Goal: Answer question/provide support: Share knowledge or assist other users

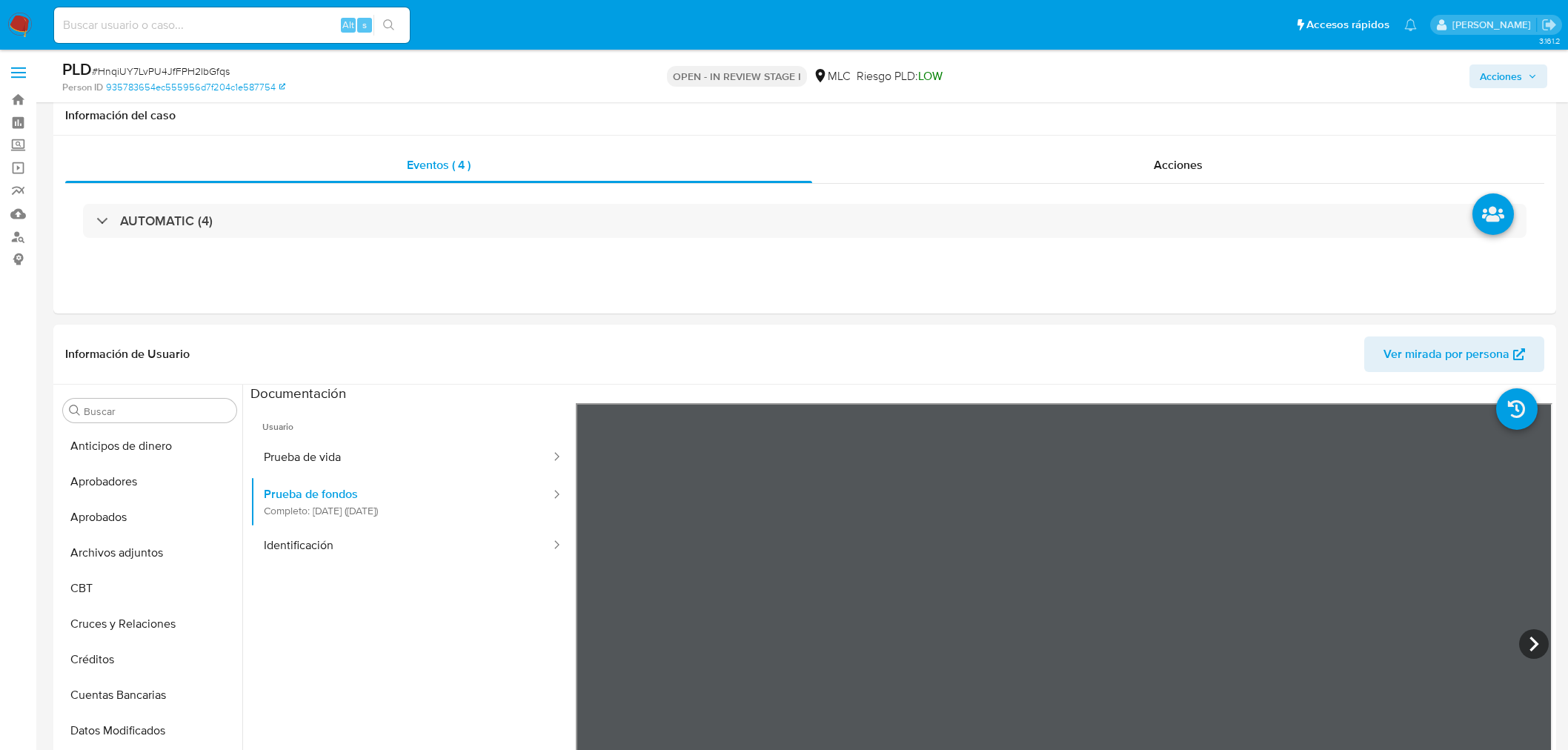
select select "10"
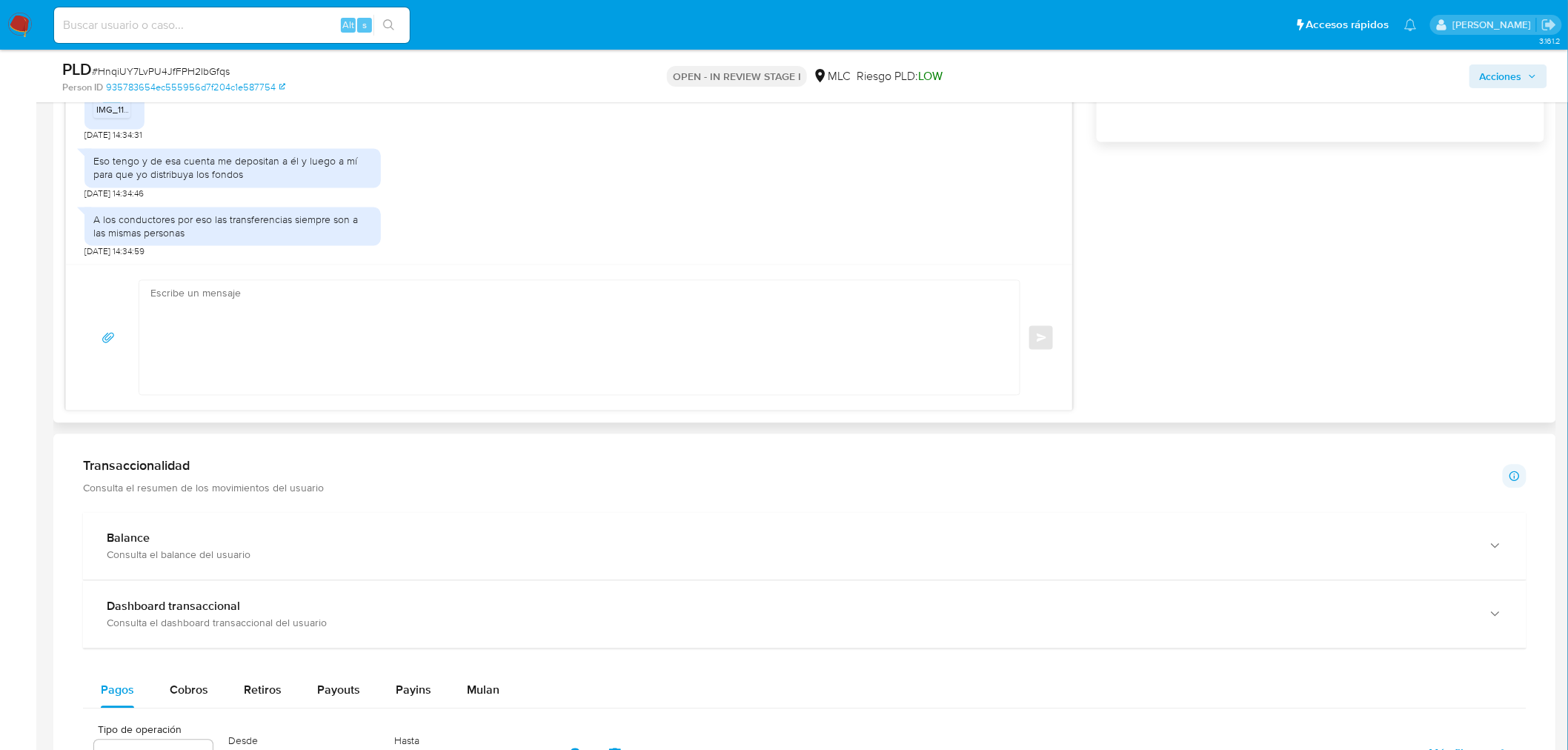
scroll to position [1070, 0]
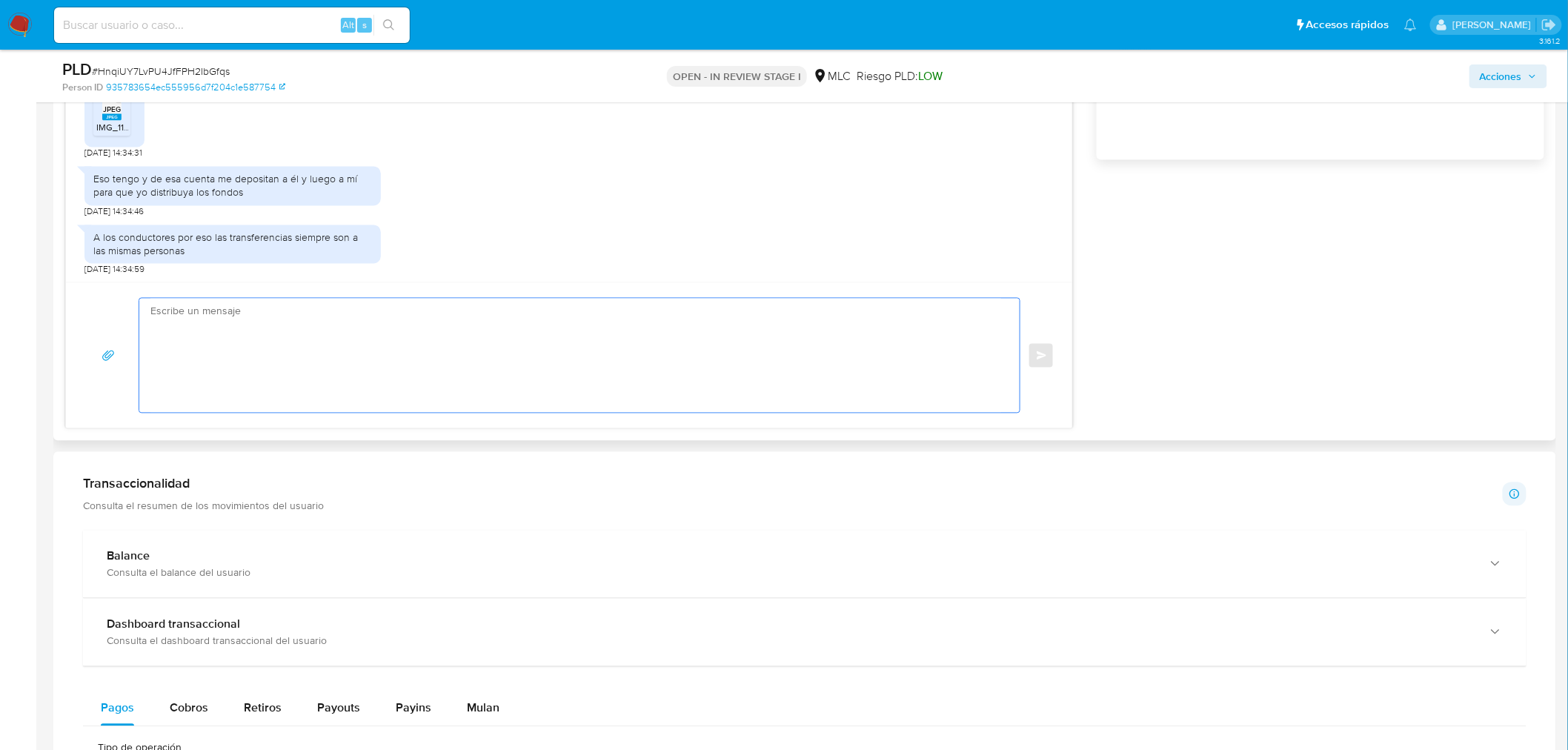
click at [242, 353] on textarea at bounding box center [575, 356] width 851 height 115
paste textarea "Hola XXX, Te agradecemos por tu respuesta y el tiempo dedicado. Anteriormente n…"
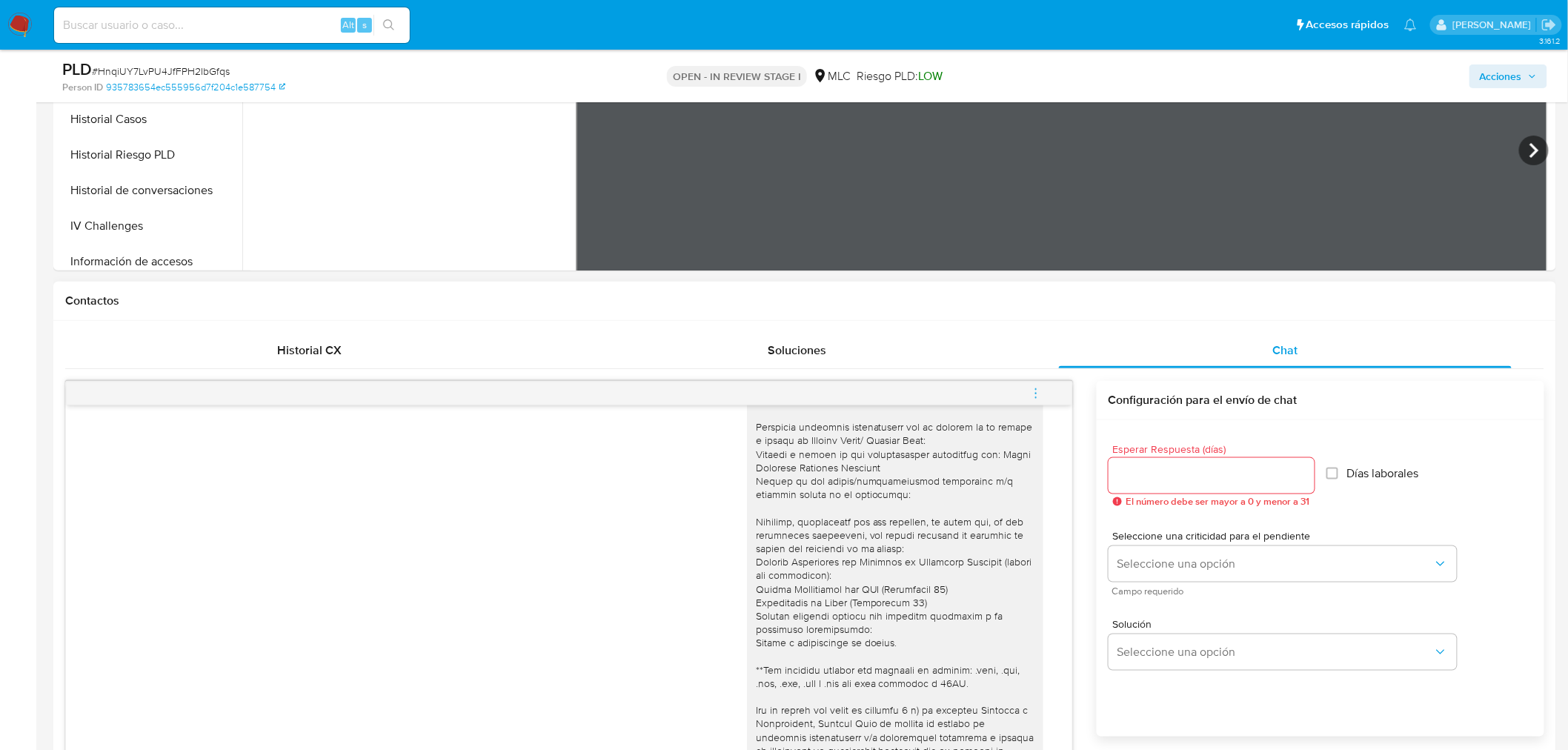
scroll to position [0, 0]
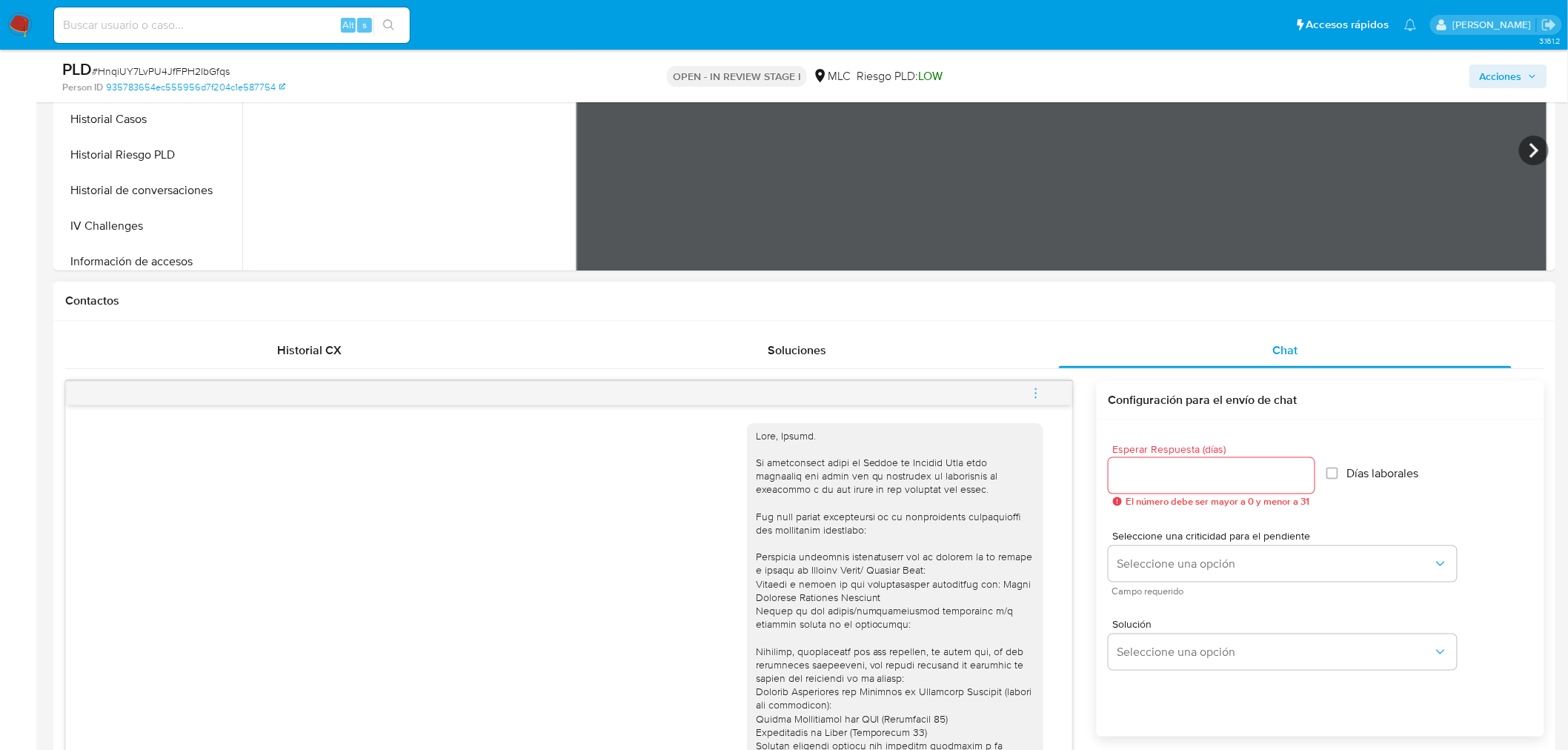
click at [785, 438] on div at bounding box center [895, 746] width 279 height 634
copy div "Tamara"
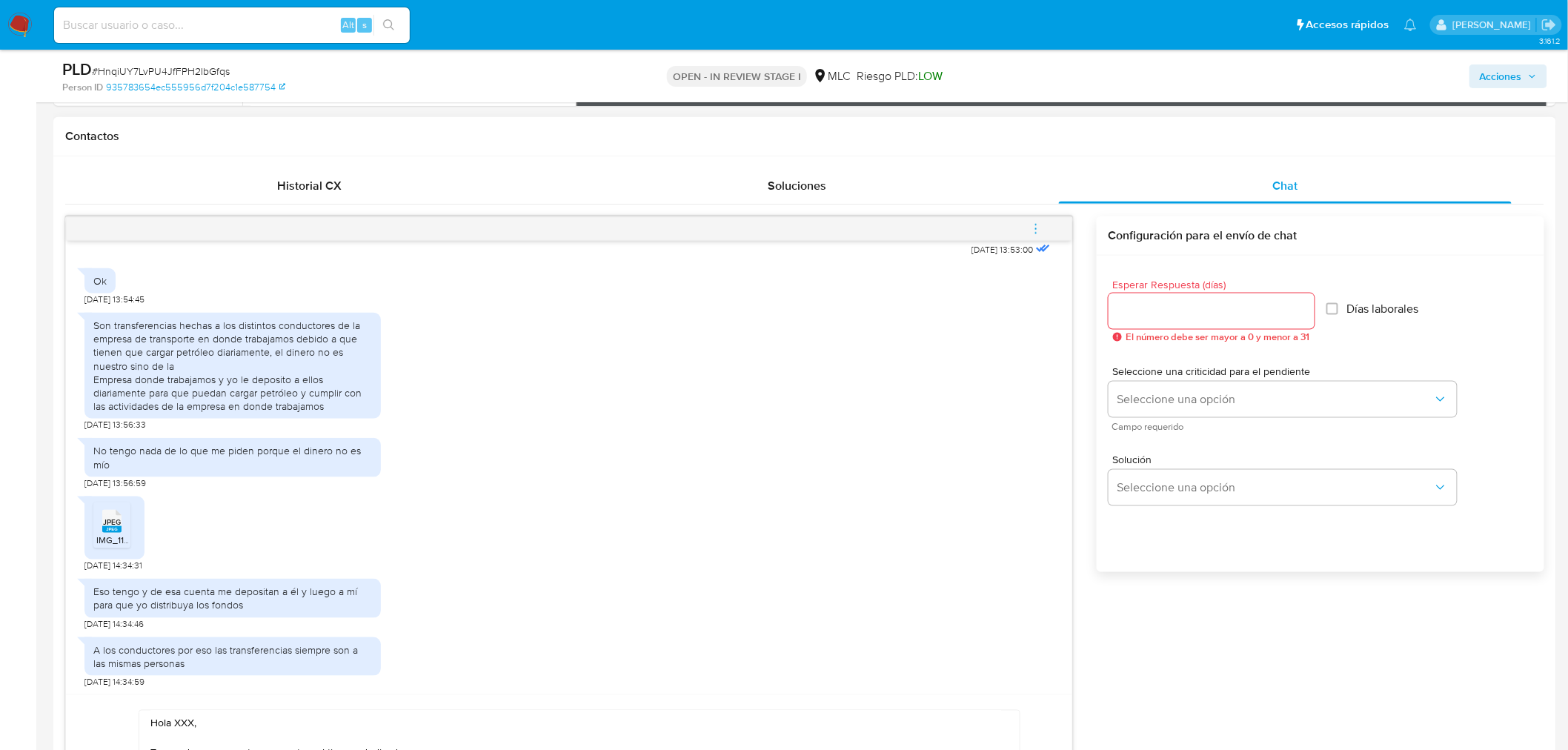
scroll to position [906, 0]
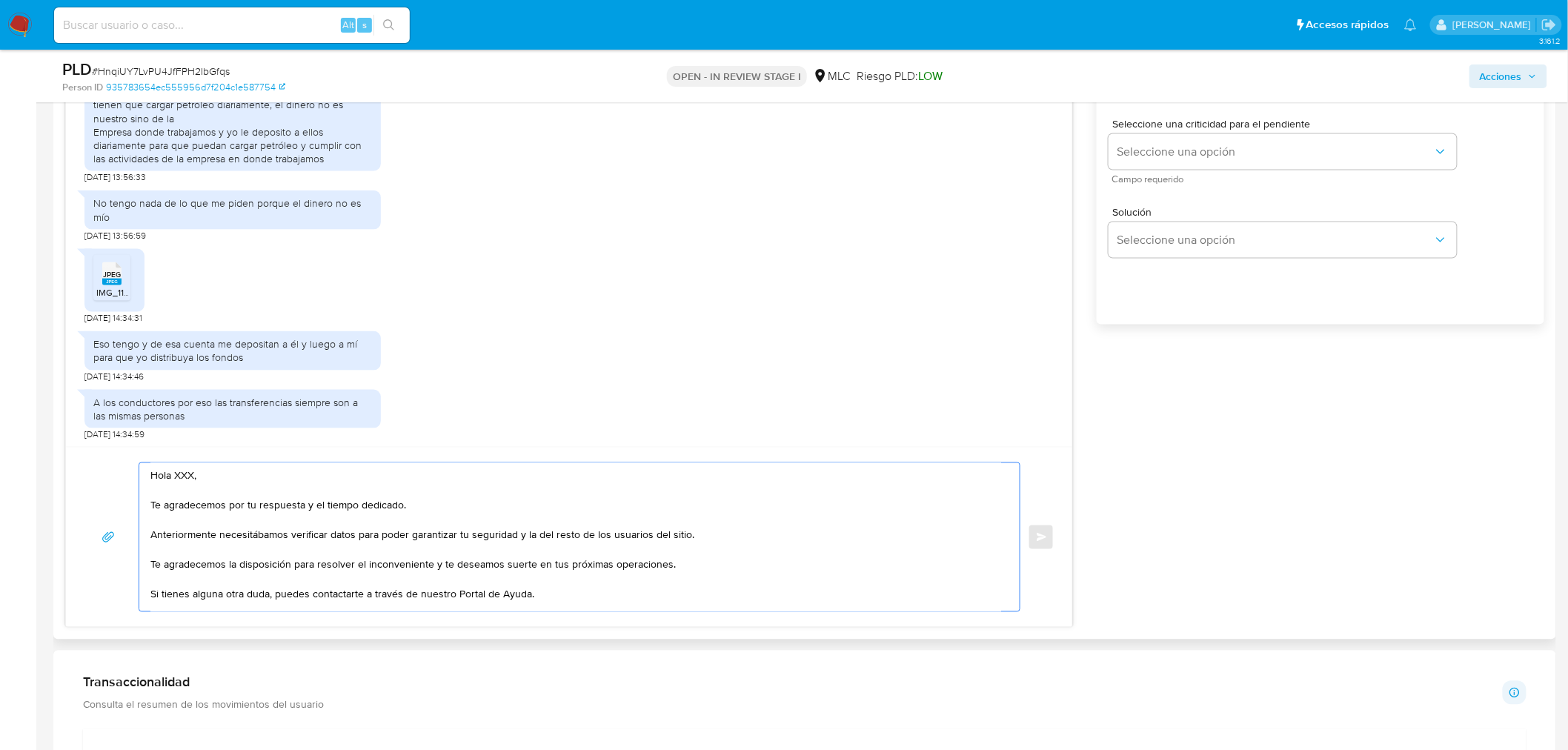
click at [178, 479] on textarea "Hola XXX, Te agradecemos por tu respuesta y el tiempo dedicado. Anteriormente n…" at bounding box center [575, 538] width 851 height 149
paste textarea "Tamara"
click at [180, 534] on textarea "Hola, Tamara. Te agradecemos por tu respuesta y el tiempo dedicado. Anteriormen…" at bounding box center [575, 538] width 851 height 149
click at [0, 0] on lt-span "Anteriormente ," at bounding box center [0, 0] width 0 height 0
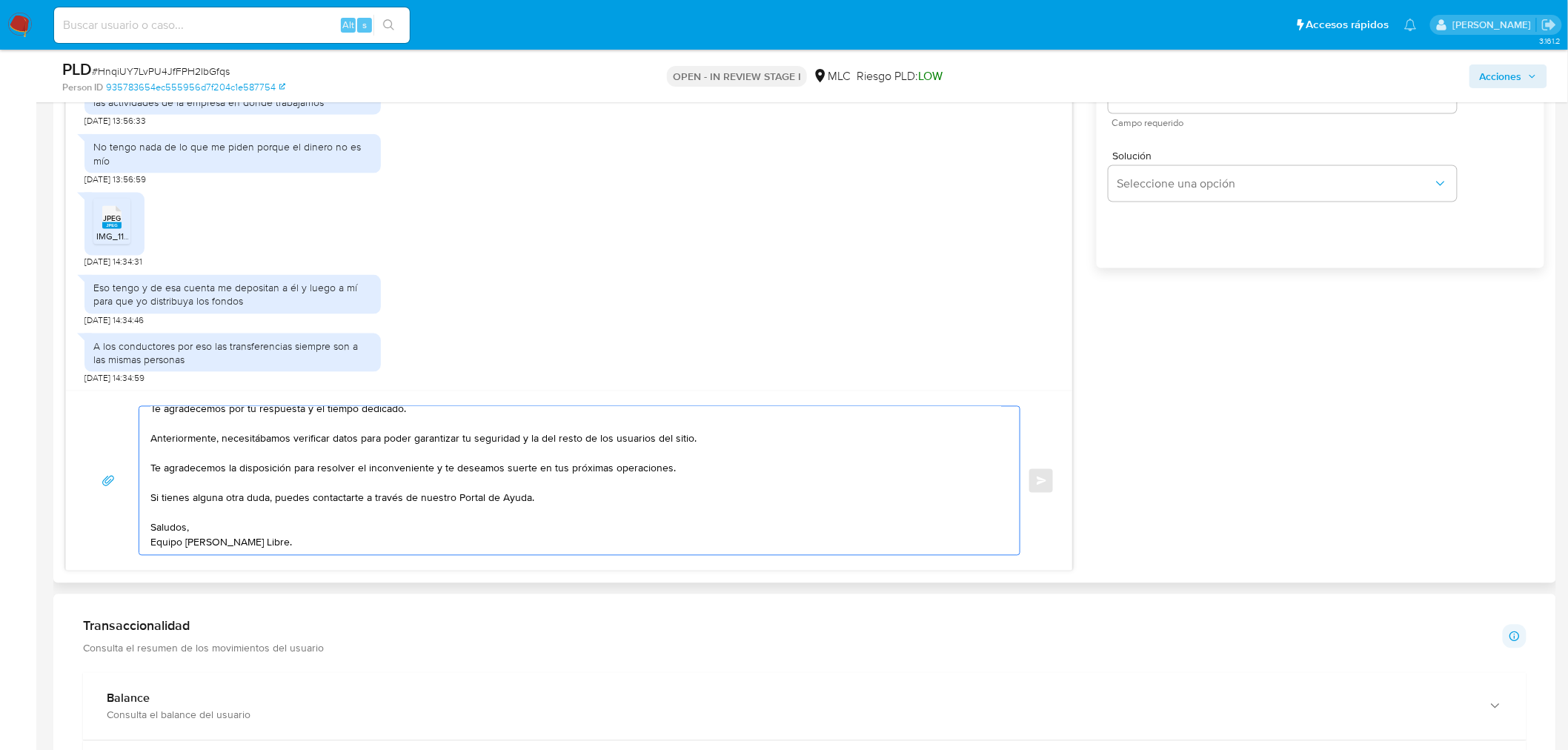
scroll to position [988, 0]
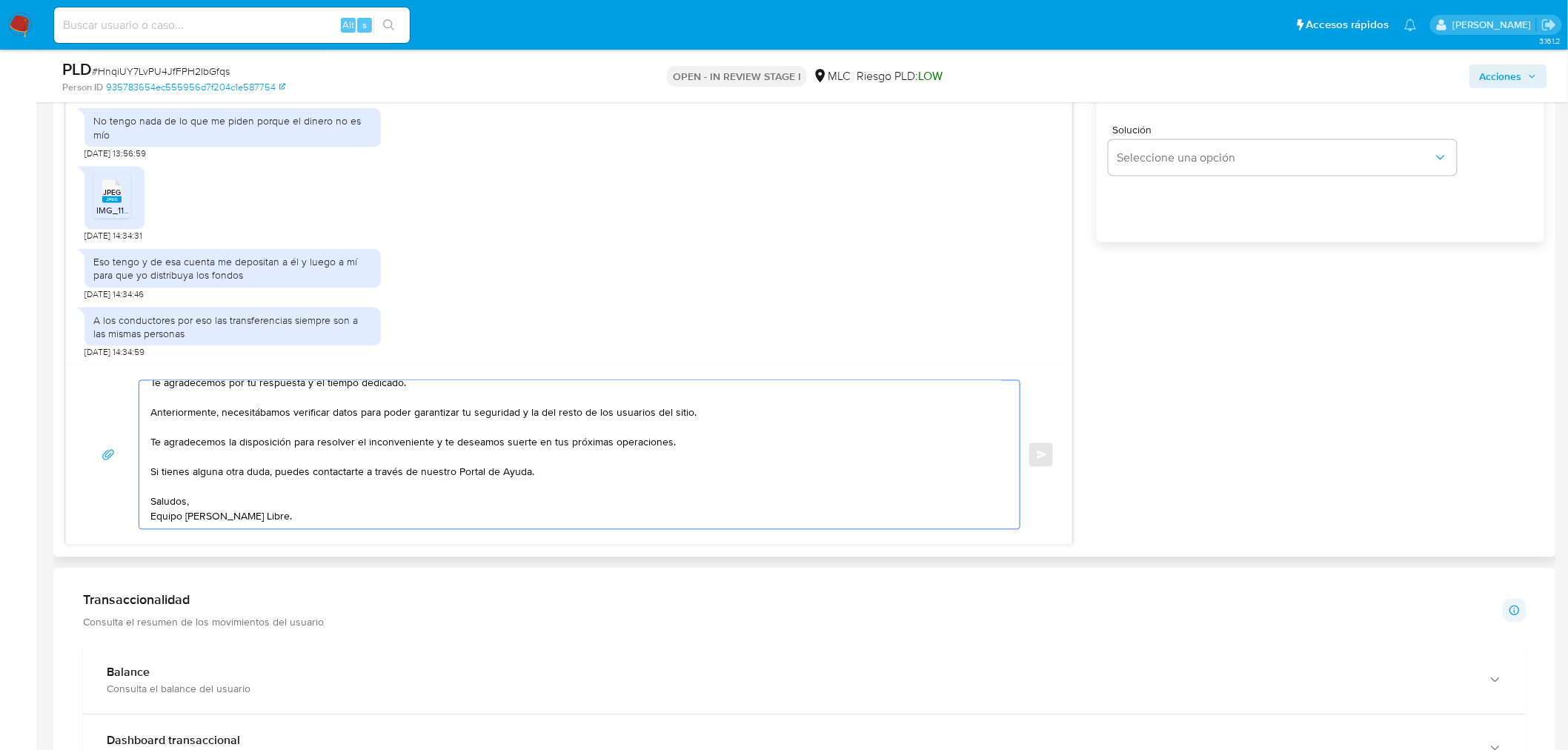
click at [215, 484] on textarea "Hola, Tamara. Te agradecemos por tu respuesta y el tiempo dedicado. Anteriormen…" at bounding box center [575, 455] width 851 height 149
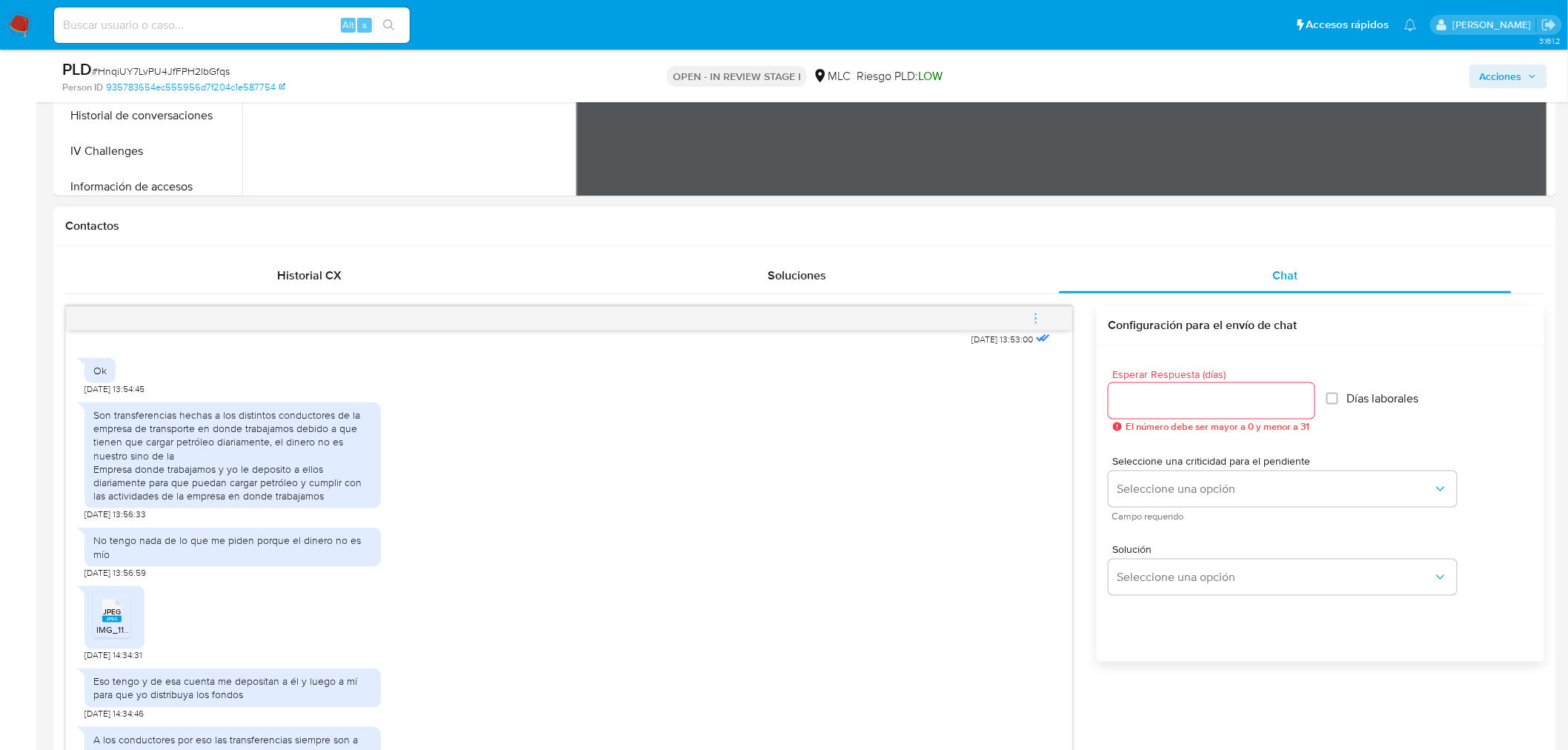
scroll to position [493, 0]
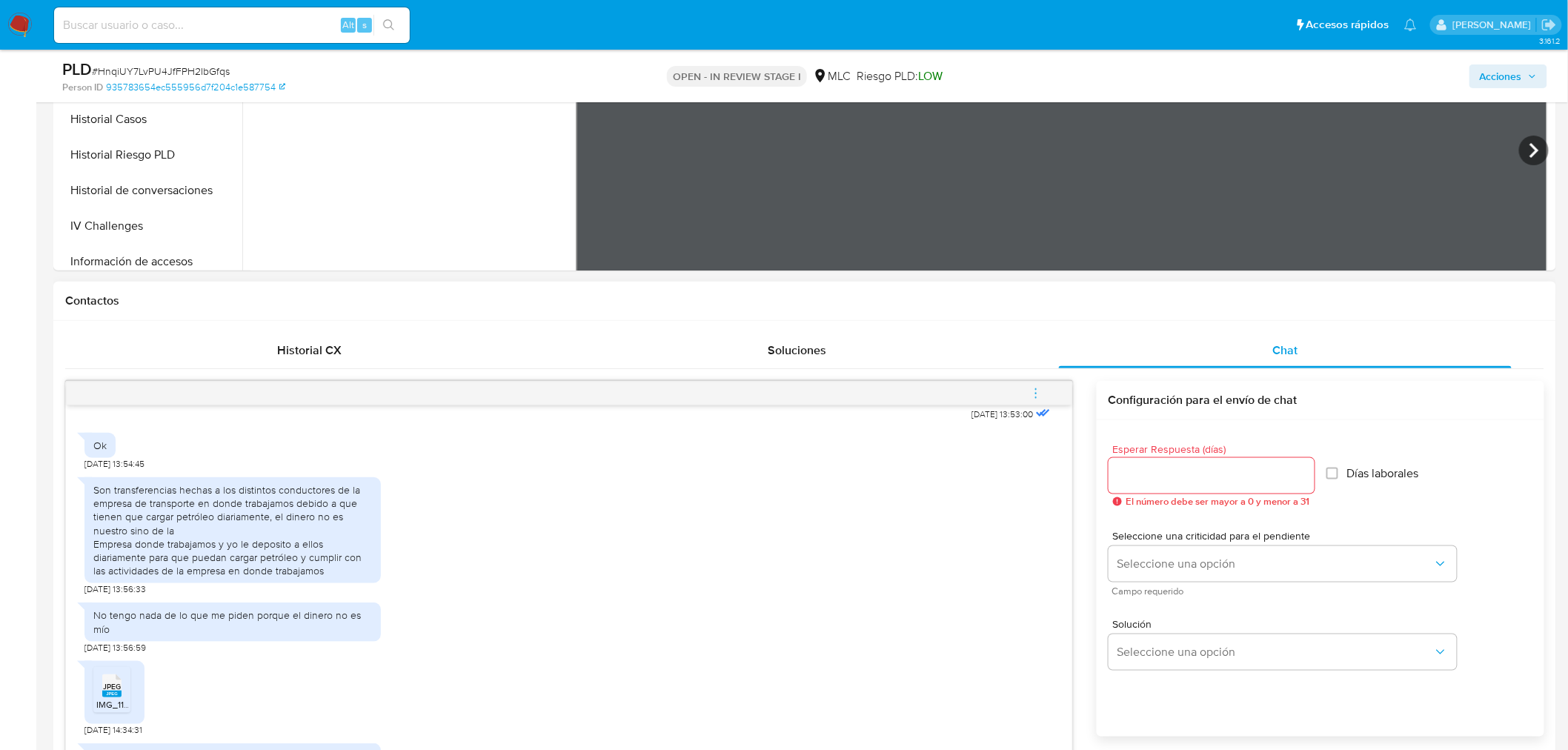
type textarea "Hola, Tamara. Te agradecemos por tu respuesta y el tiempo dedicado. Anteriormen…"
click at [1194, 469] on input "Esperar Respuesta (días)" at bounding box center [1212, 476] width 206 height 19
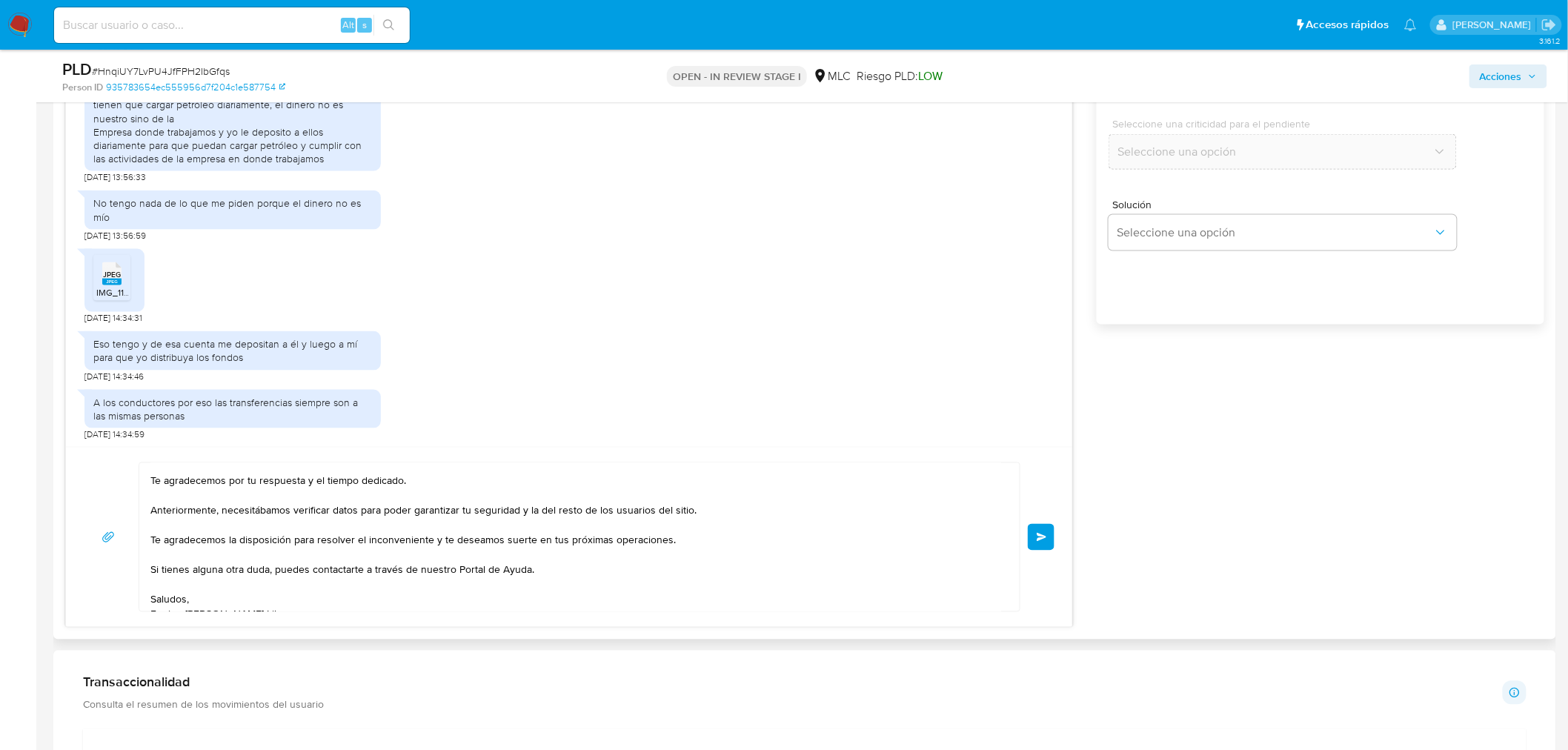
scroll to position [0, 0]
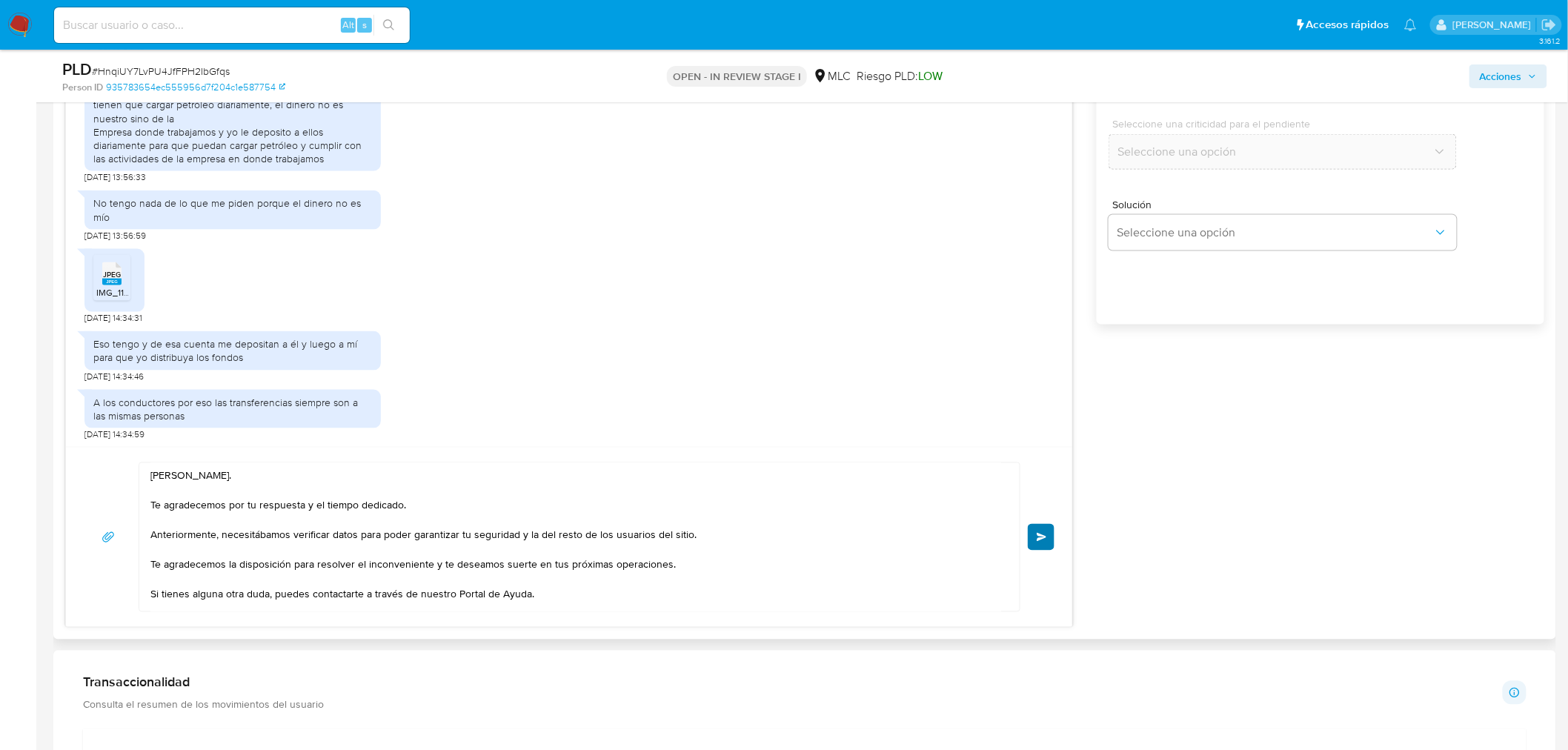
type input "0"
click at [1041, 537] on span "Enviar" at bounding box center [1042, 537] width 10 height 9
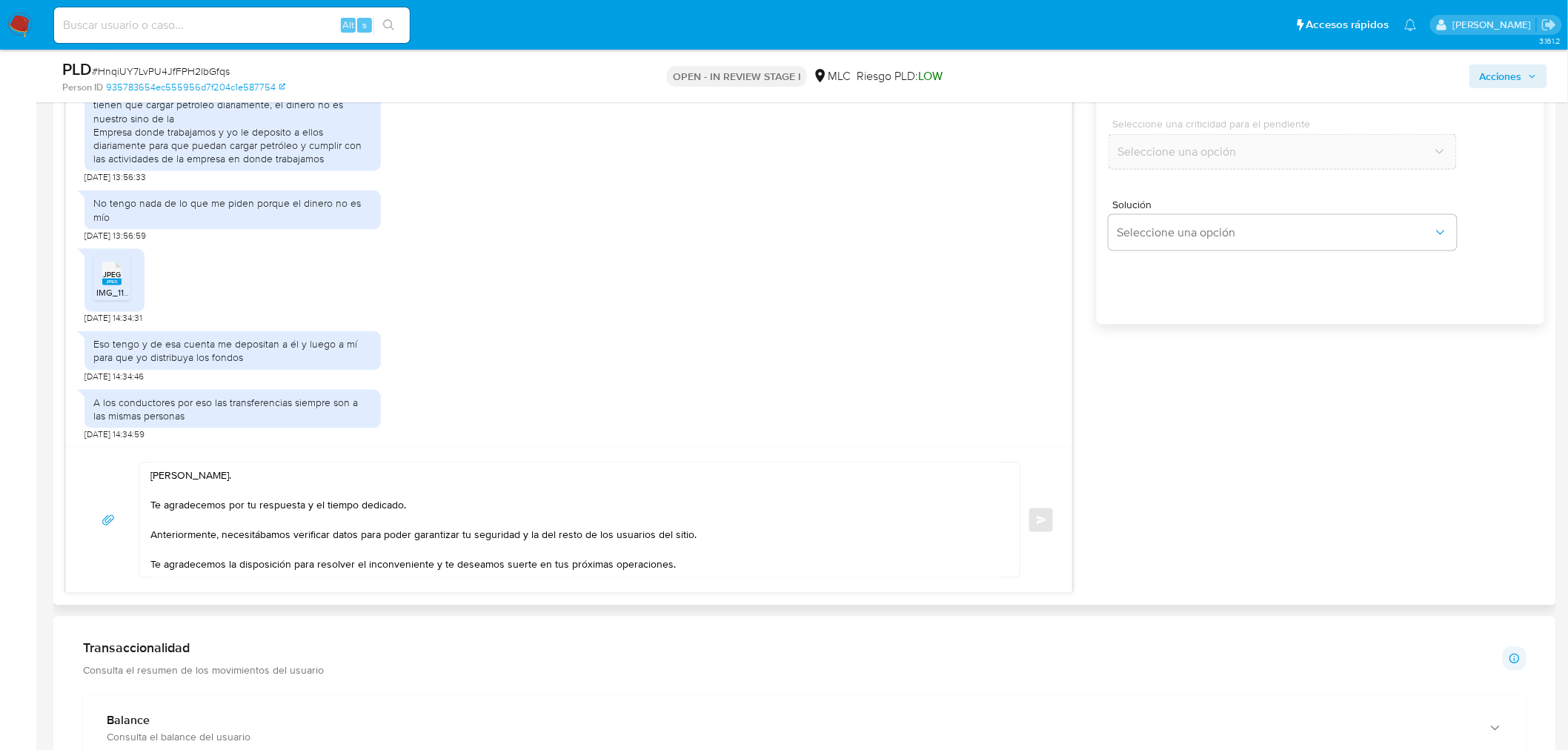
scroll to position [908, 0]
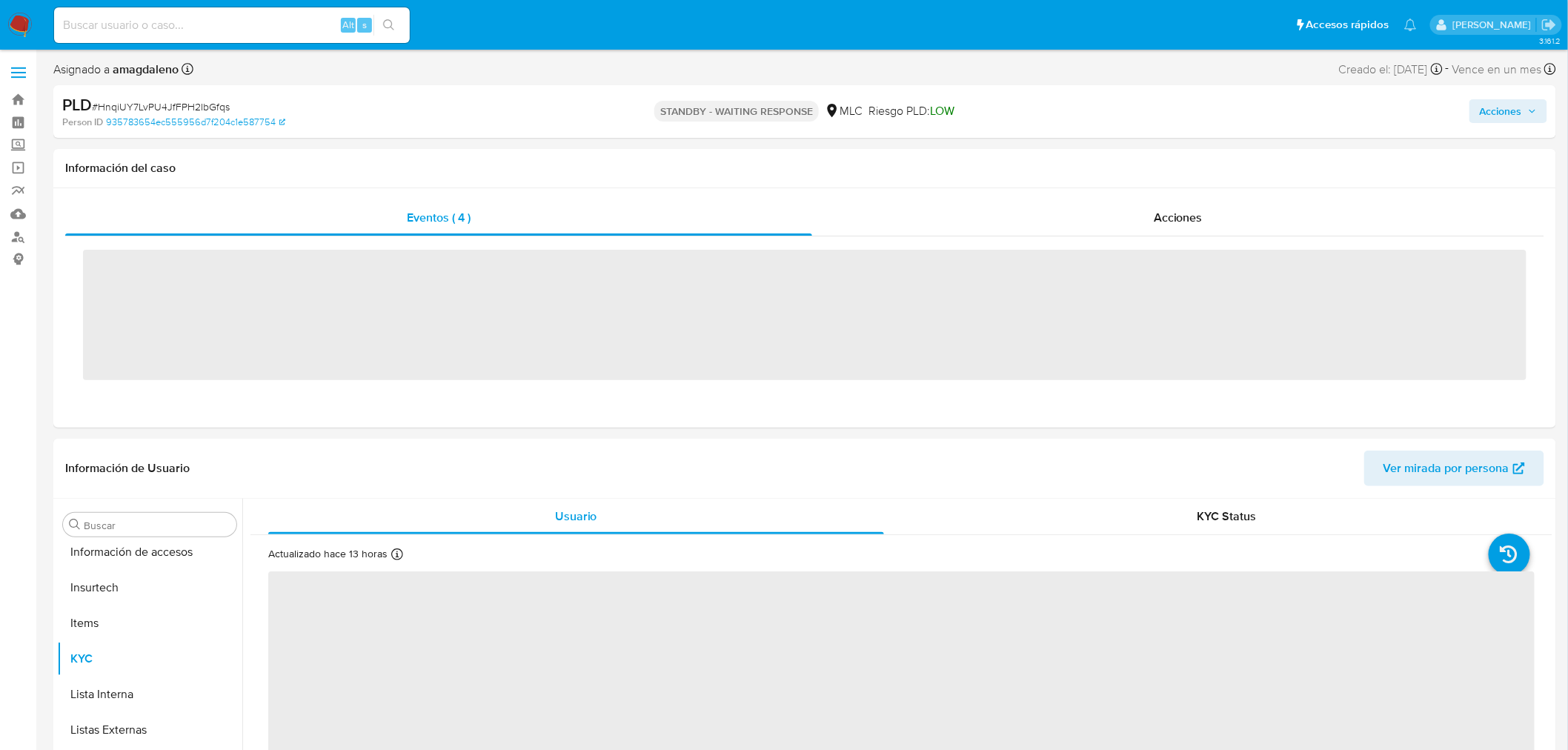
scroll to position [697, 0]
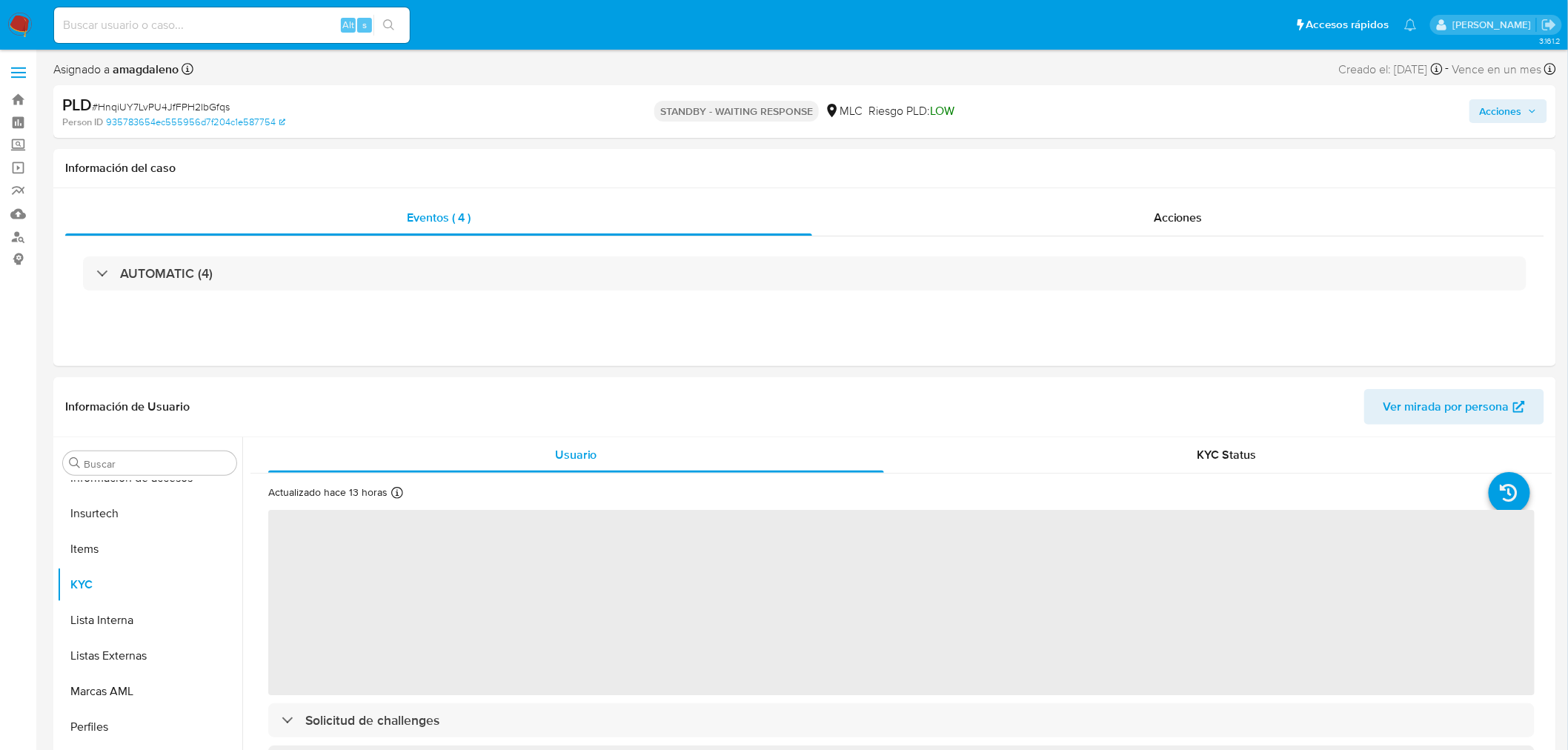
select select "10"
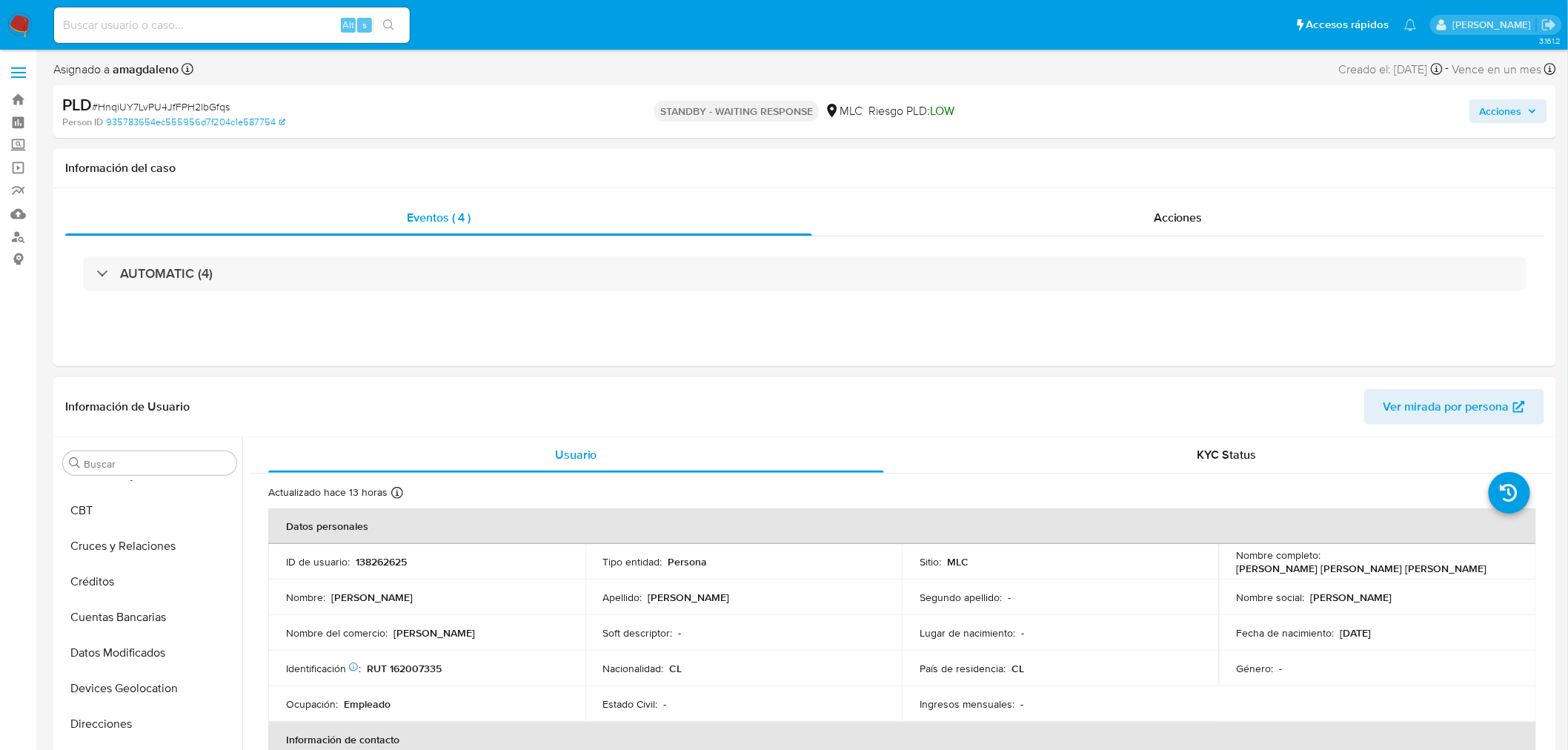
scroll to position [120, 0]
click at [150, 483] on button "Archivos adjuntos" at bounding box center [143, 485] width 173 height 36
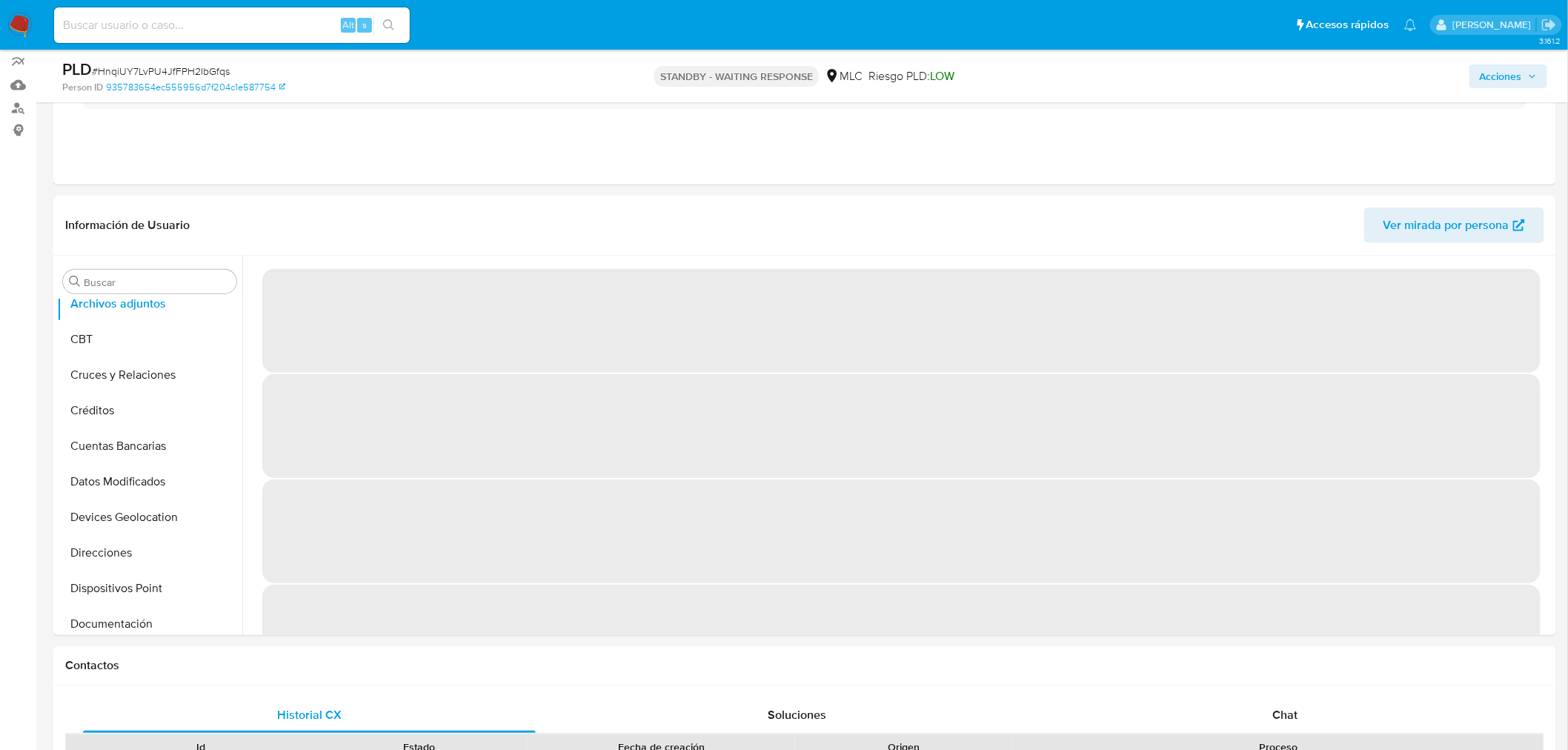
scroll to position [164, 0]
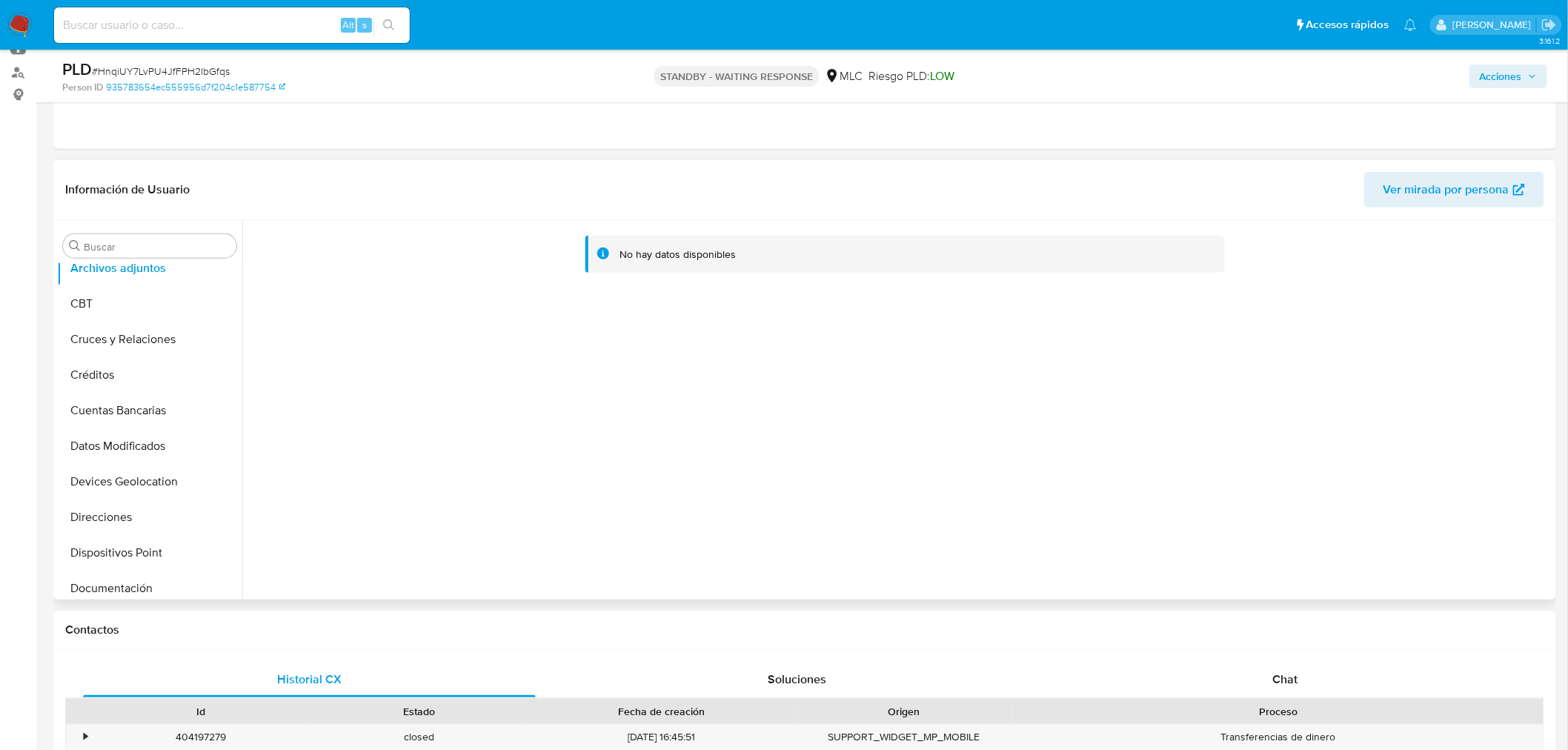
click at [581, 405] on div "No hay datos disponibles" at bounding box center [897, 410] width 1310 height 379
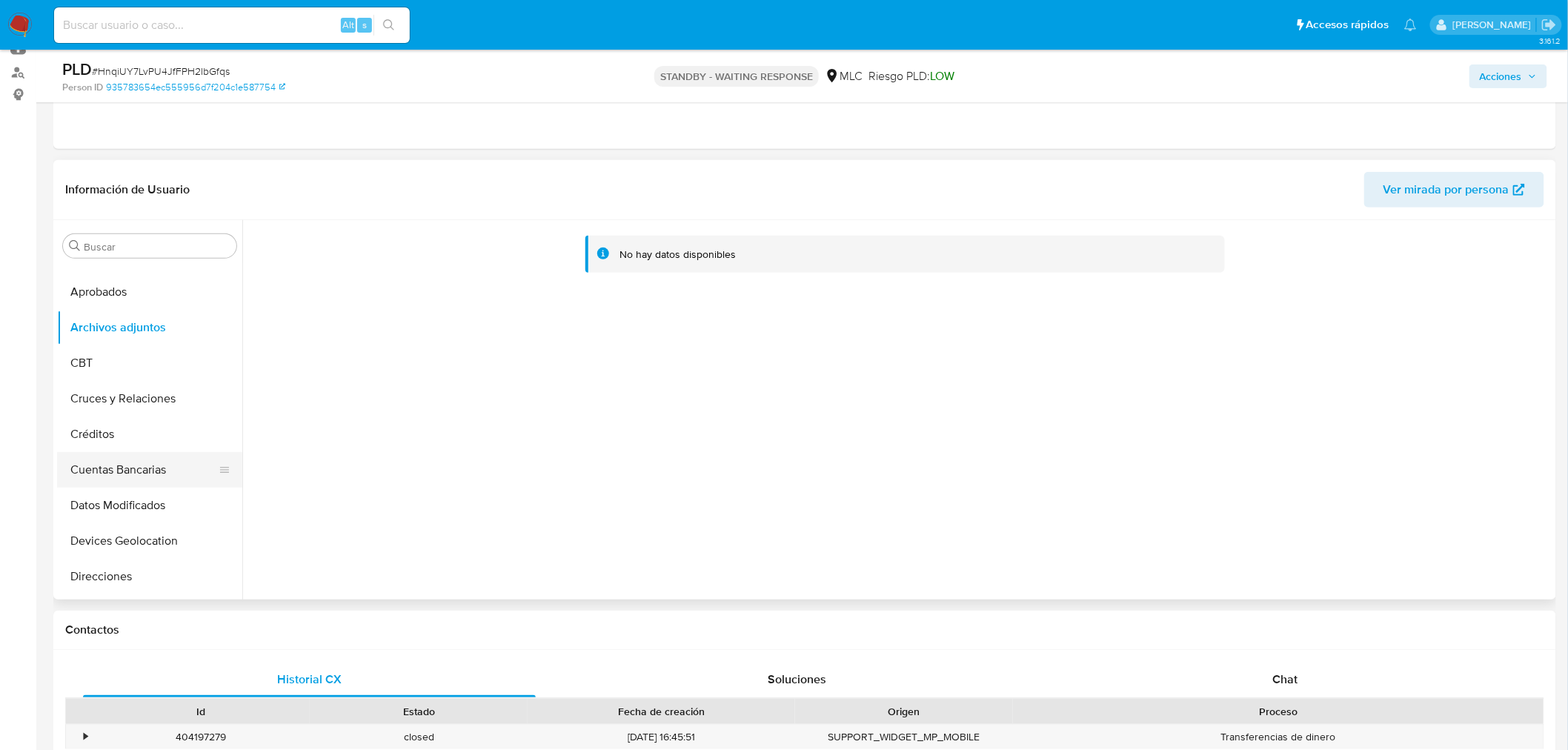
scroll to position [0, 0]
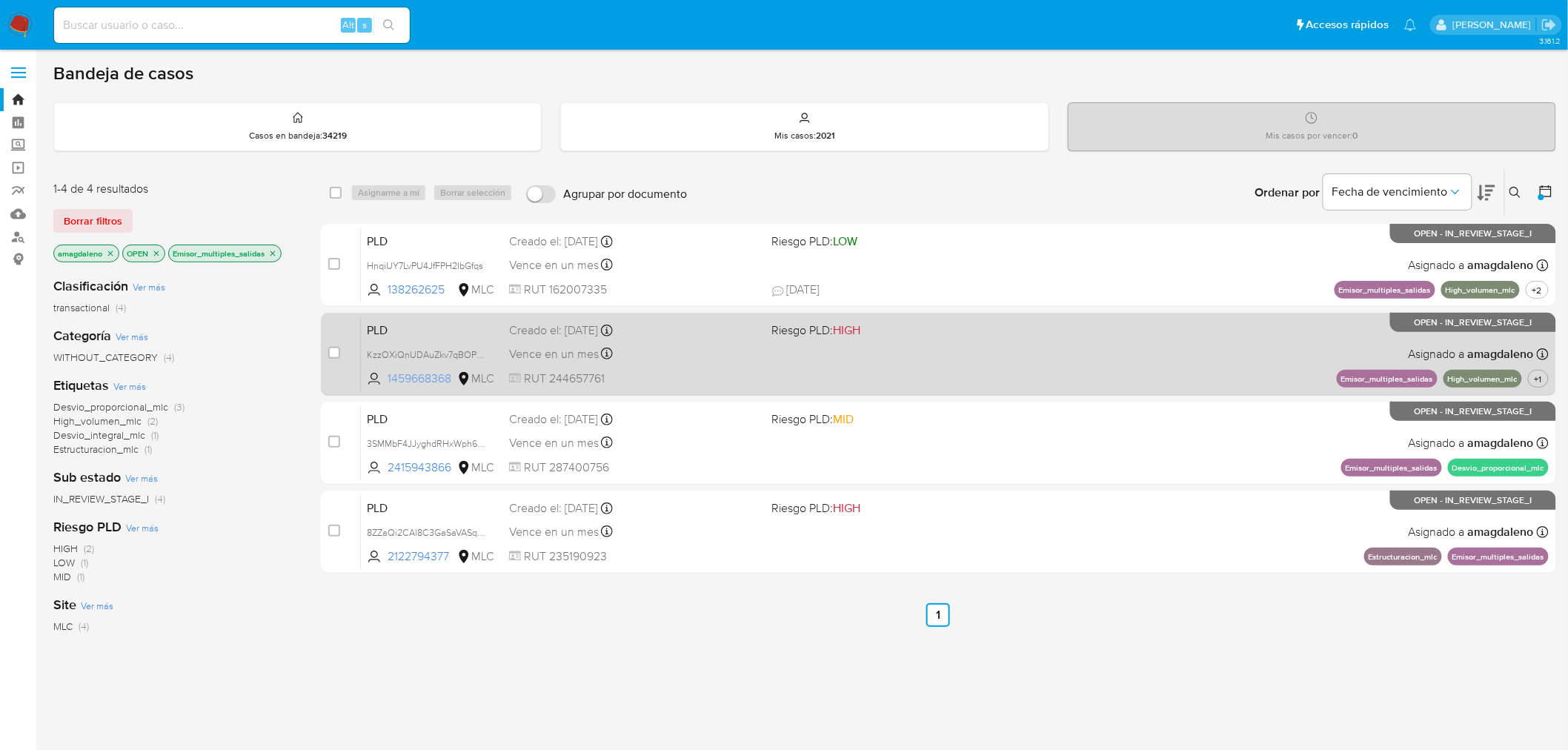
click at [413, 383] on span "1459668368" at bounding box center [421, 378] width 66 height 17
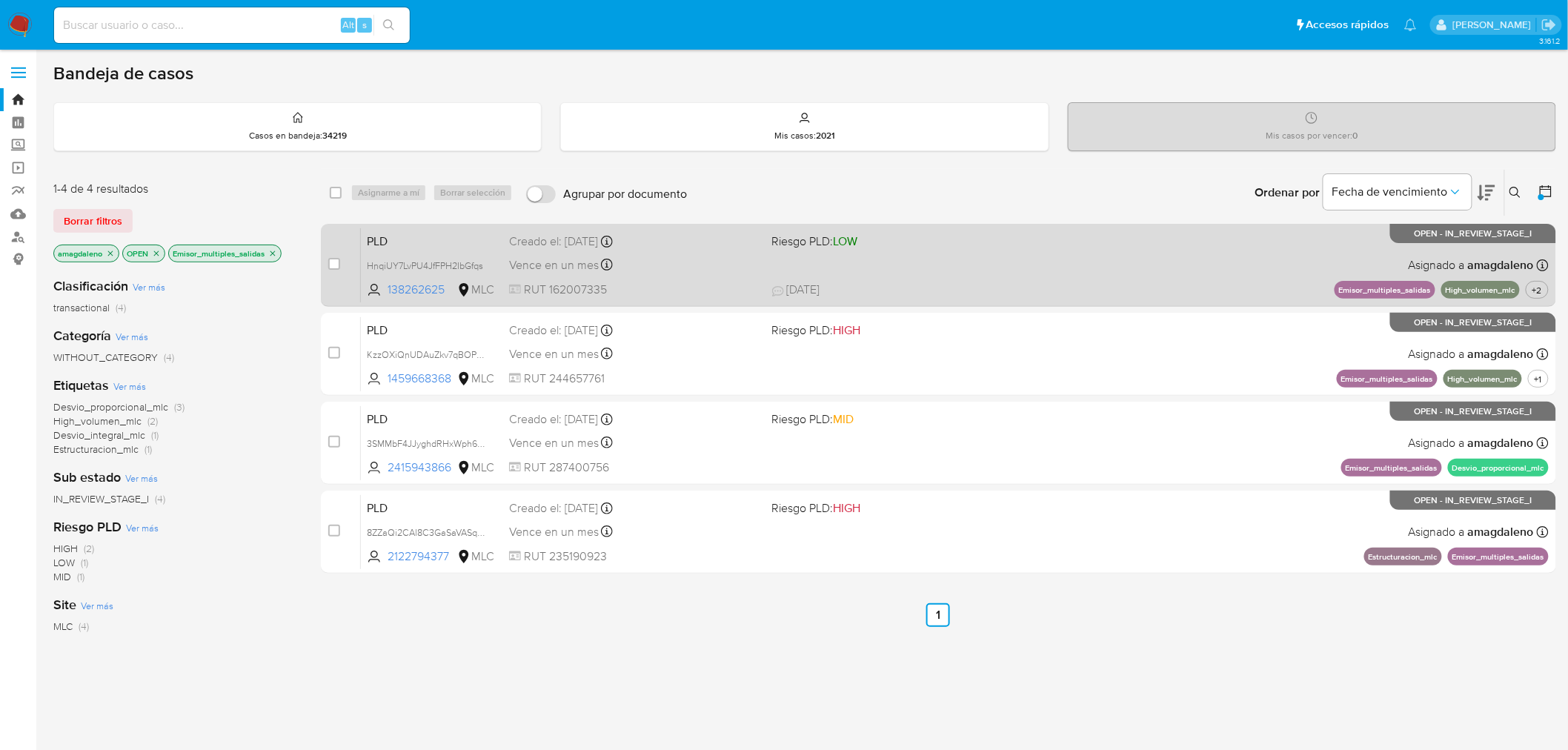
click at [674, 270] on div "Vence en un mes Vence el 10/11/2025 06:06:06" at bounding box center [634, 265] width 251 height 20
click at [693, 269] on div "Vence en un mes Vence el 10/11/2025 06:06:06" at bounding box center [634, 265] width 251 height 20
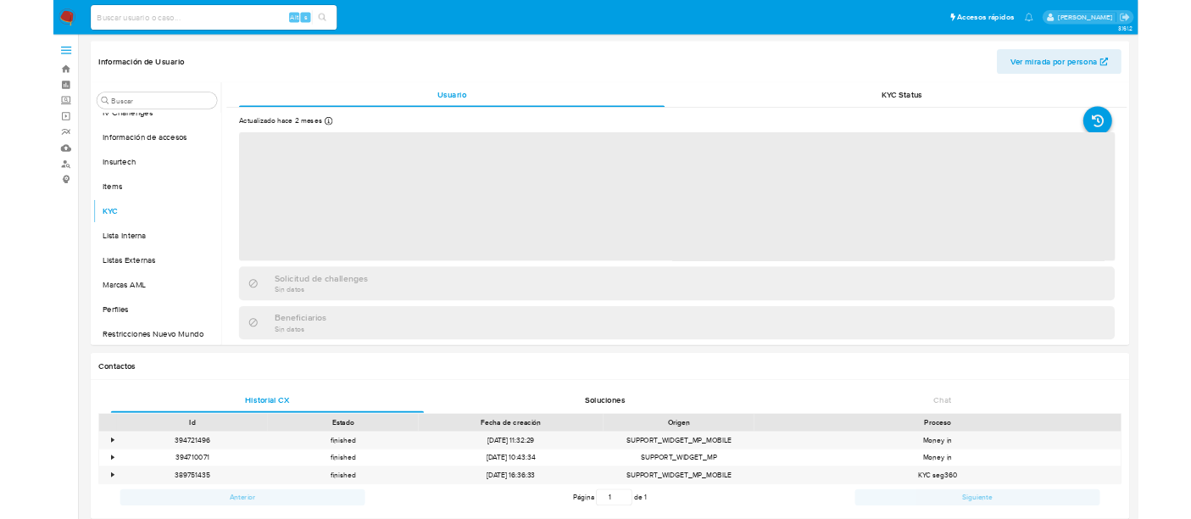
scroll to position [797, 0]
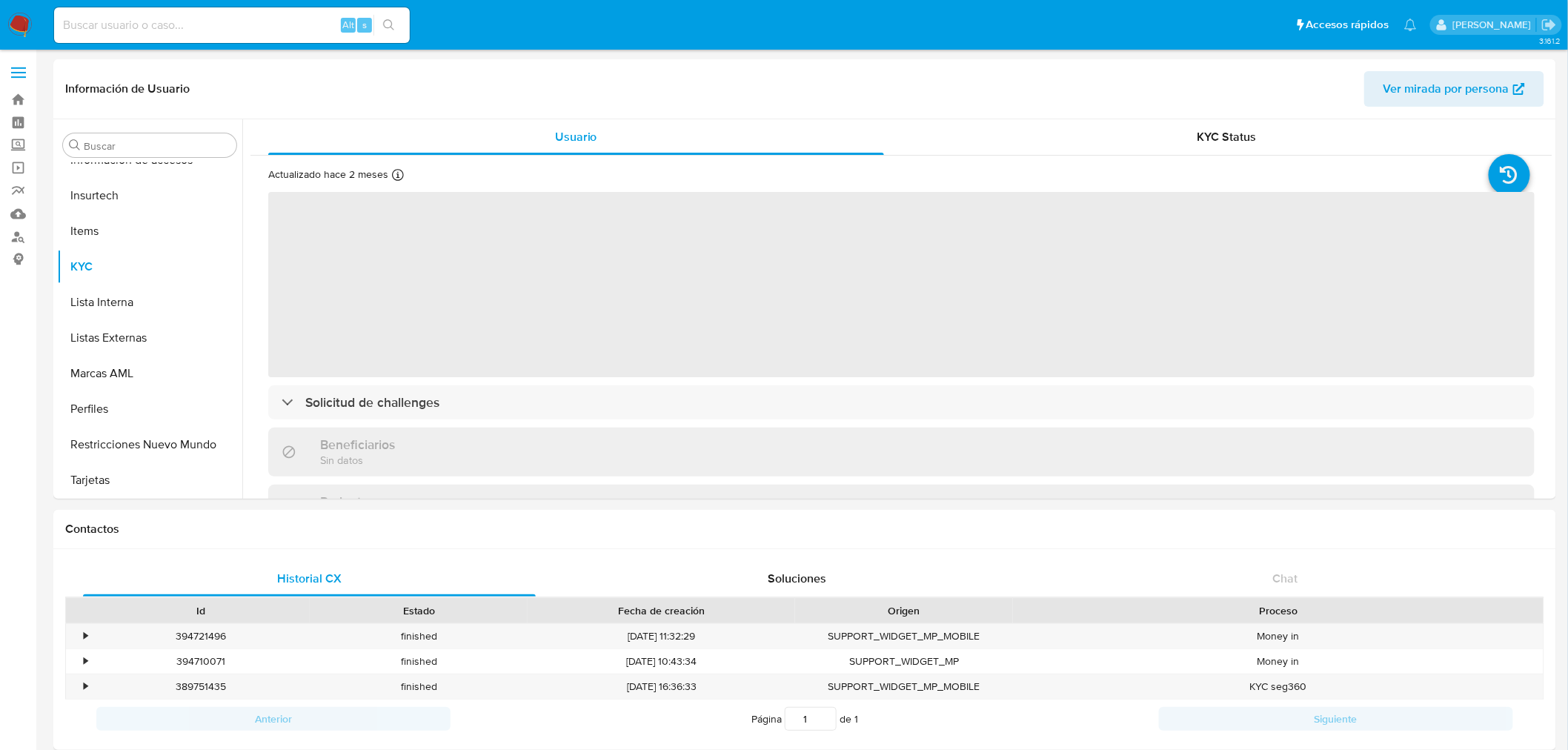
select select "10"
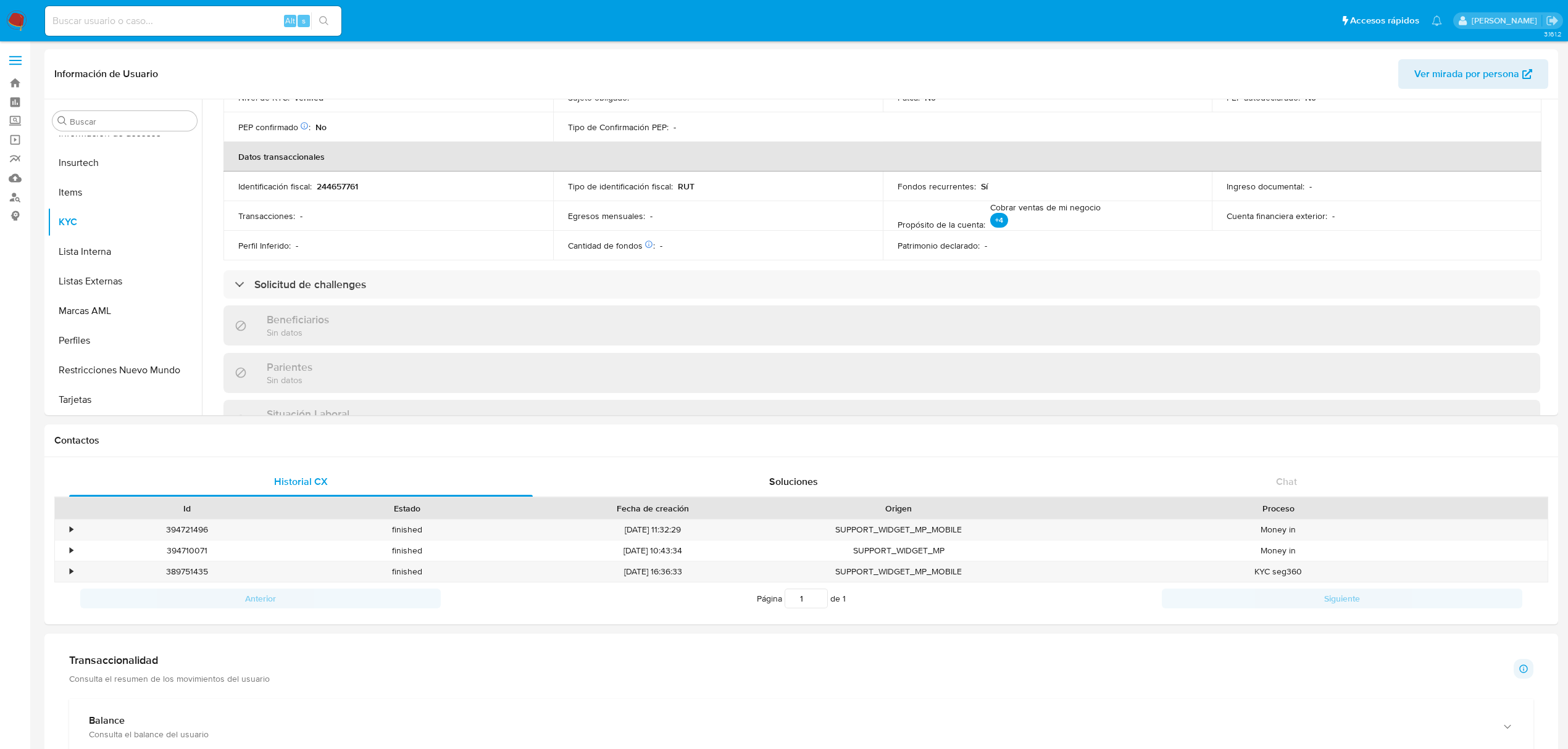
scroll to position [343, 0]
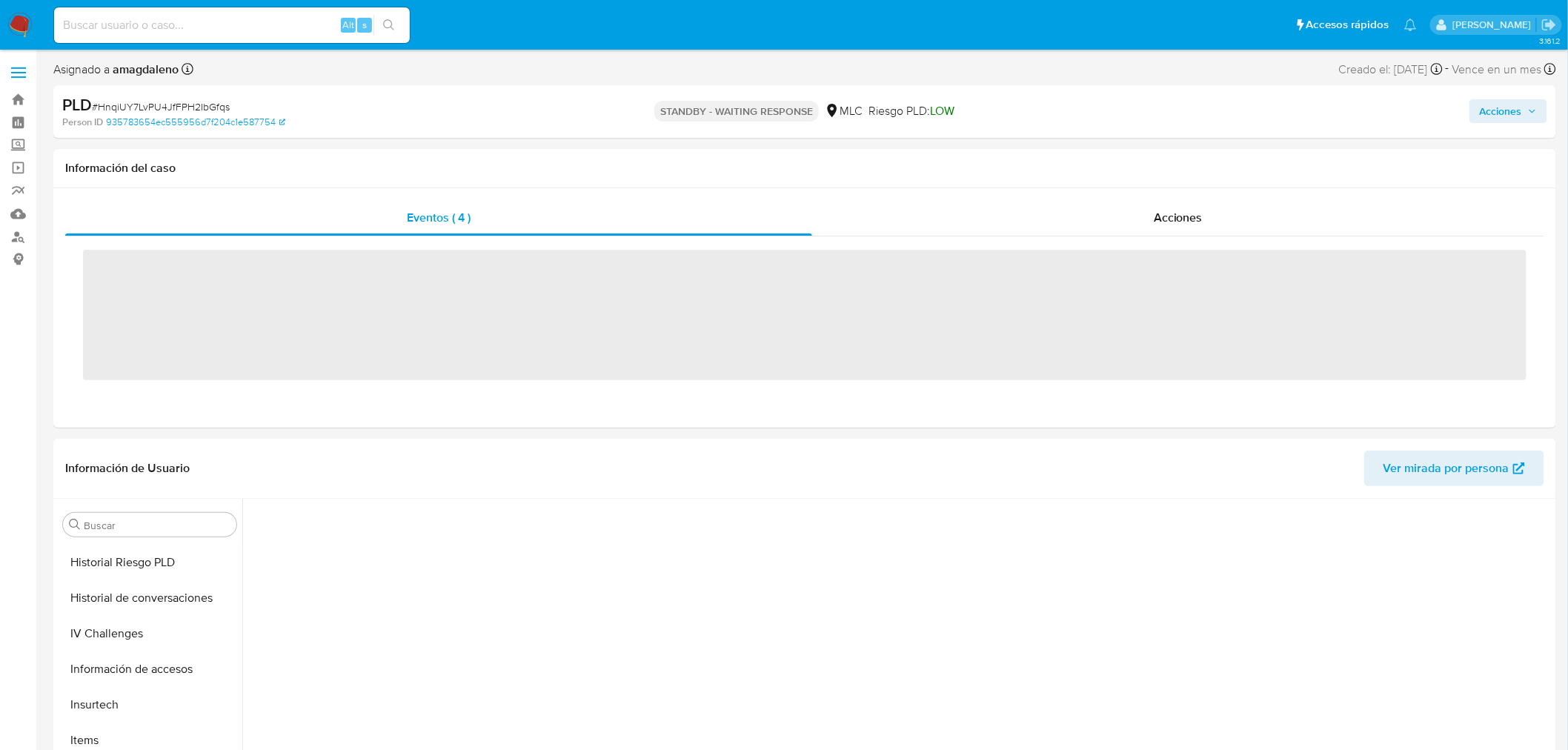
scroll to position [697, 0]
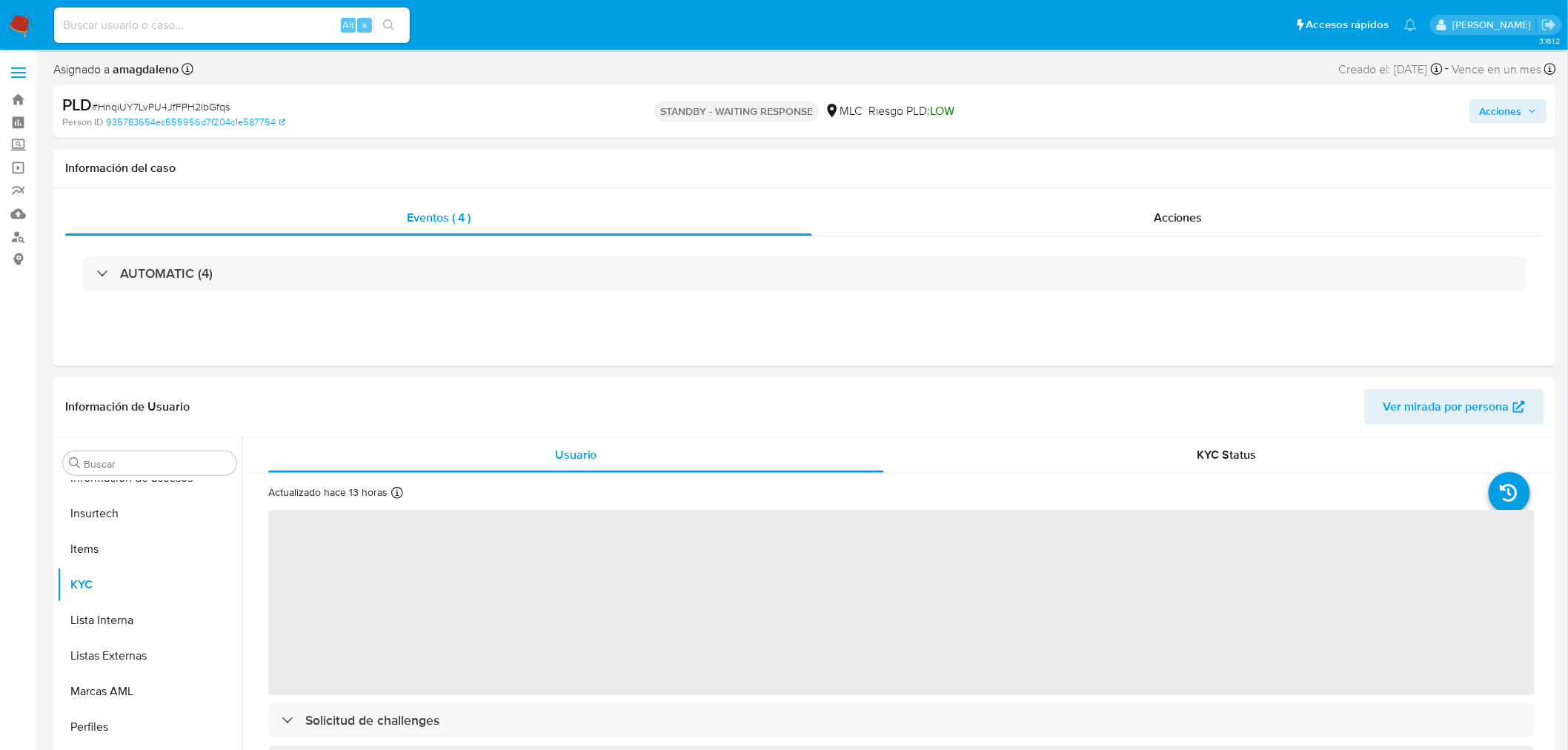
select select "10"
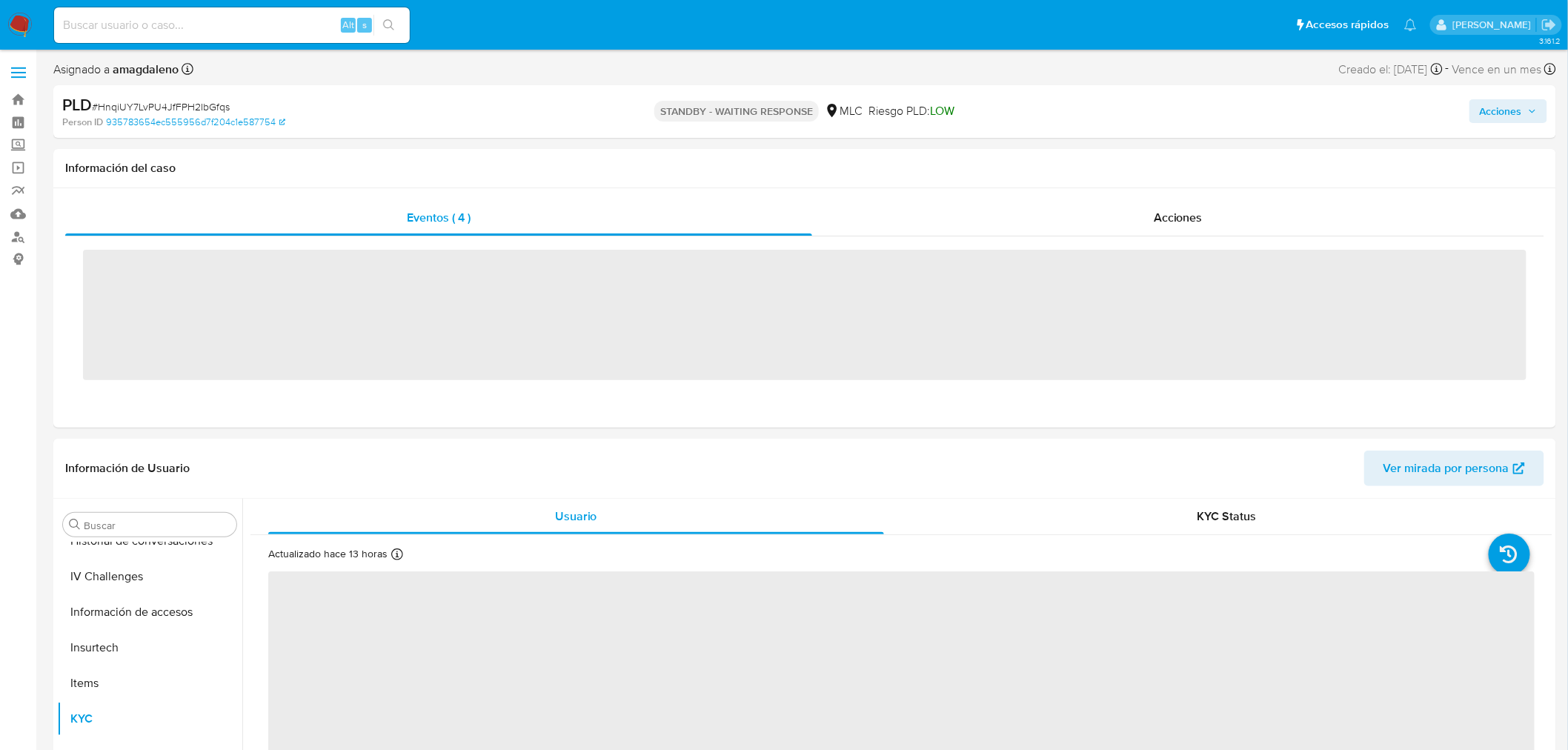
scroll to position [697, 0]
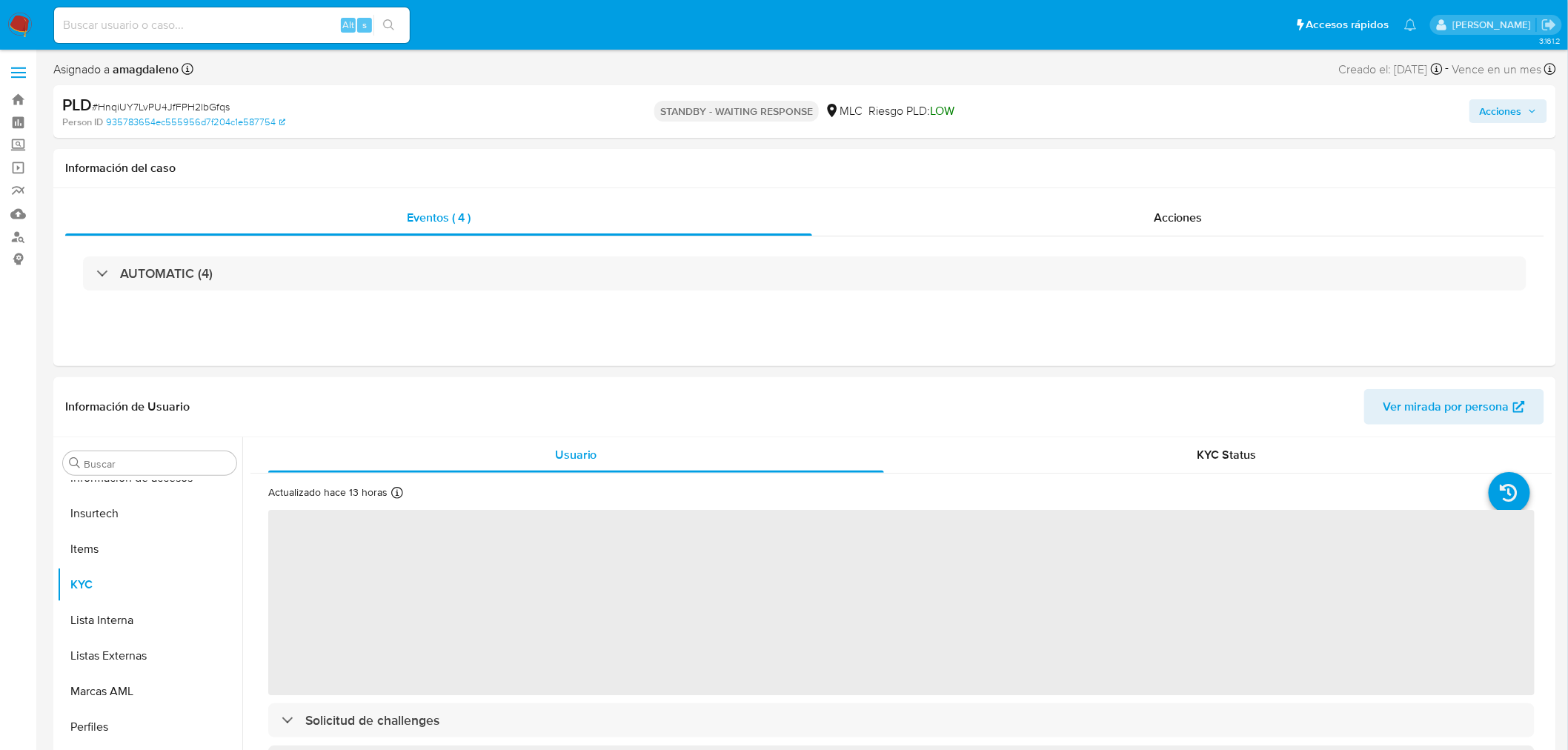
select select "10"
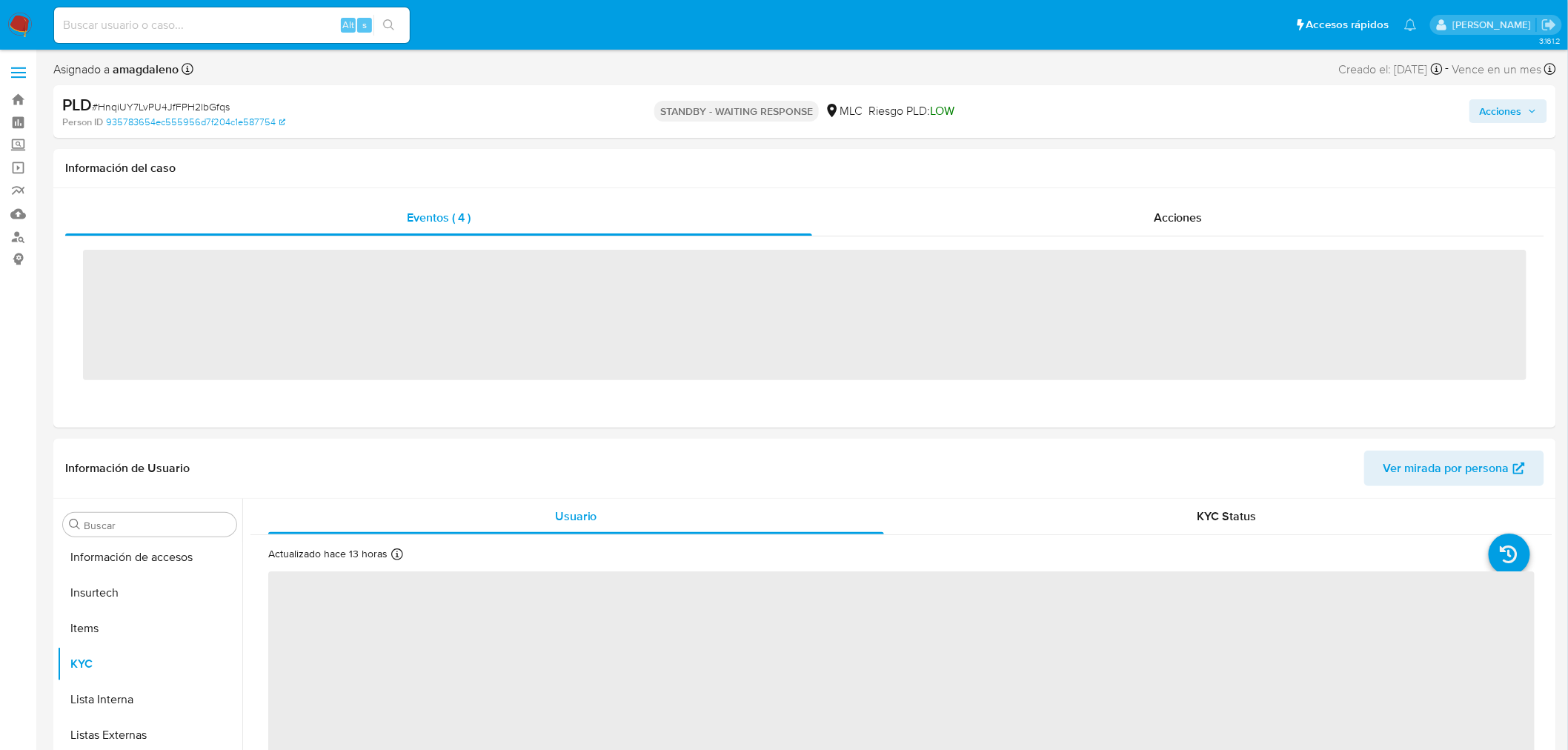
scroll to position [697, 0]
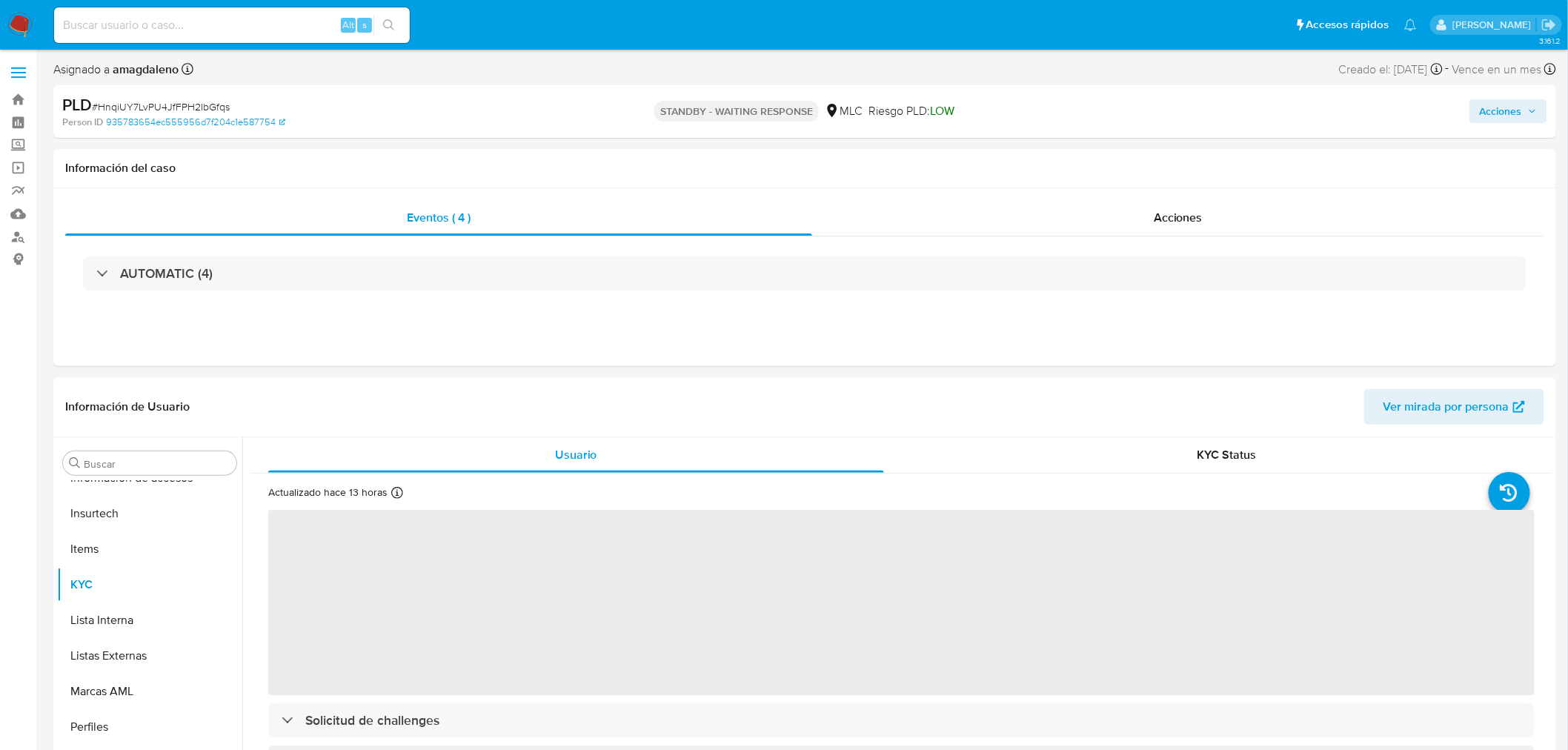
select select "10"
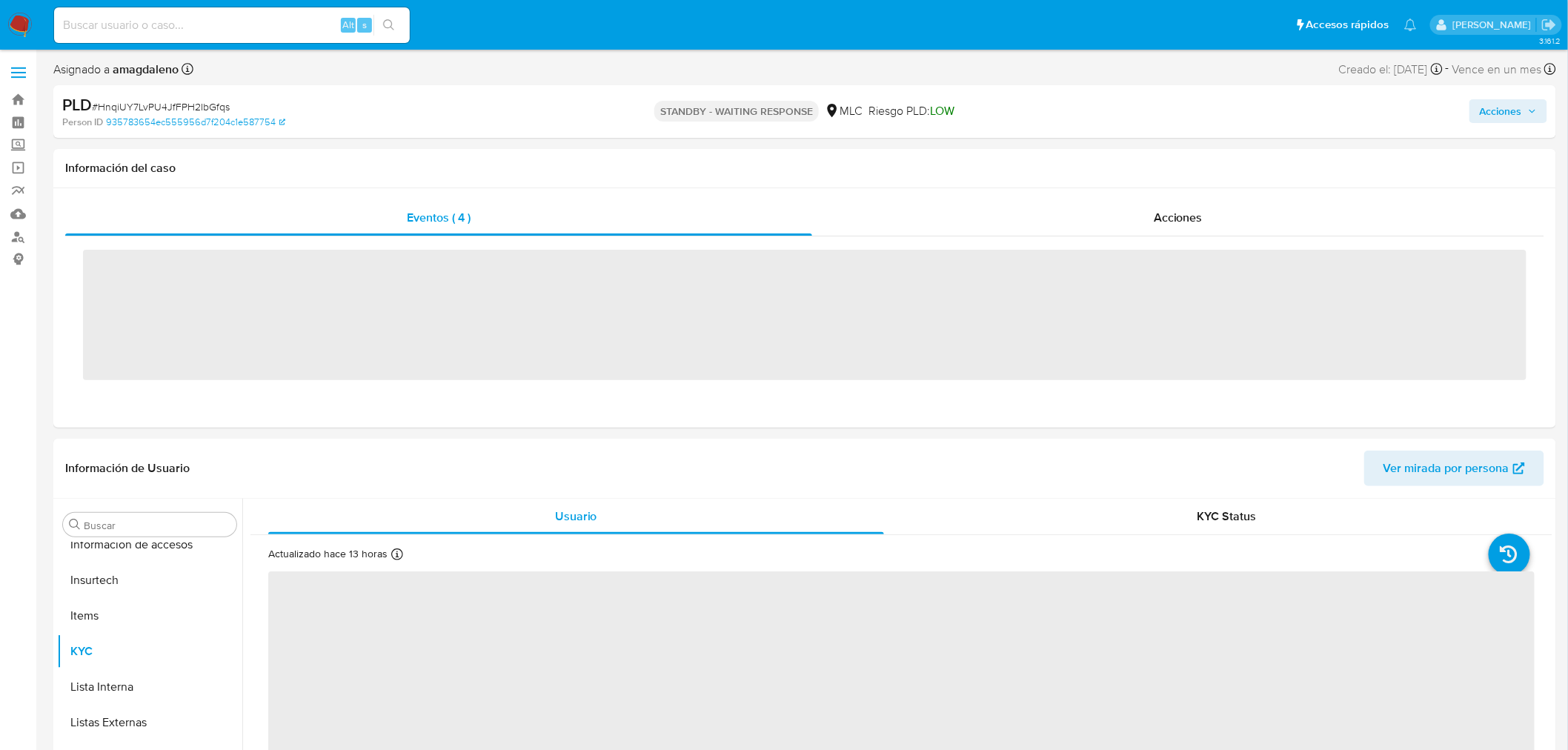
scroll to position [697, 0]
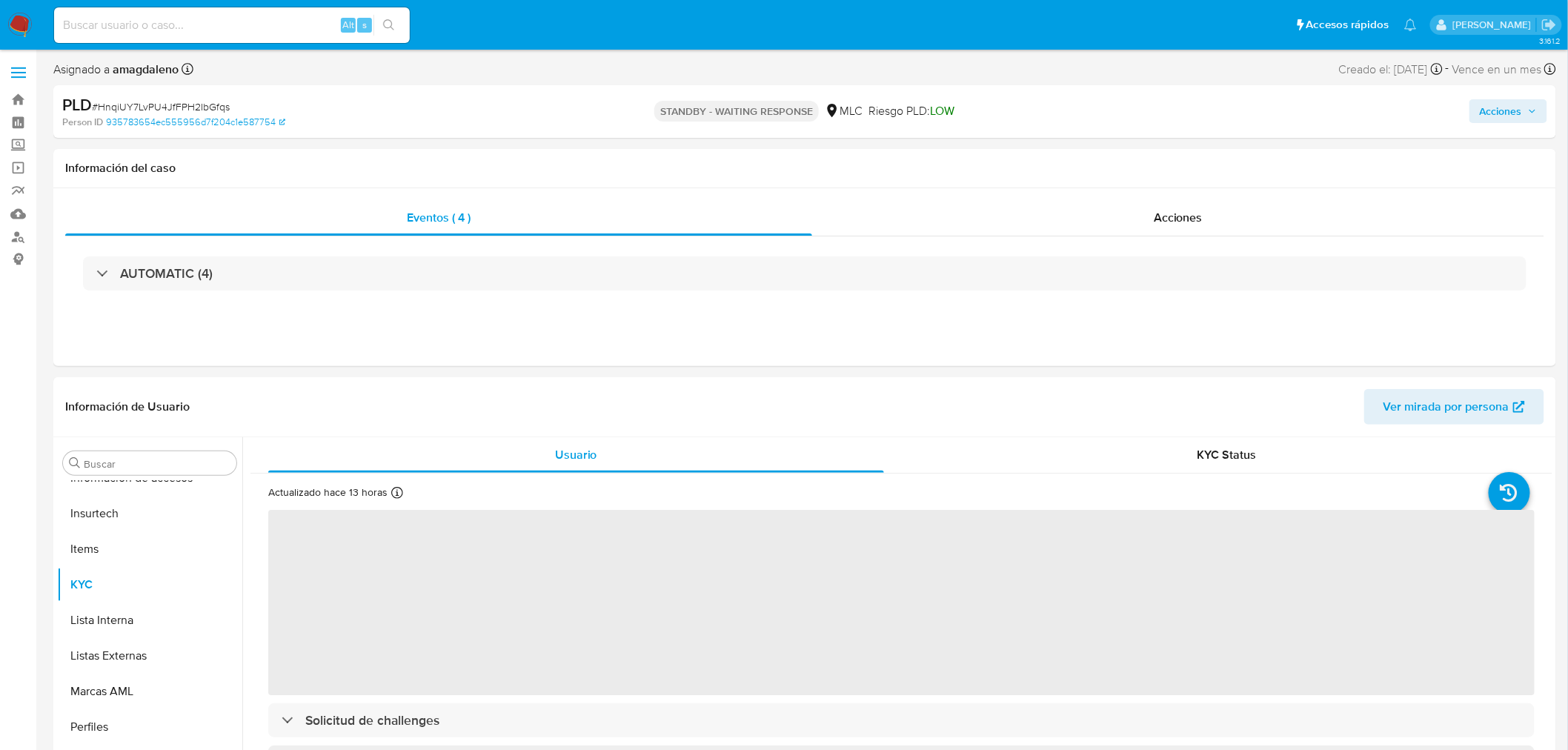
select select "10"
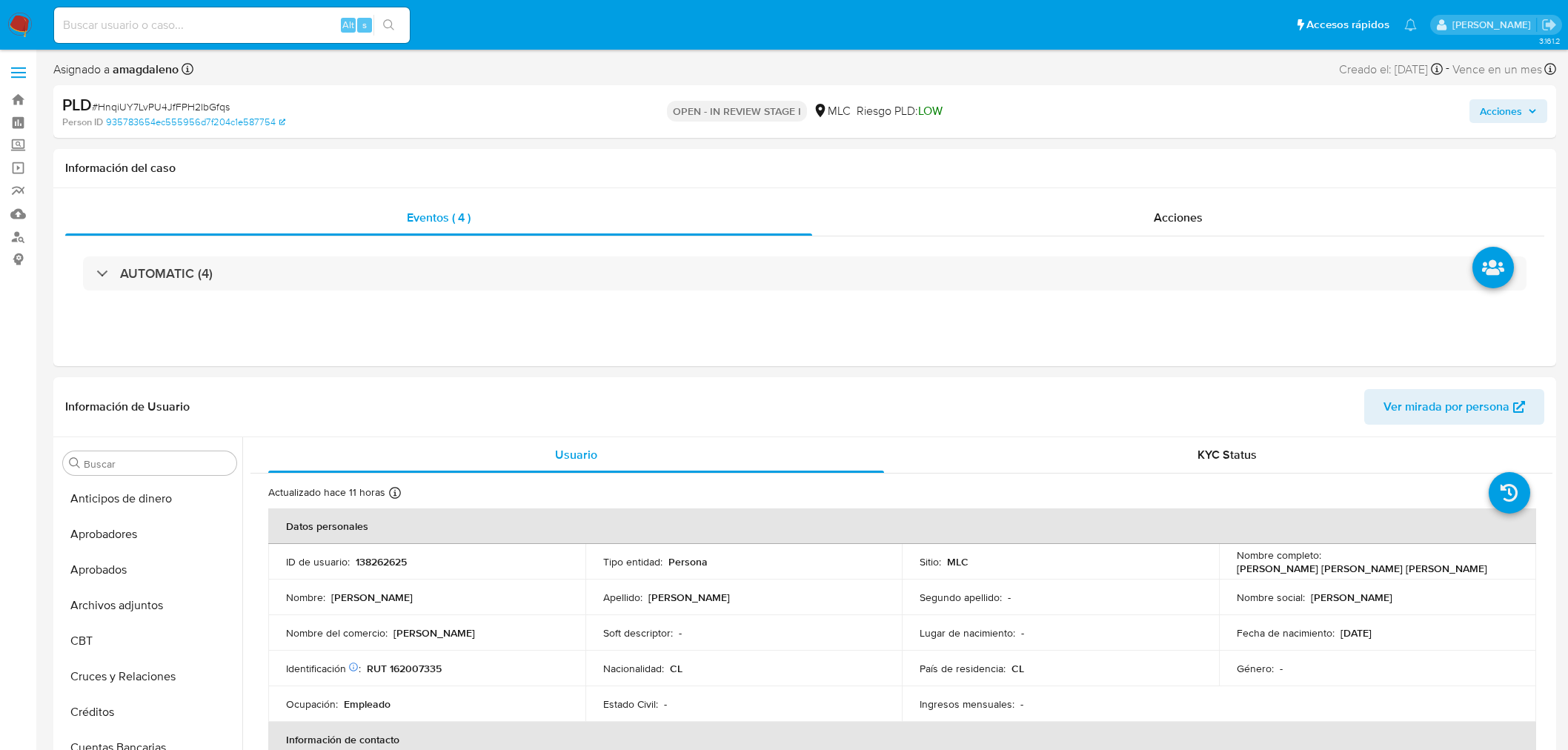
select select "10"
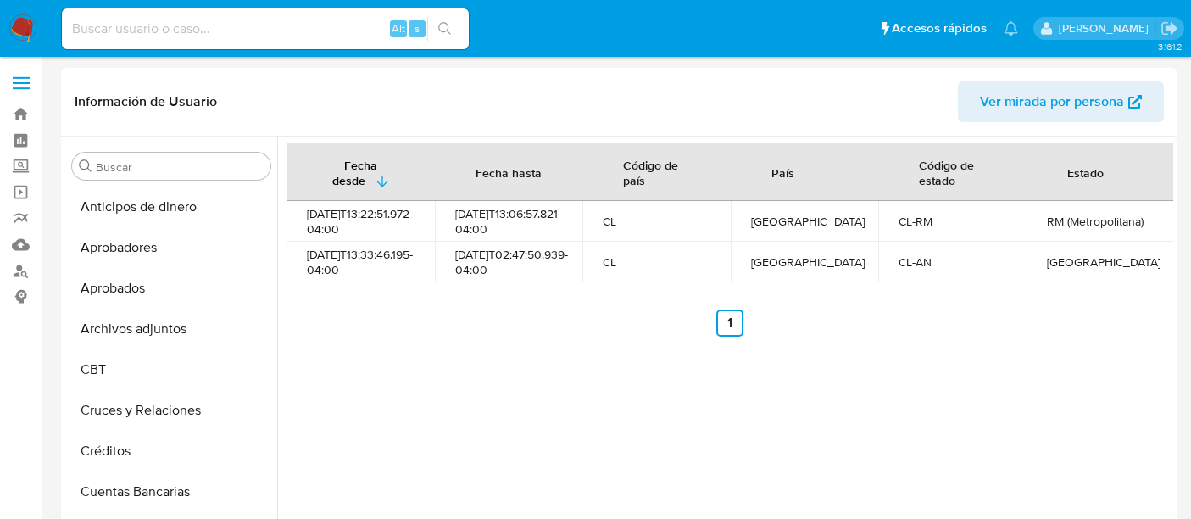
select select "10"
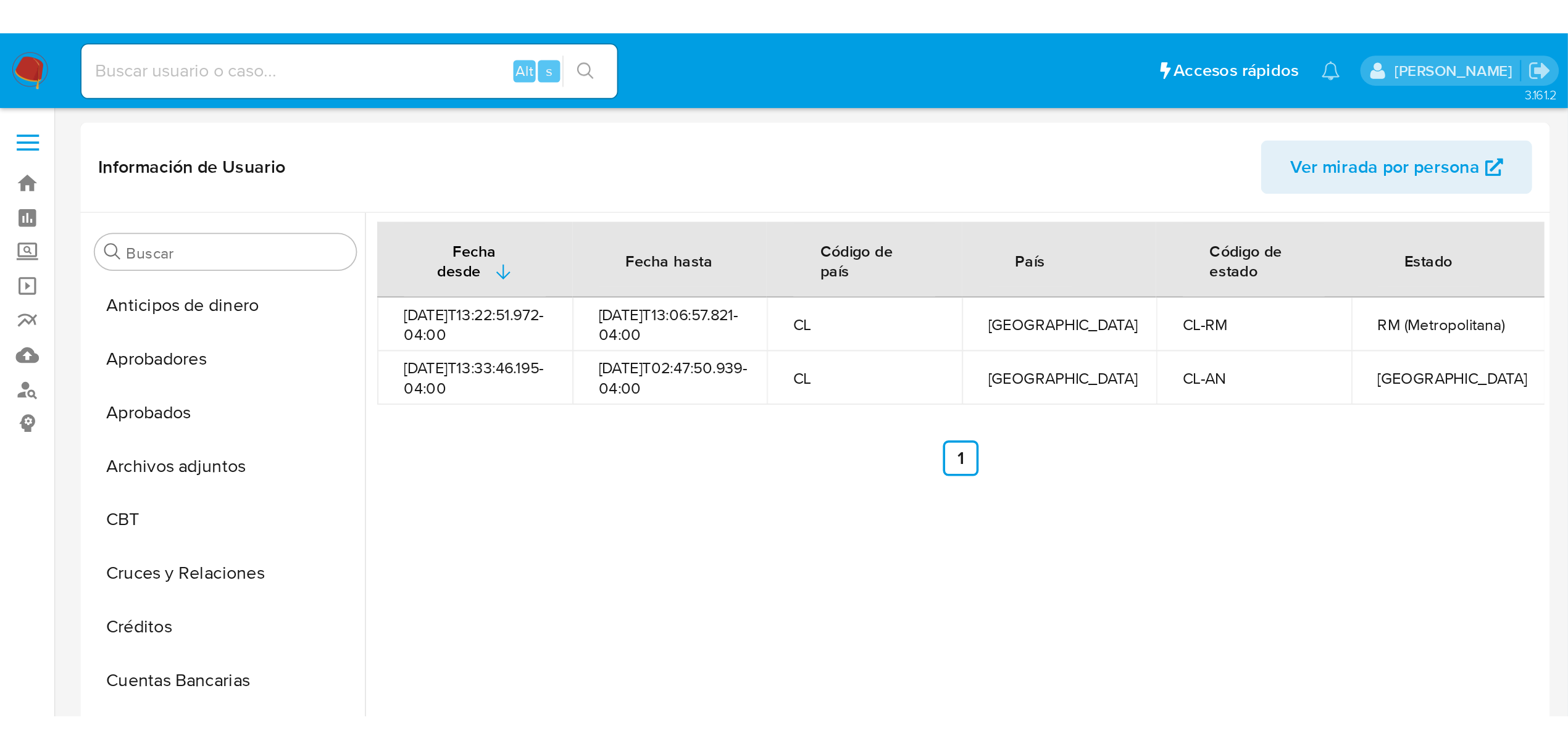
scroll to position [237, 0]
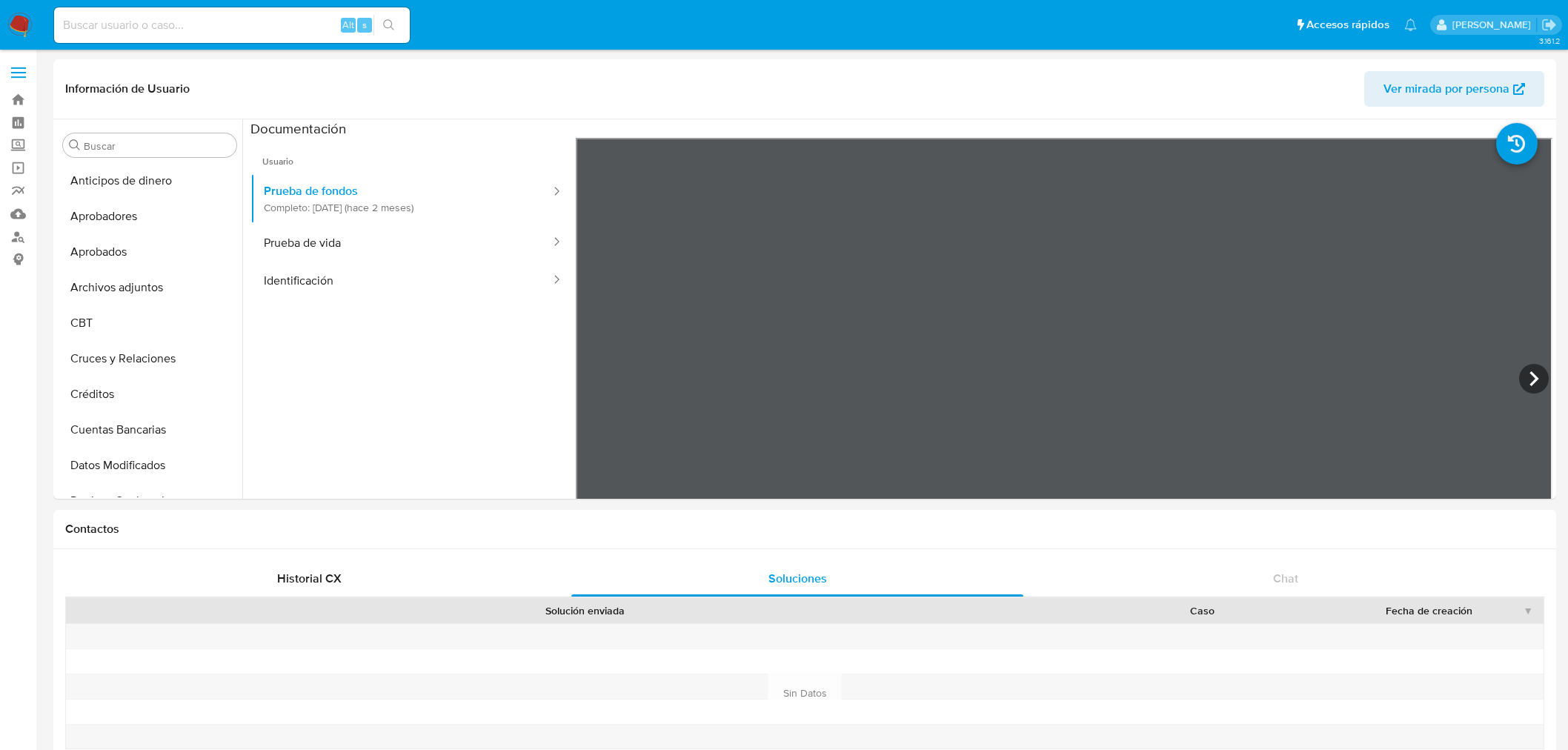
select select "10"
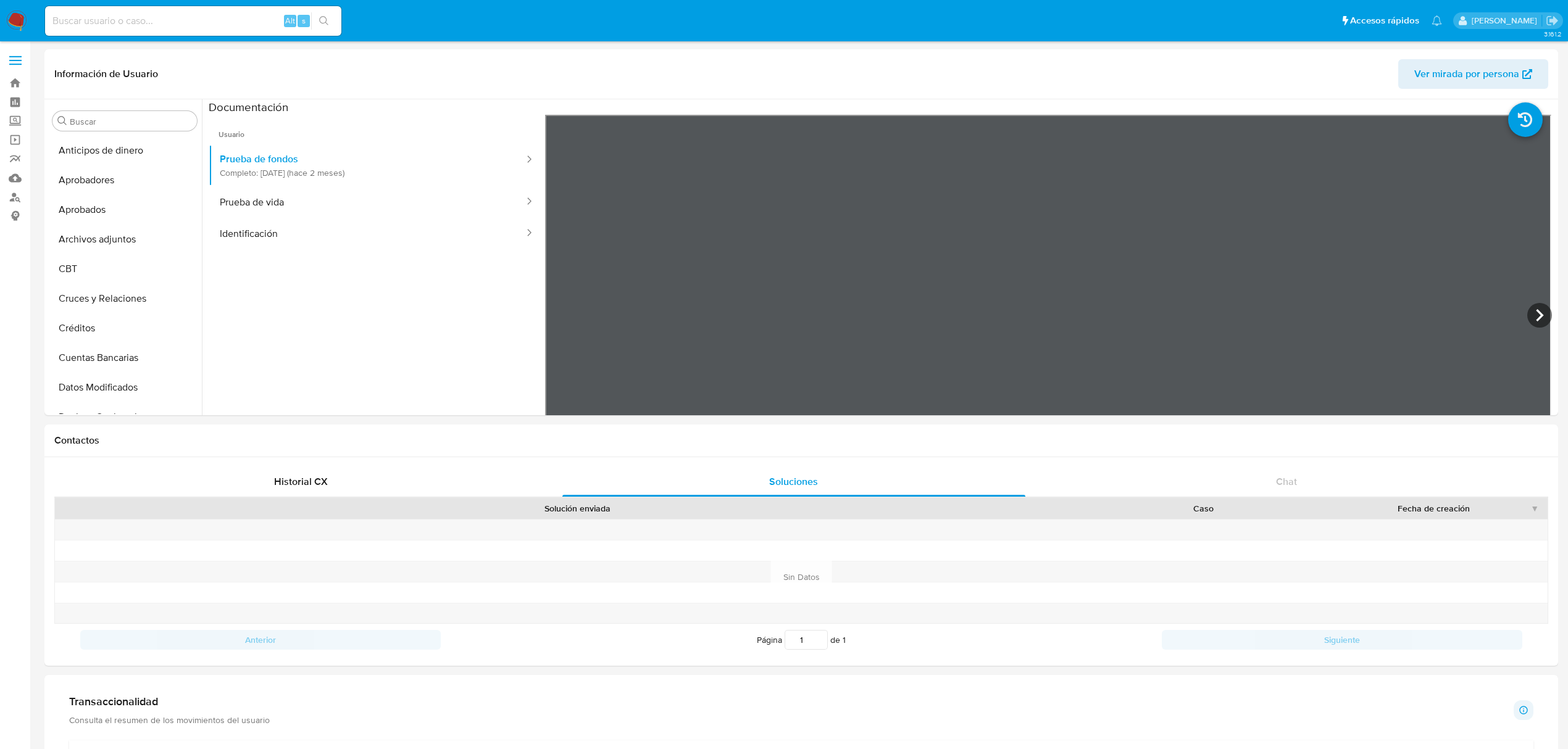
scroll to position [168, 0]
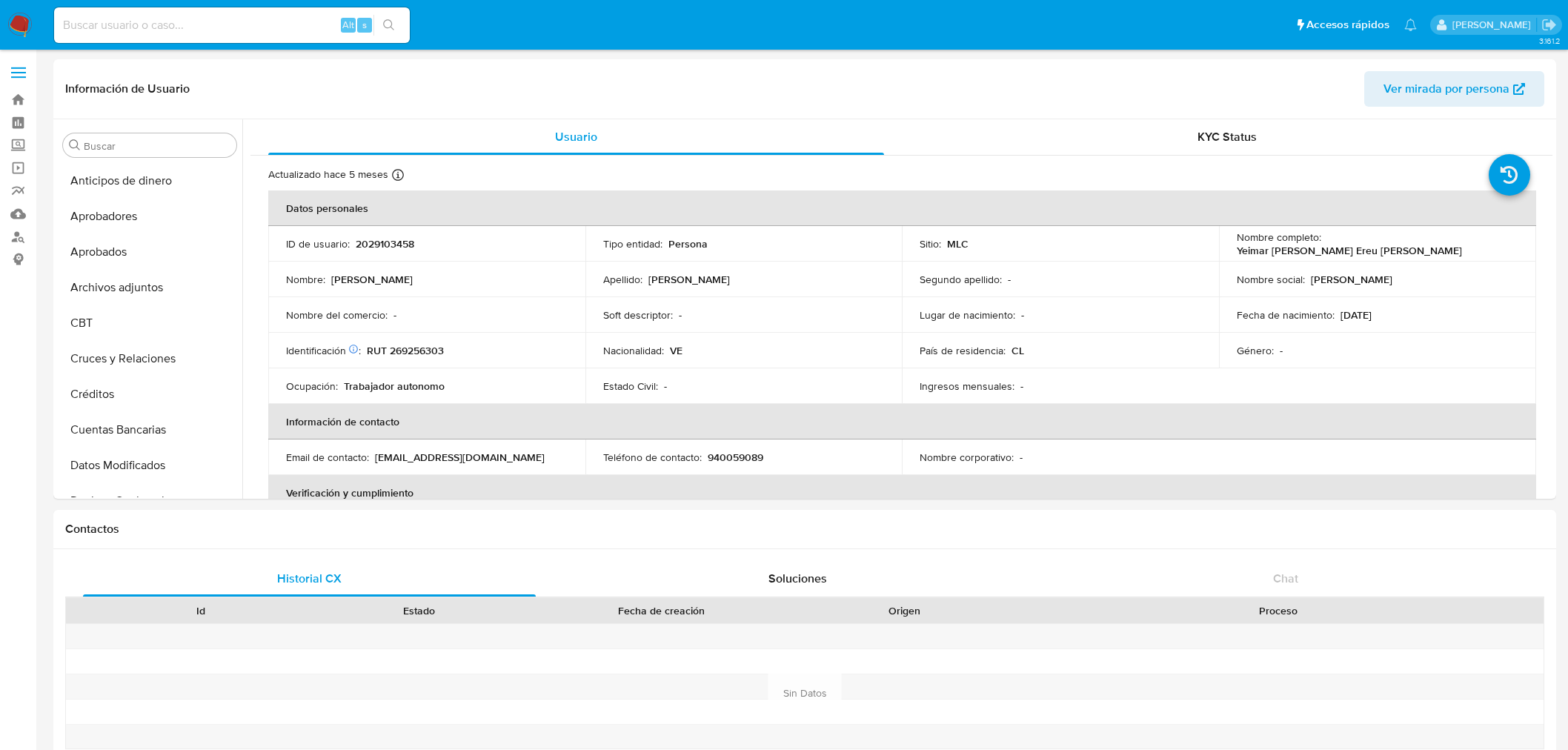
select select "10"
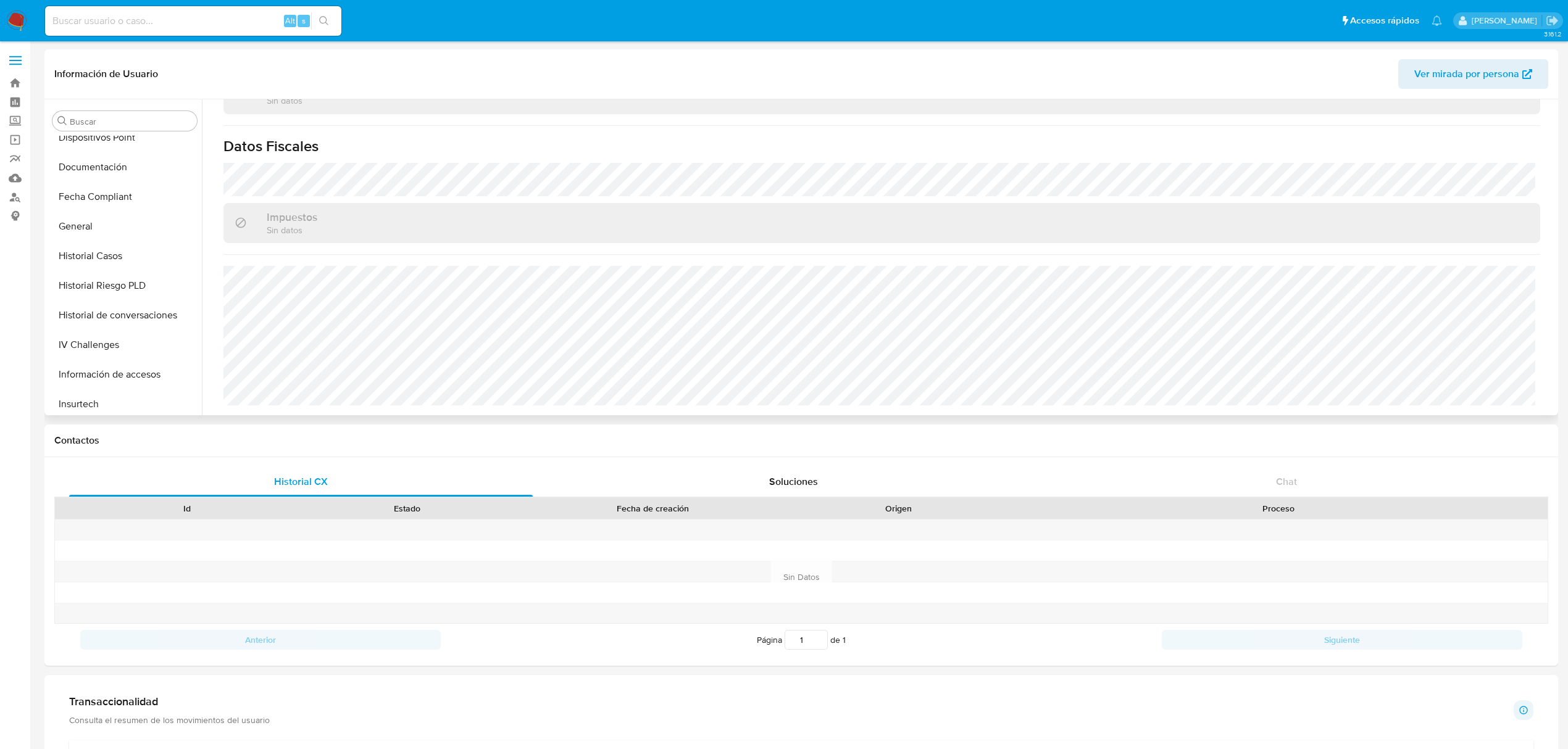
scroll to position [333, 0]
click at [99, 230] on button "General" at bounding box center [119, 231] width 144 height 30
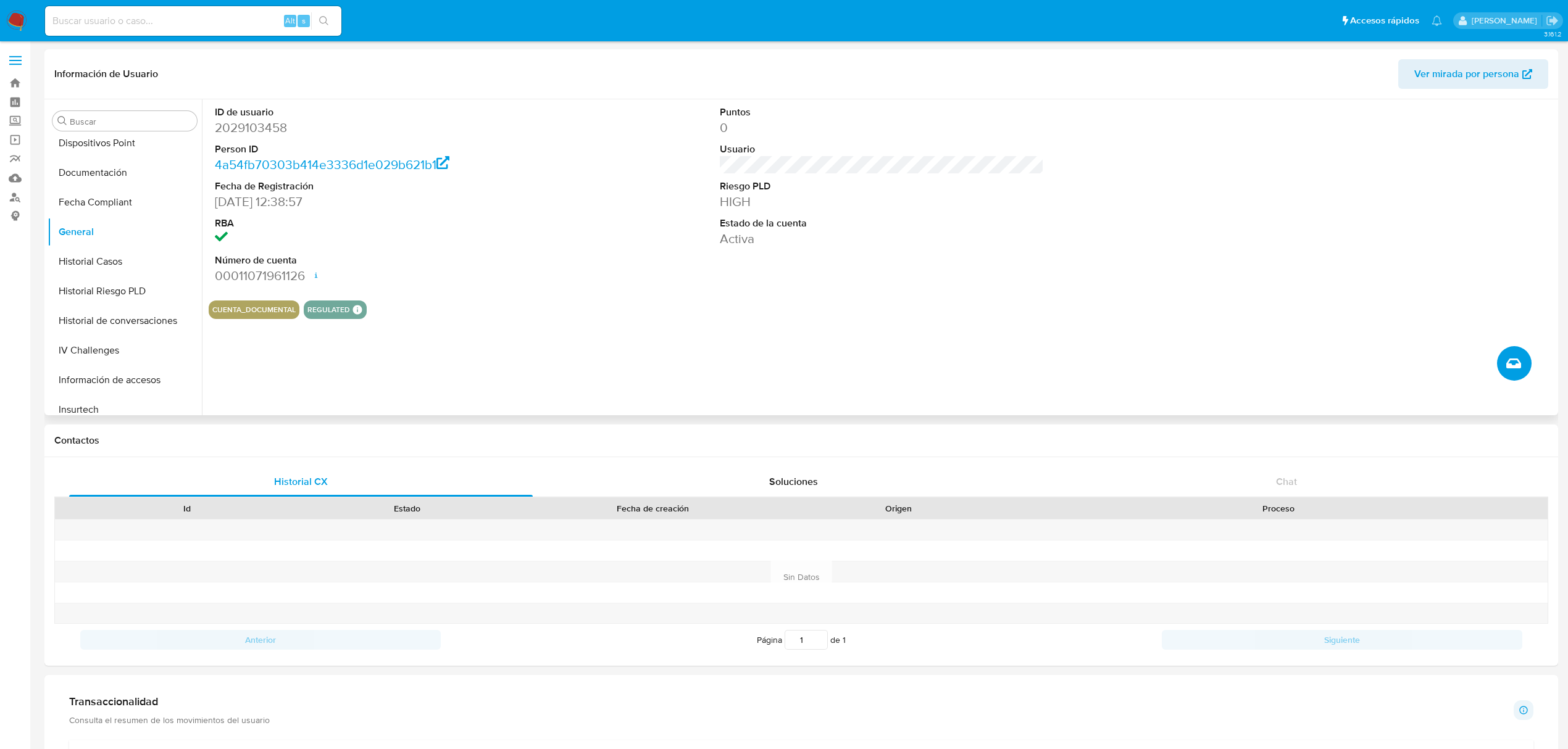
click at [1305, 362] on icon "Crear caso manual" at bounding box center [1513, 363] width 15 height 10
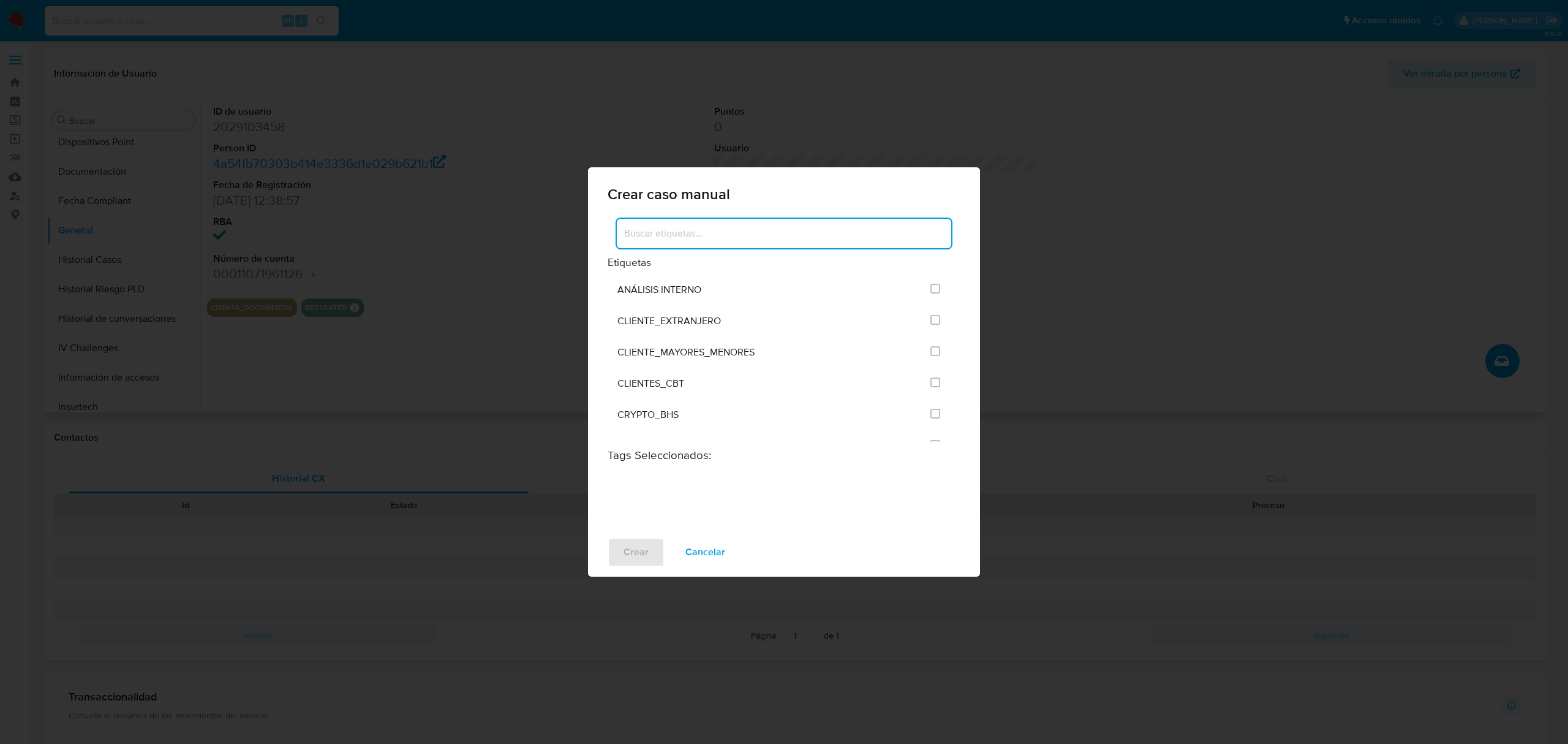
click at [669, 231] on input at bounding box center [783, 234] width 335 height 16
click at [665, 286] on span "ANÁLISIS INTERNO" at bounding box center [659, 289] width 84 height 12
click at [930, 288] on input "1896" at bounding box center [935, 288] width 10 height 10
checkbox input "true"
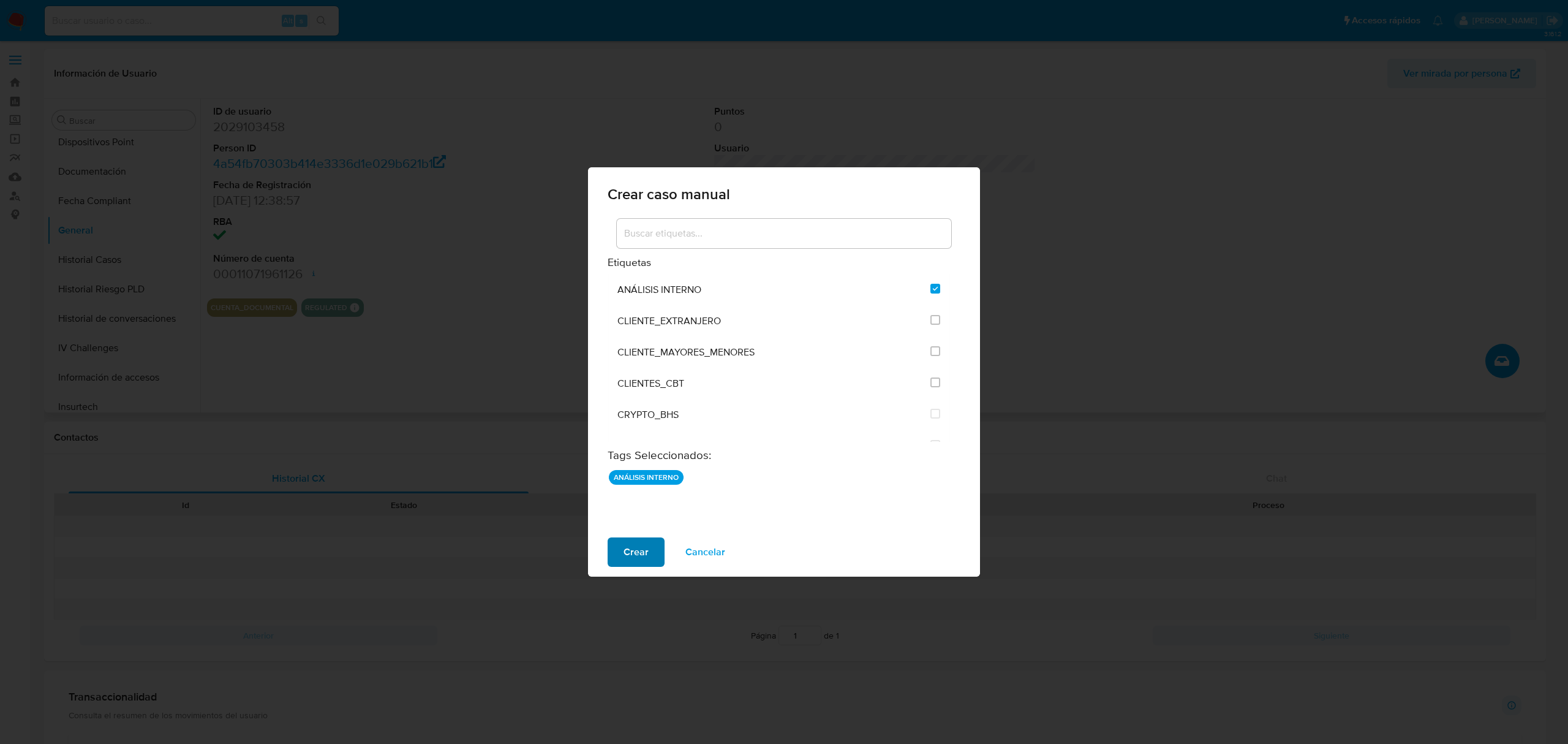
click at [635, 554] on span "Crear" at bounding box center [636, 552] width 25 height 27
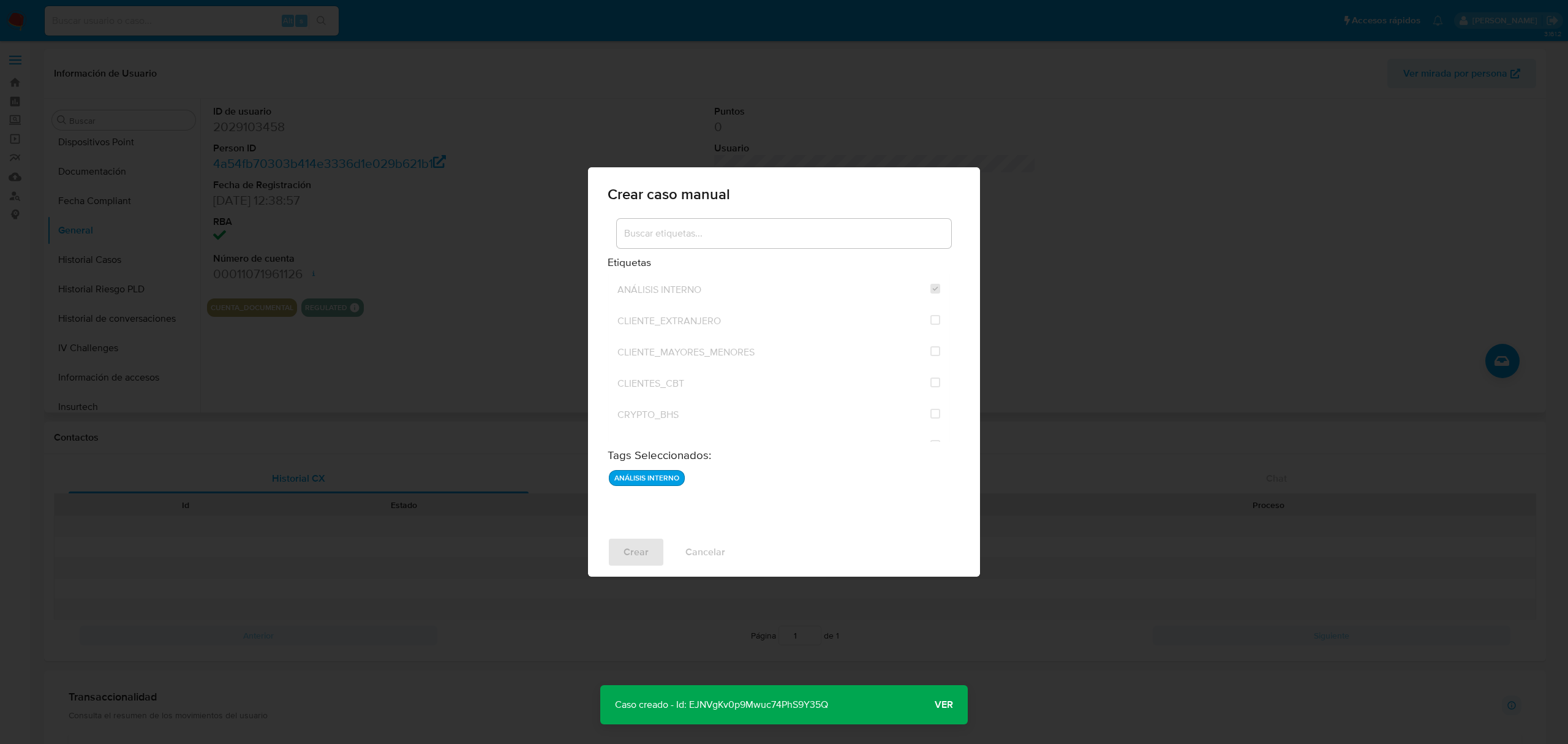
click at [738, 620] on p "Caso creado - Id: EJNVgKv0p9Mwuc74PhS9Y35Q" at bounding box center [722, 705] width 243 height 39
click at [949, 620] on span "Ver" at bounding box center [943, 705] width 18 height 0
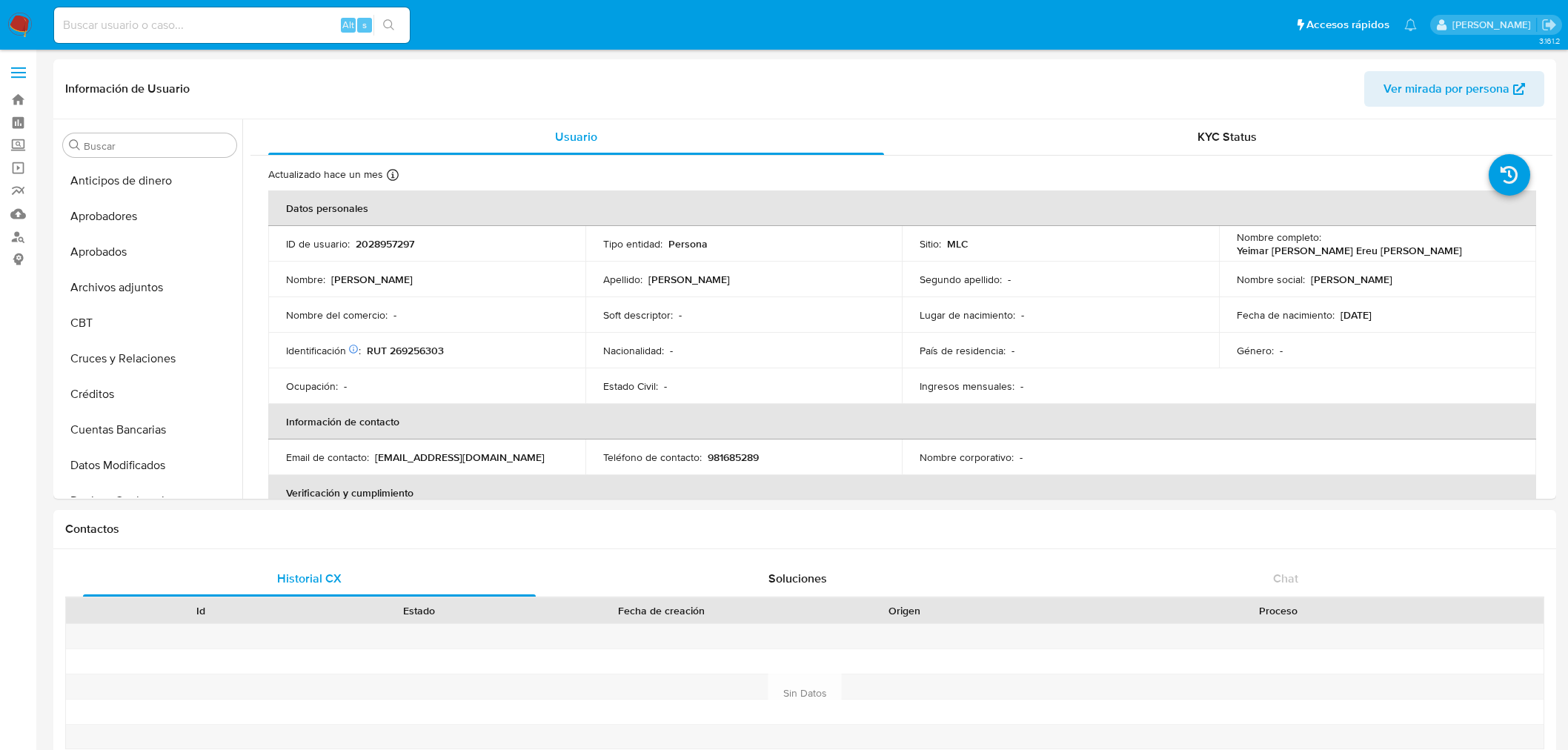
select select "10"
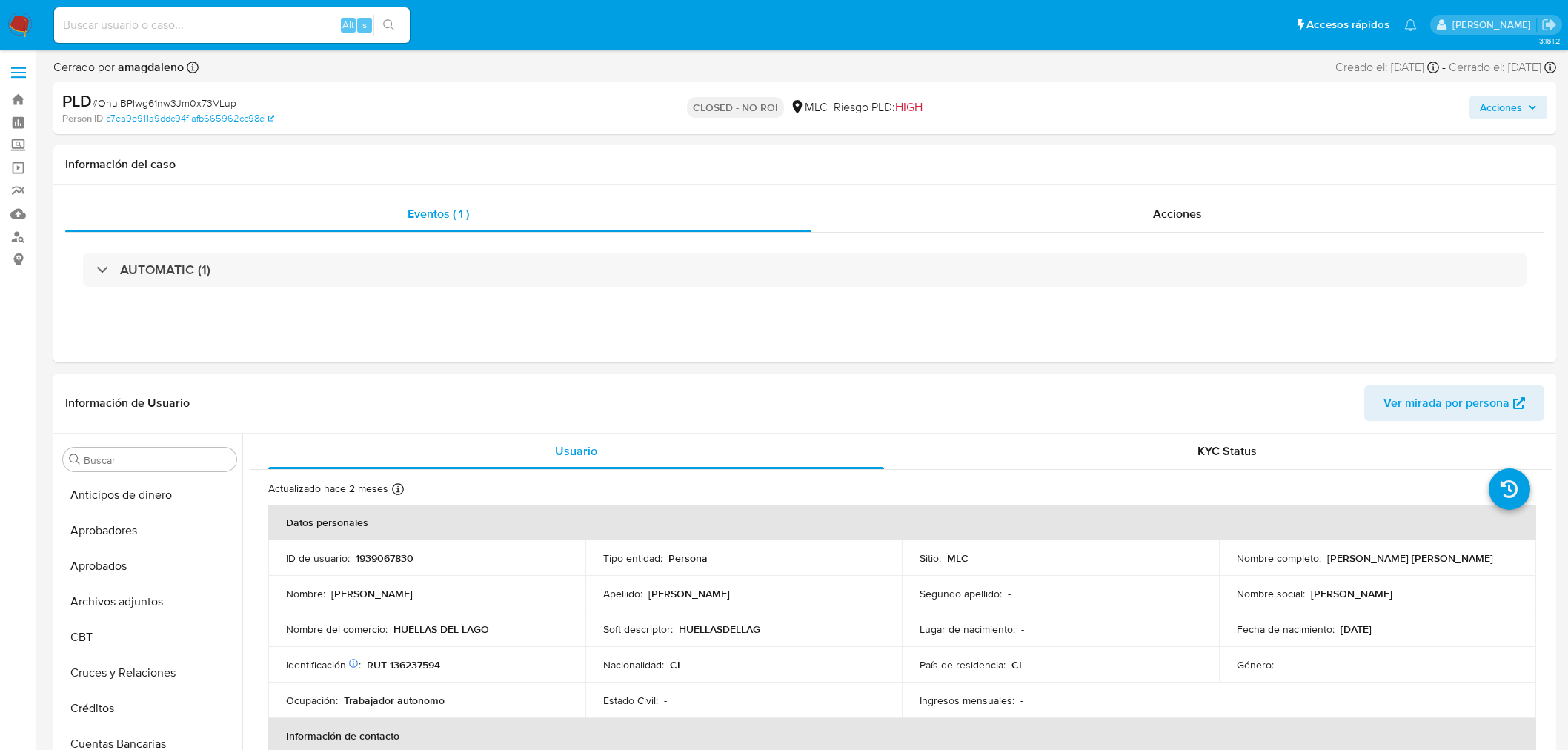
select select "10"
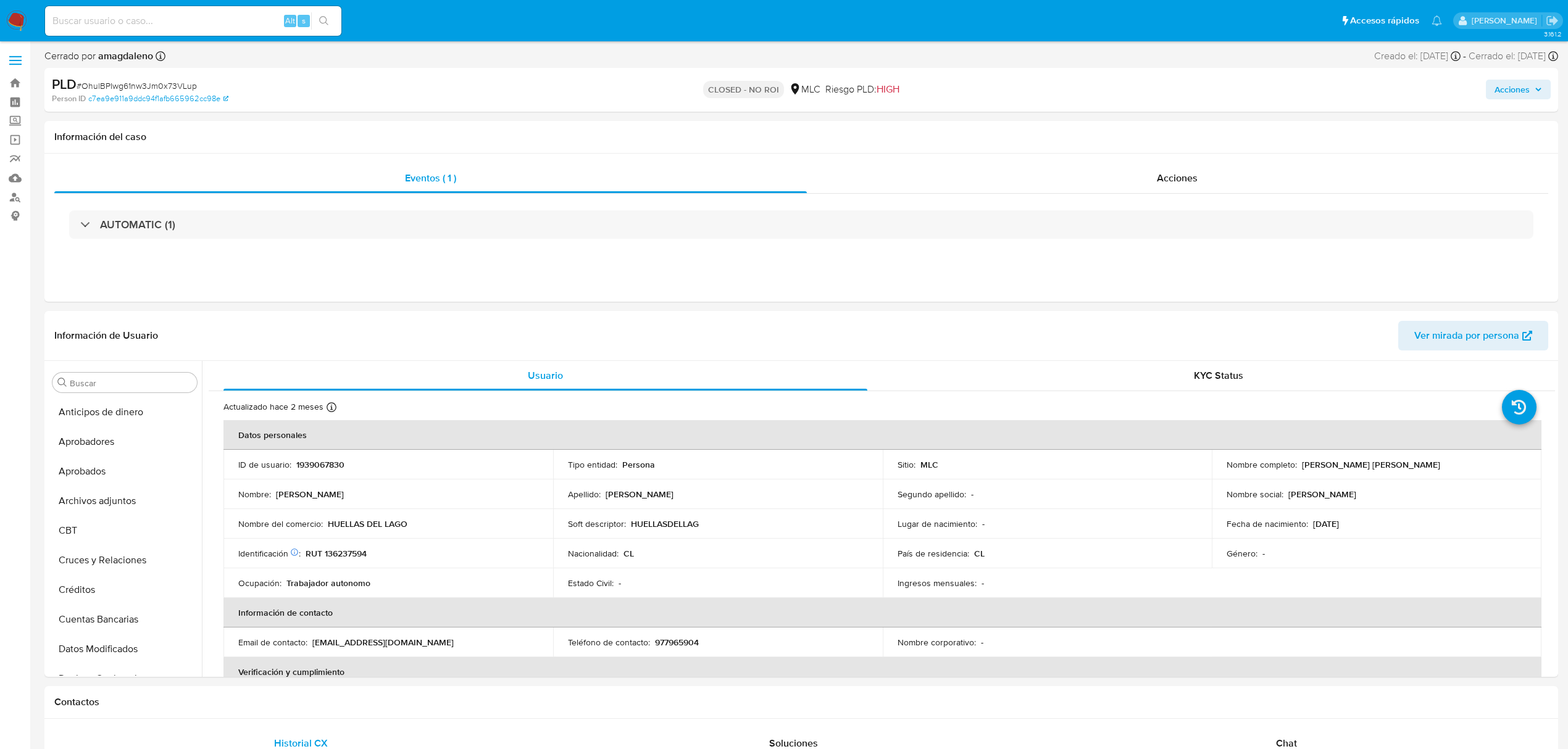
scroll to position [580, 0]
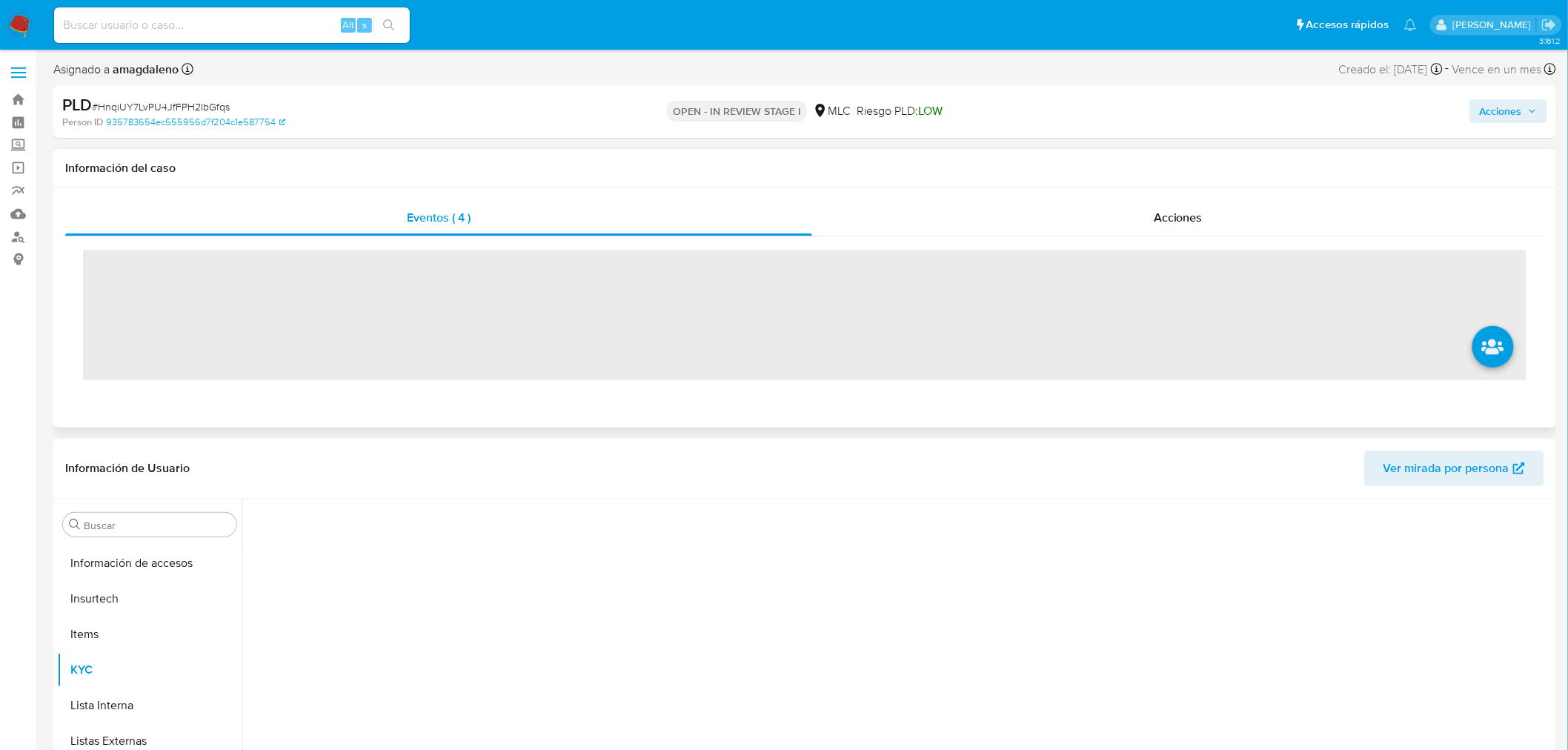
scroll to position [697, 0]
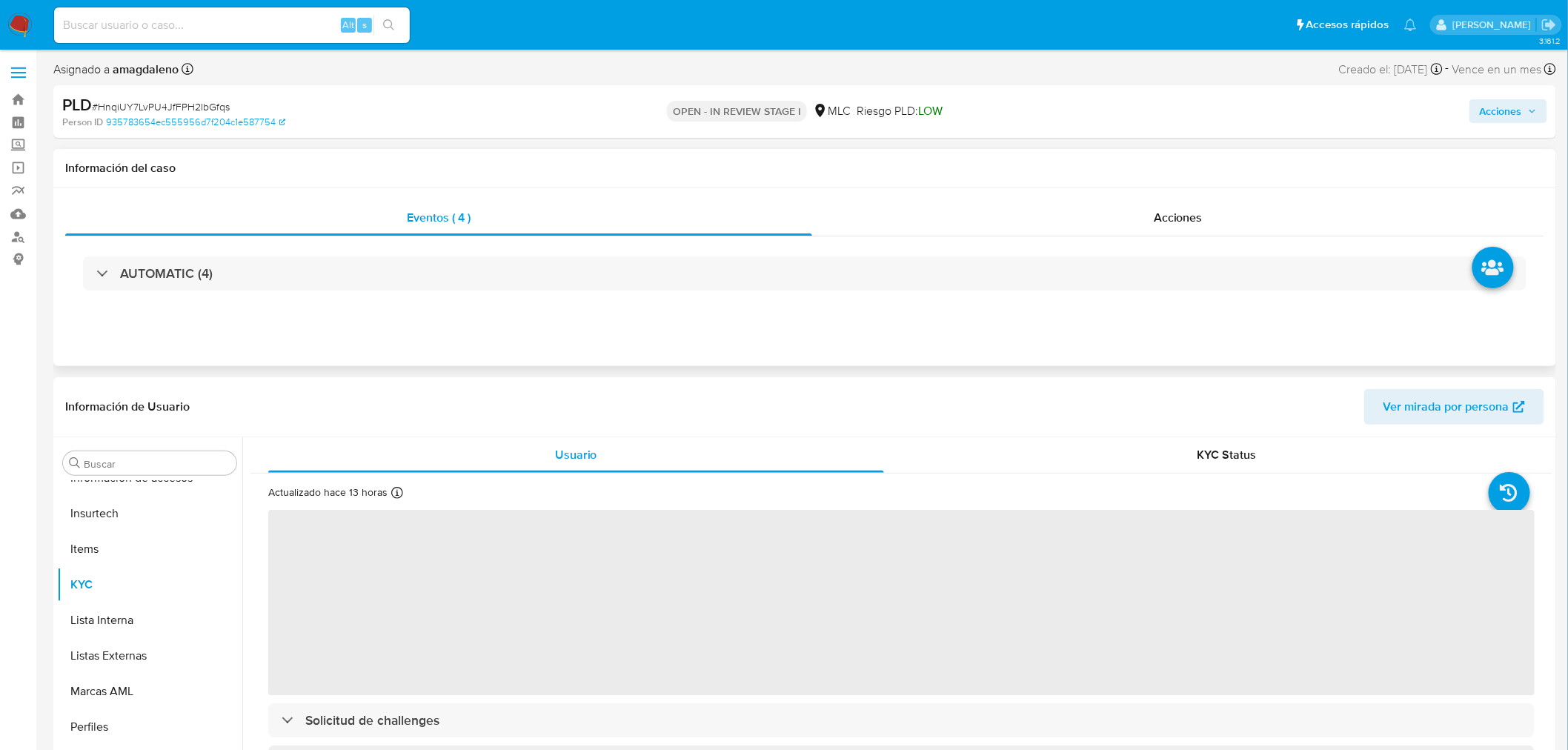
select select "10"
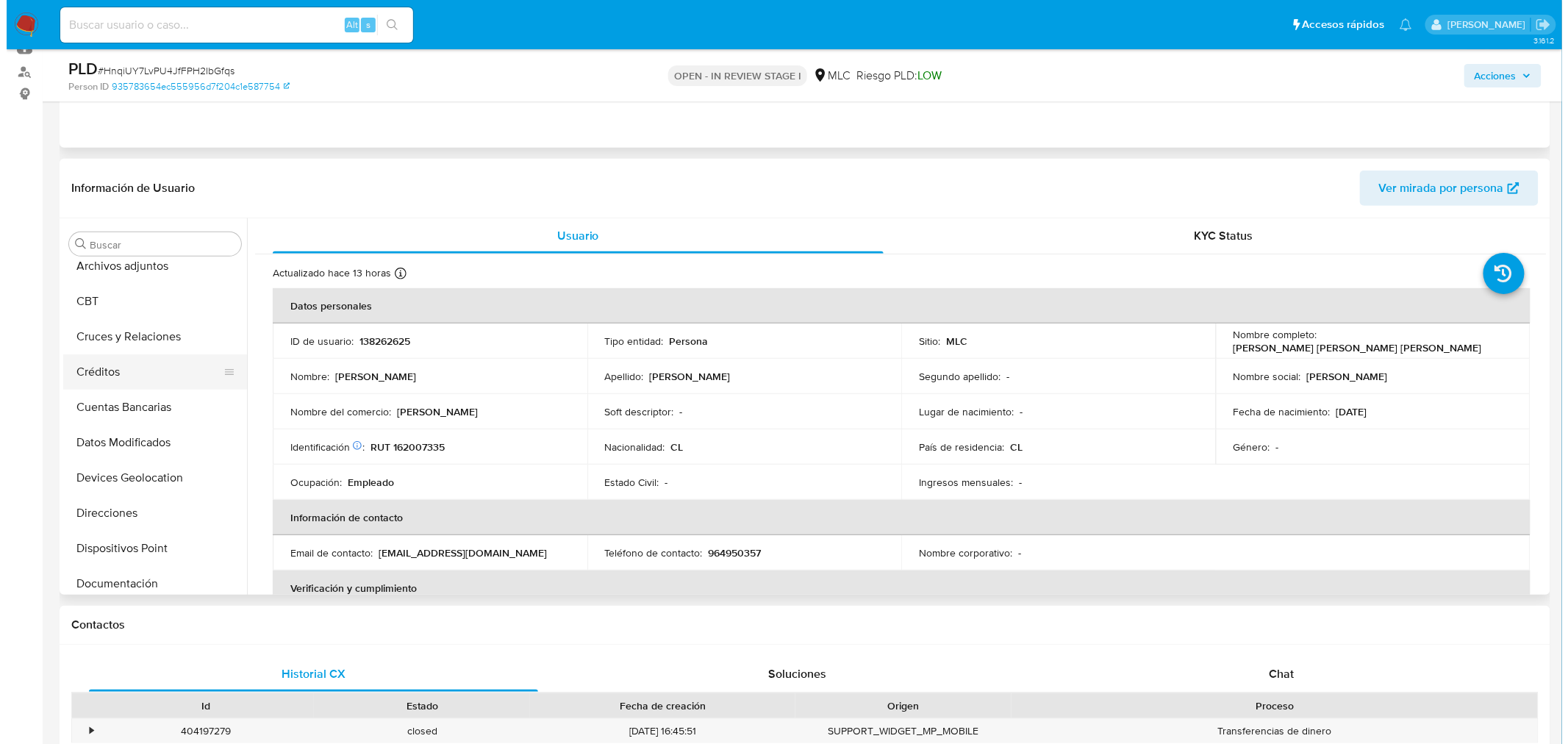
scroll to position [0, 0]
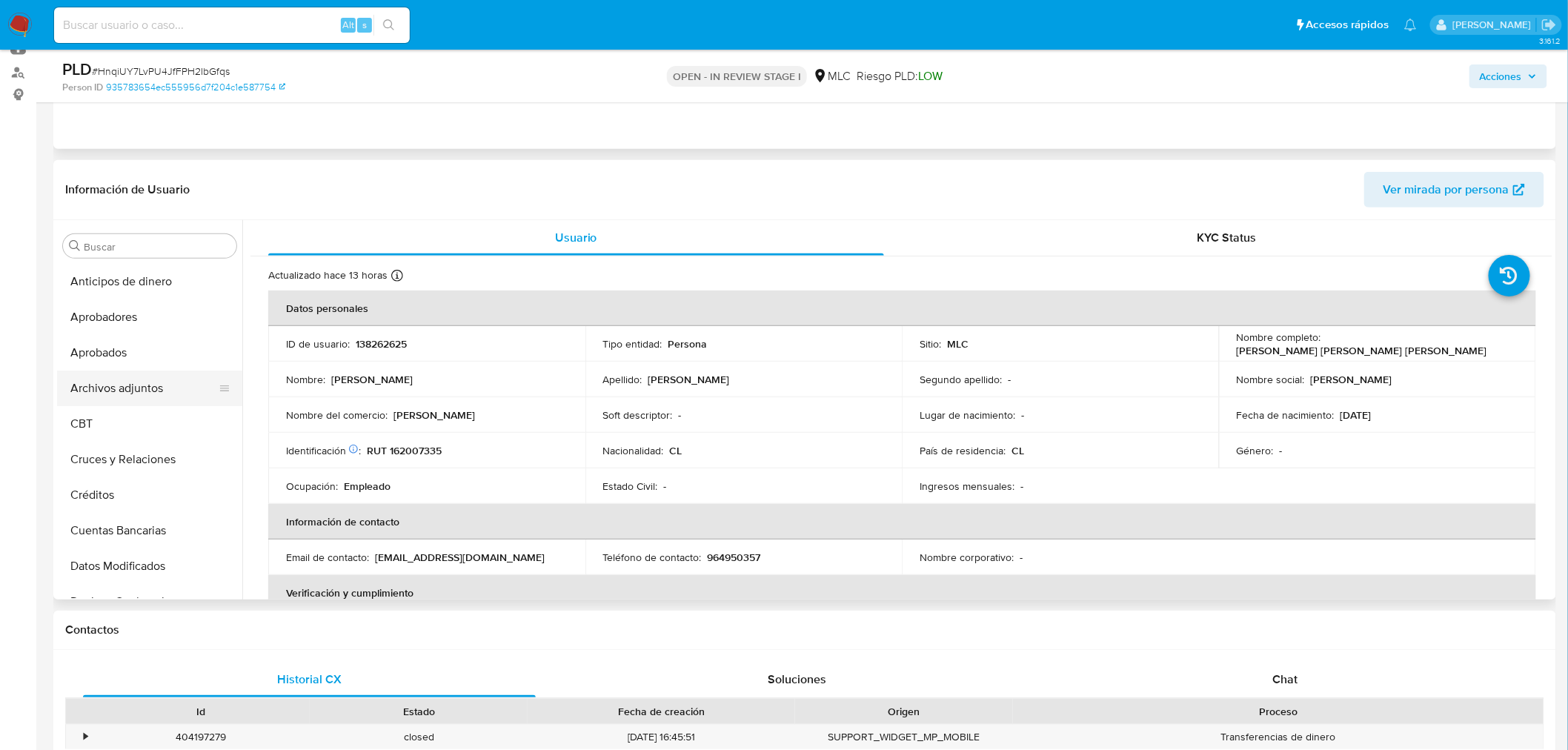
click at [134, 381] on button "Archivos adjuntos" at bounding box center [143, 388] width 173 height 36
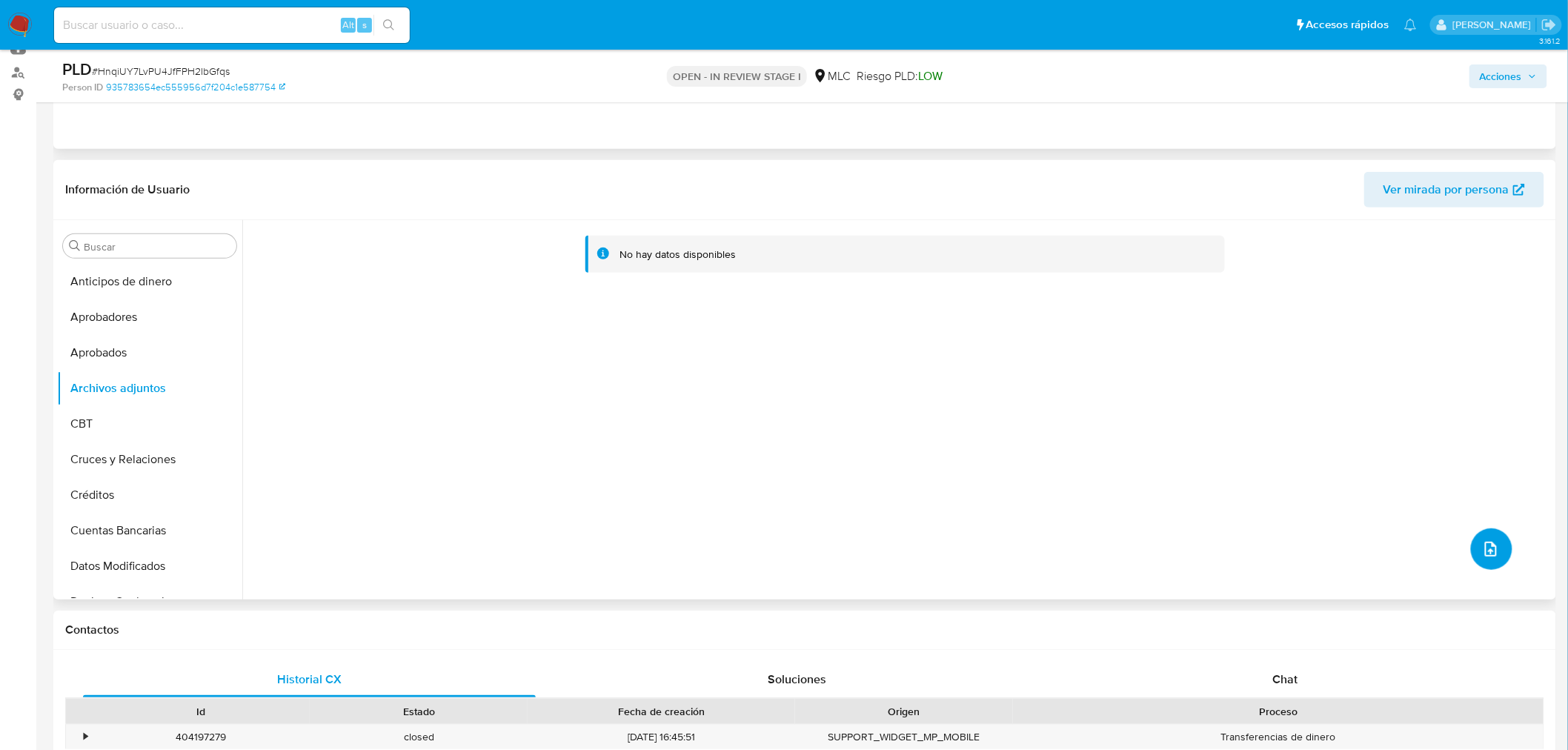
click at [1484, 561] on button "upload-file" at bounding box center [1491, 548] width 41 height 41
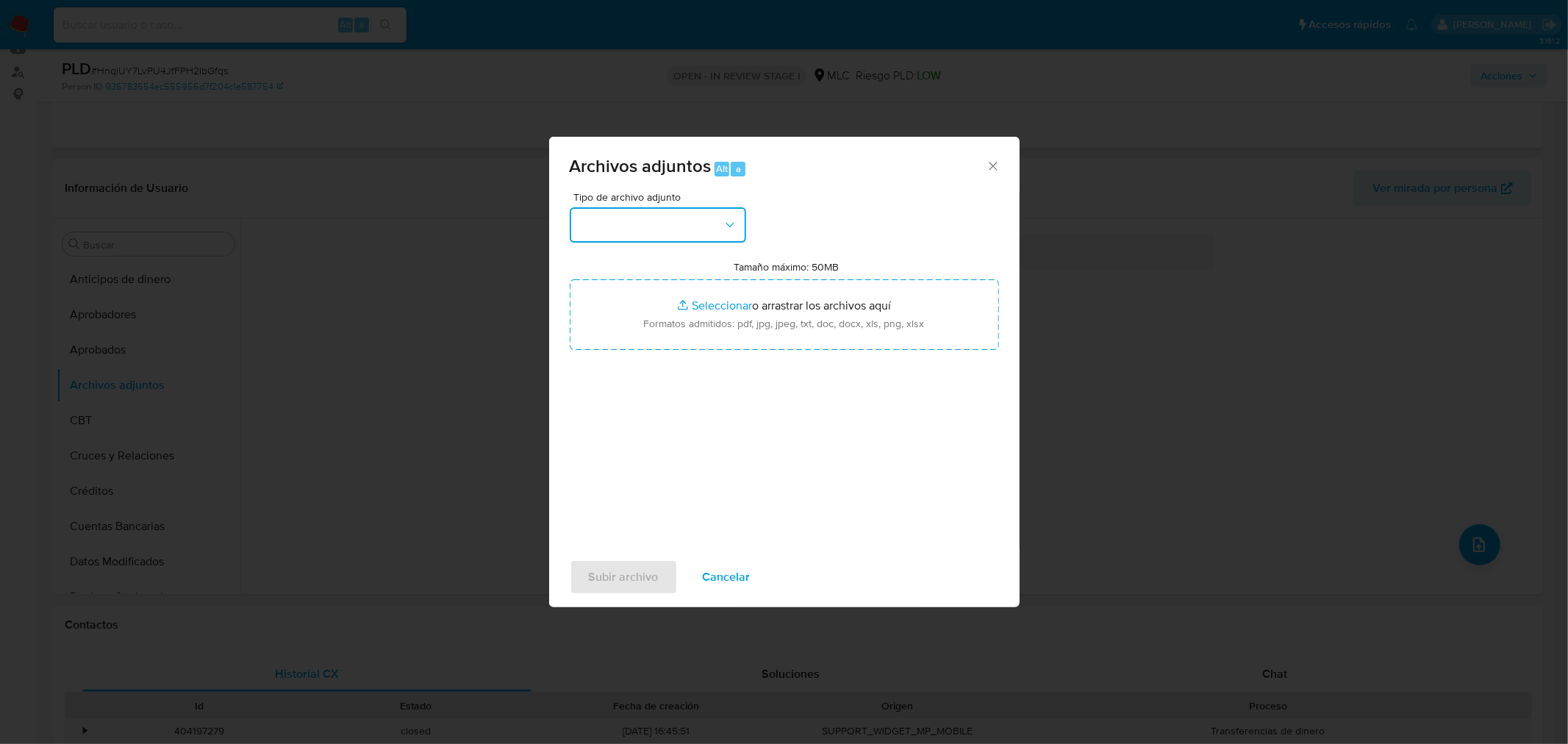
click at [674, 217] on button "button" at bounding box center [657, 225] width 176 height 36
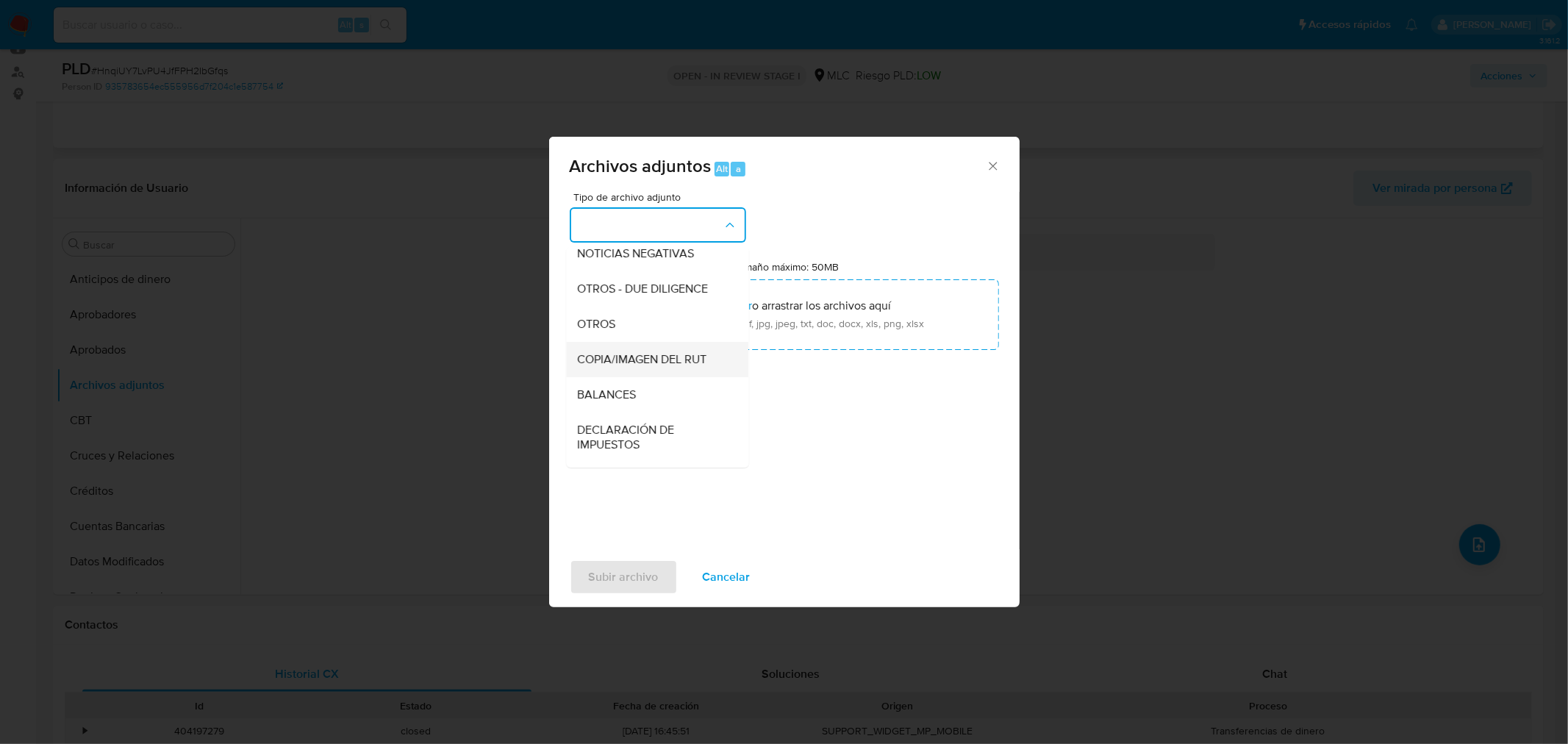
scroll to position [163, 0]
click at [592, 349] on div "OTROS" at bounding box center [652, 348] width 150 height 36
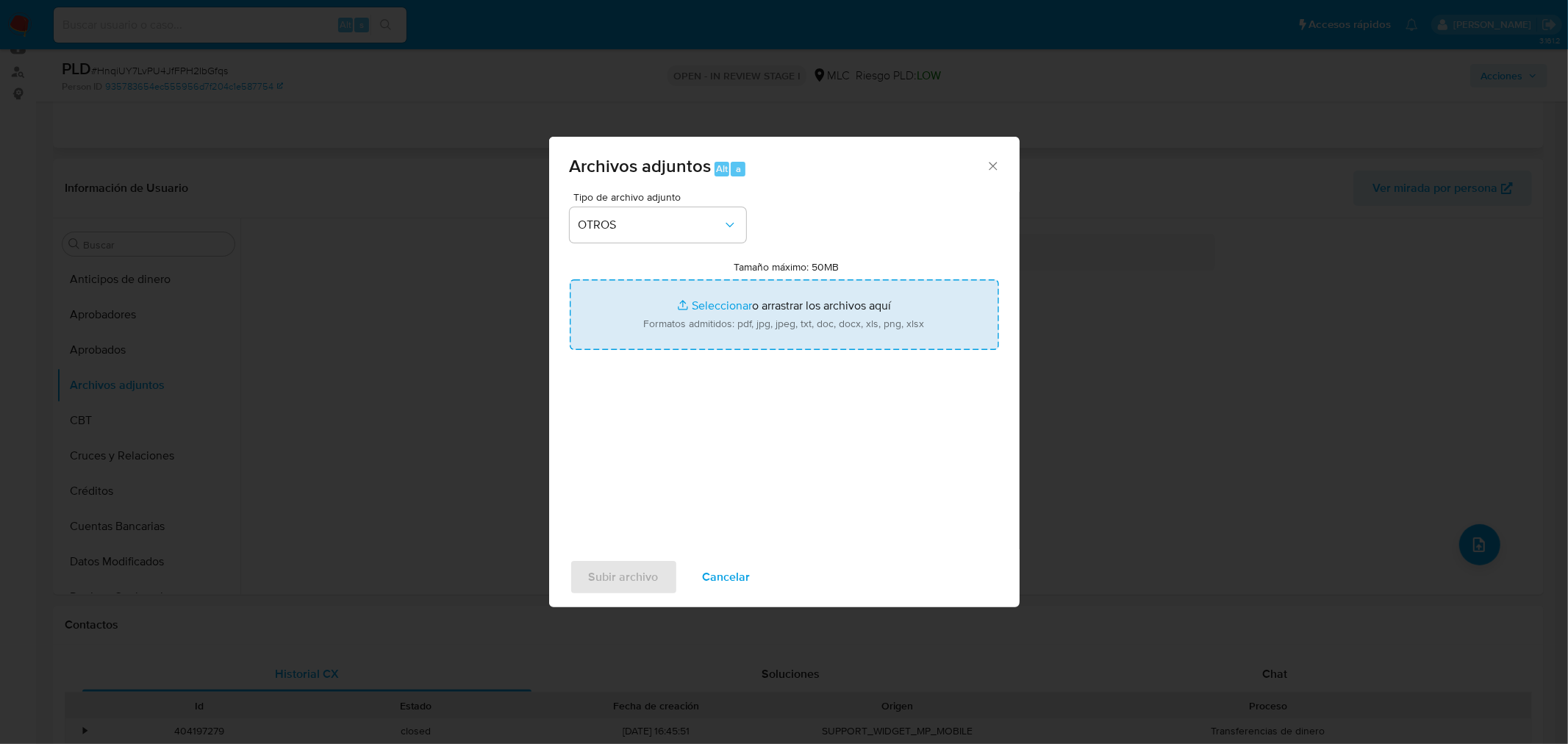
click at [722, 310] on input "Tamaño máximo: 50MB Seleccionar archivos" at bounding box center [784, 314] width 429 height 70
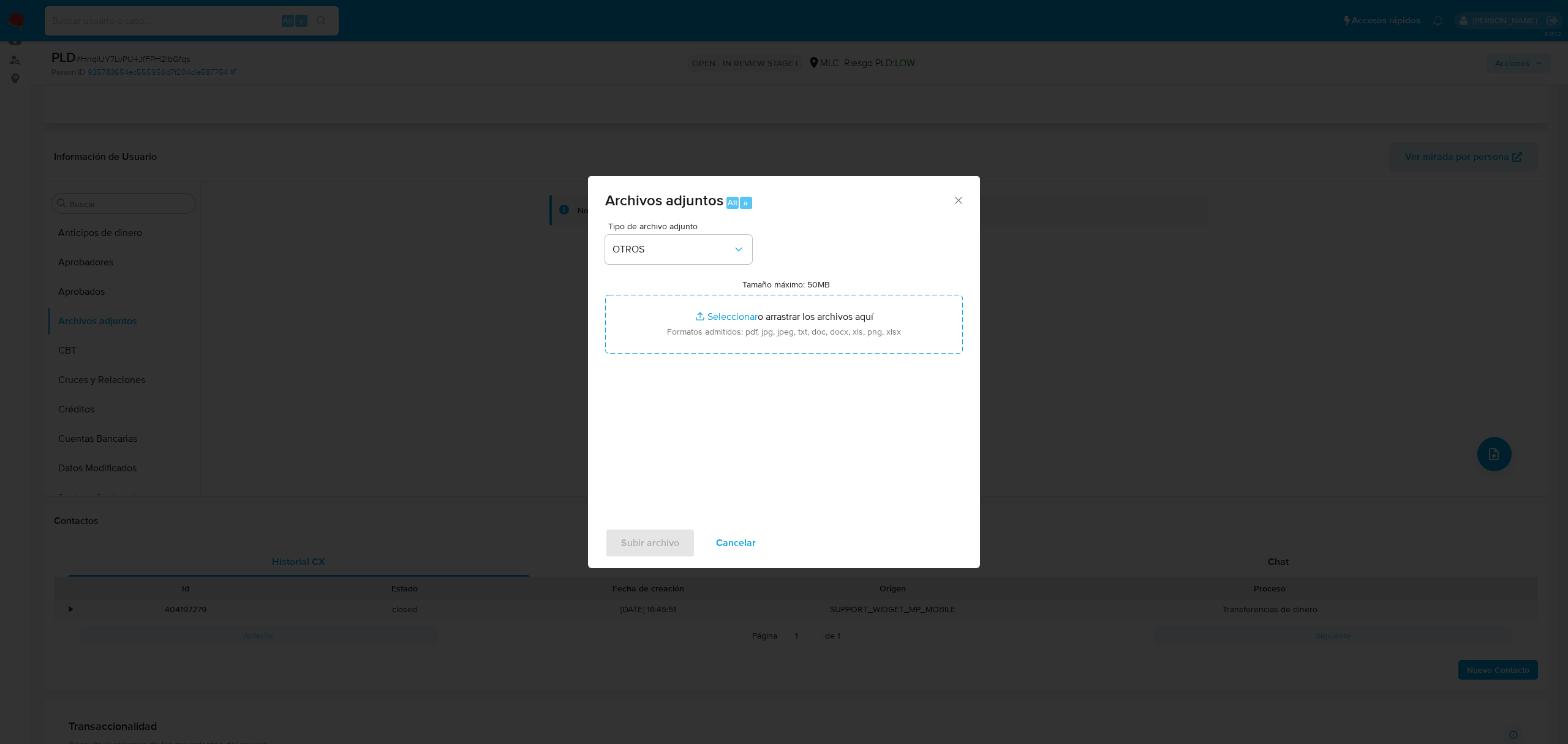
click at [965, 215] on div "Archivos adjuntos Alt a" at bounding box center [784, 199] width 392 height 46
click at [958, 207] on div "Archivos adjuntos Alt a" at bounding box center [784, 199] width 392 height 46
click at [960, 201] on icon "Cerrar" at bounding box center [958, 200] width 12 height 12
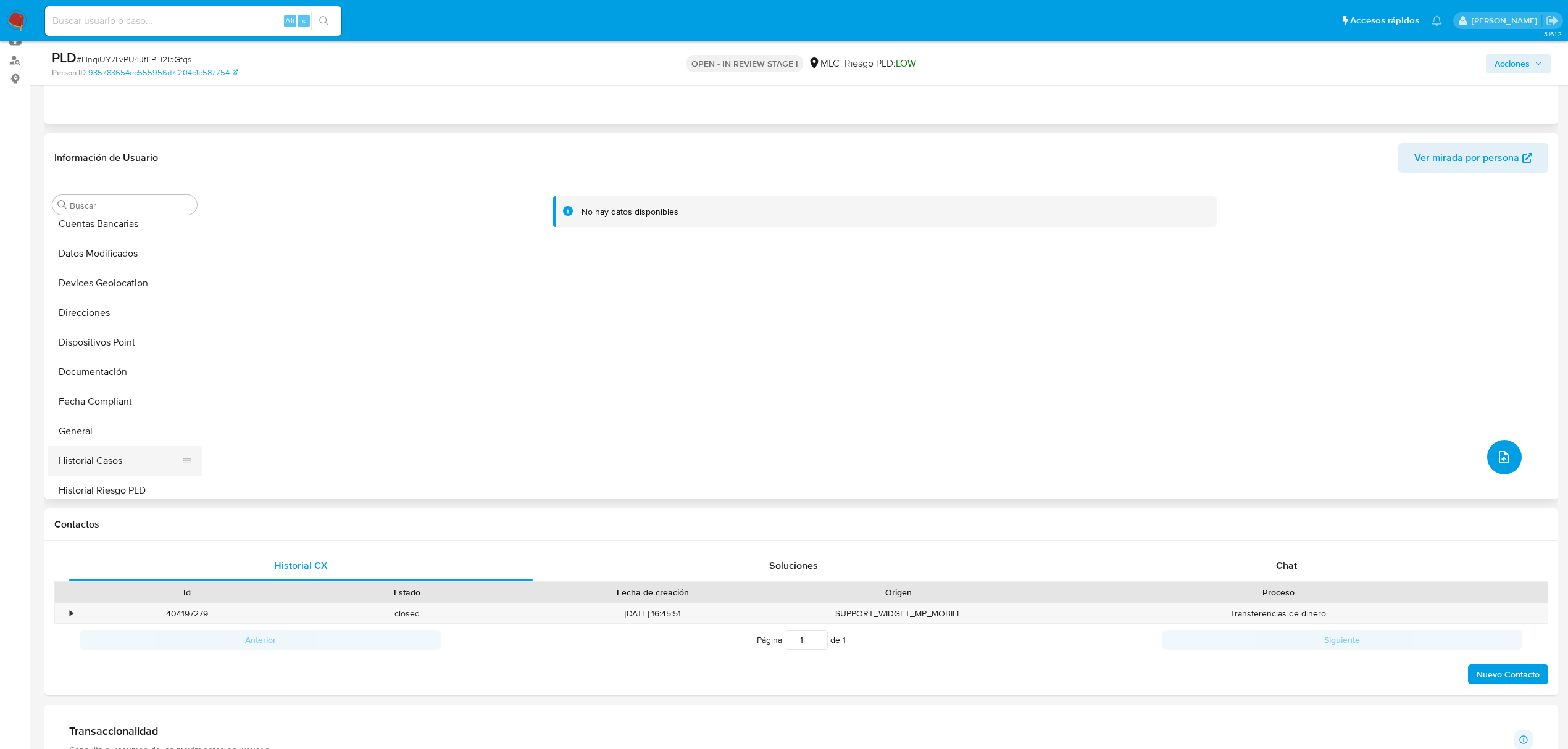
scroll to position [247, 0]
click at [109, 433] on button "Historial Casos" at bounding box center [119, 432] width 144 height 30
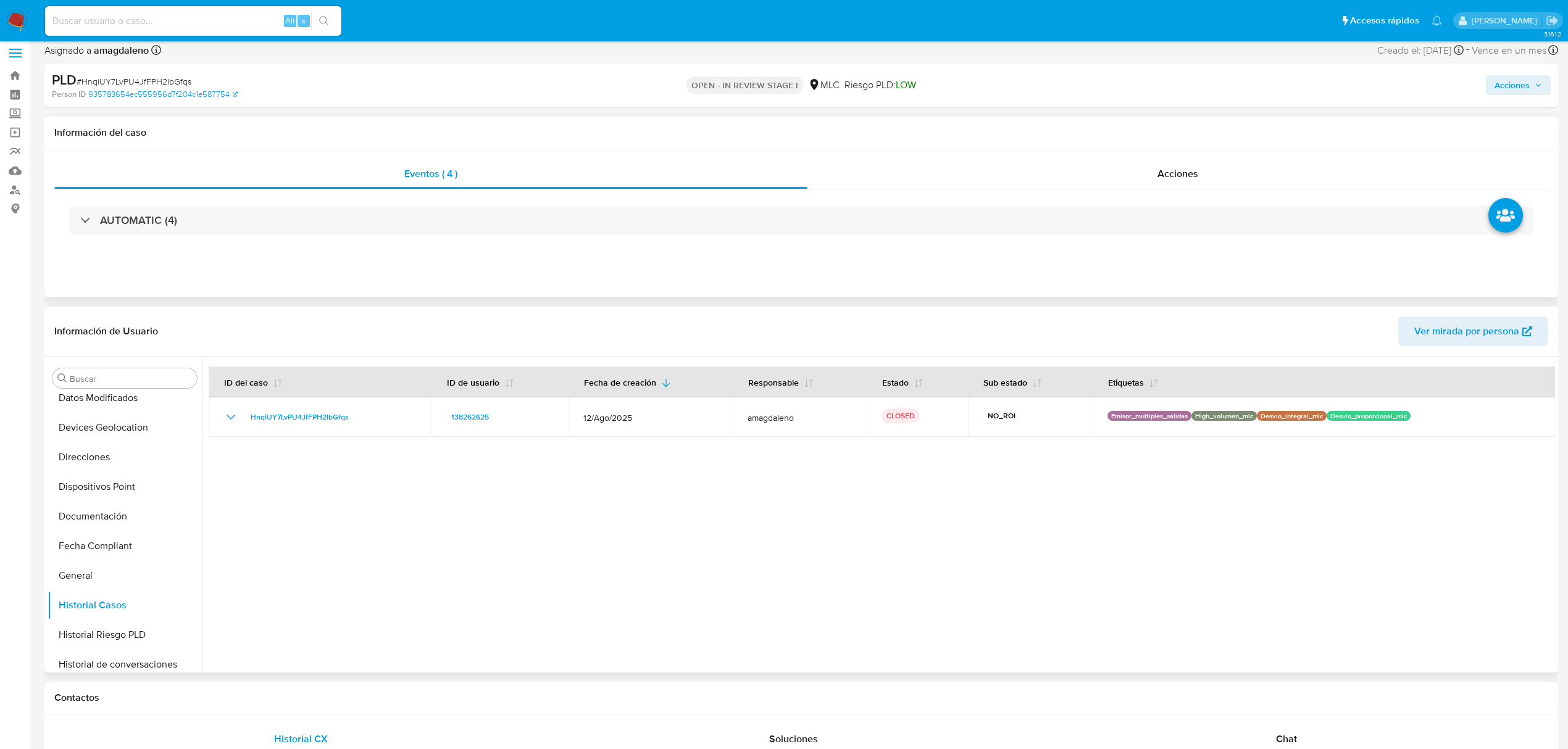
scroll to position [0, 0]
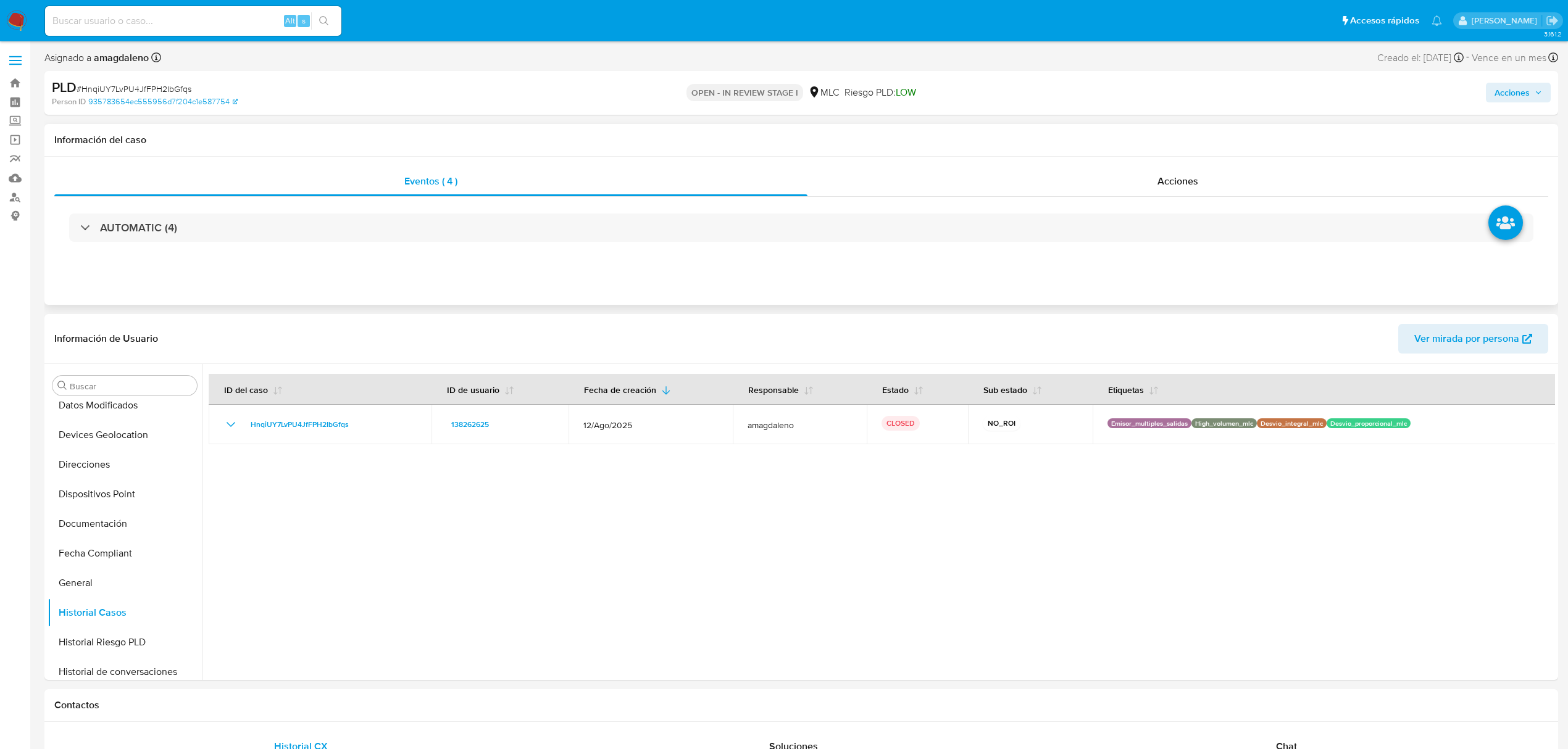
click at [1316, 92] on span "Acciones" at bounding box center [1512, 92] width 35 height 20
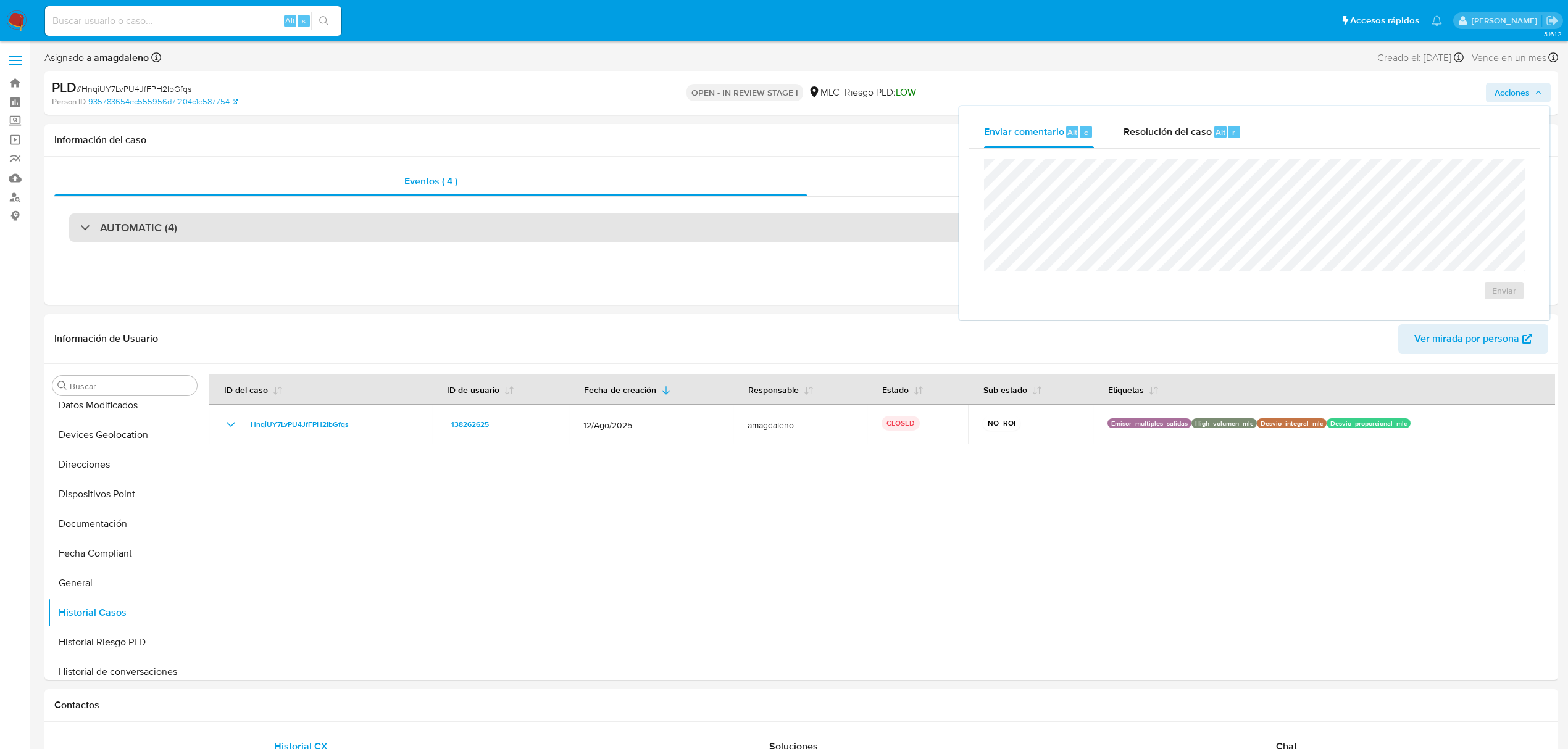
click at [414, 215] on div "AUTOMATIC (4)" at bounding box center [801, 227] width 1464 height 28
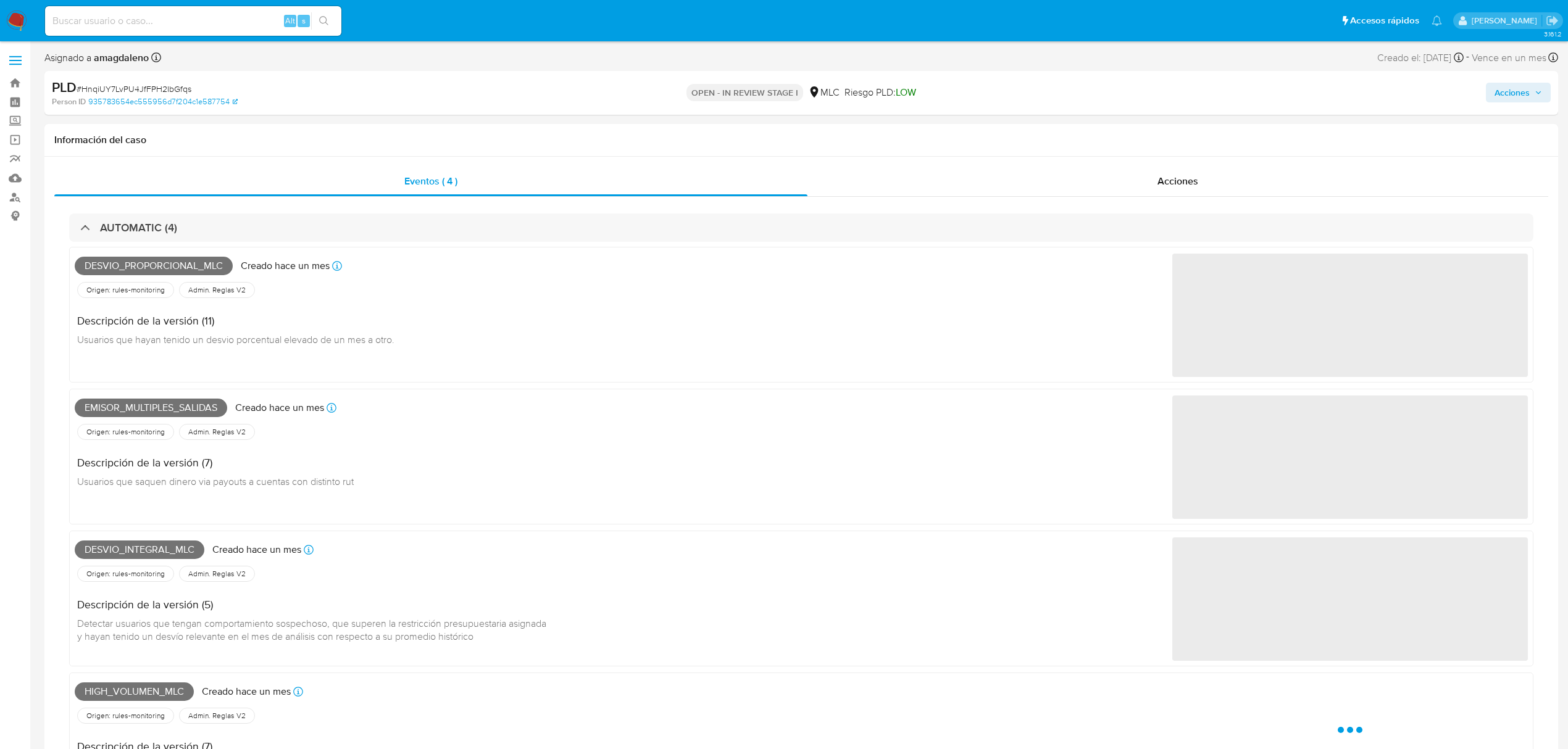
click at [1316, 92] on span "Acciones" at bounding box center [1512, 92] width 35 height 20
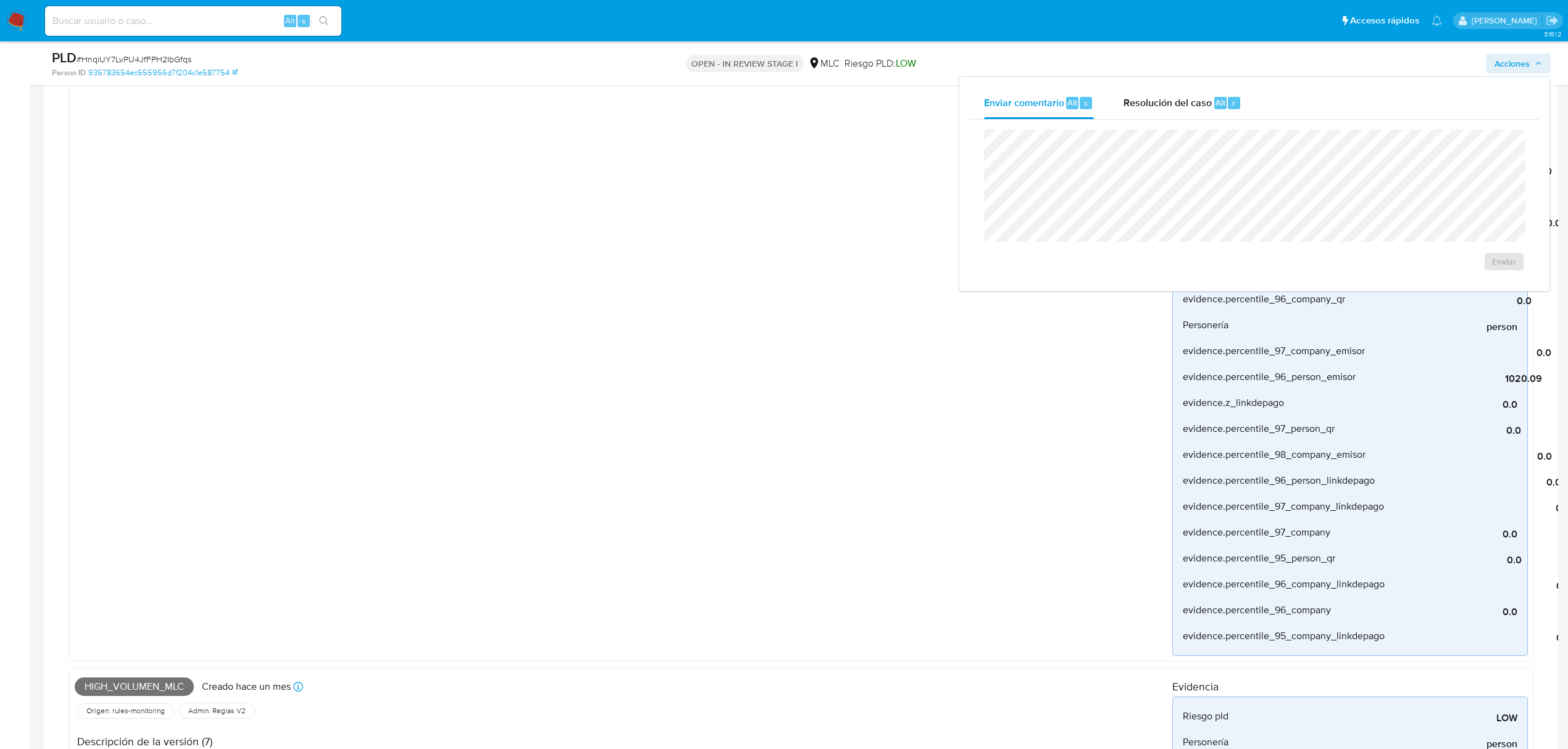
scroll to position [1398, 0]
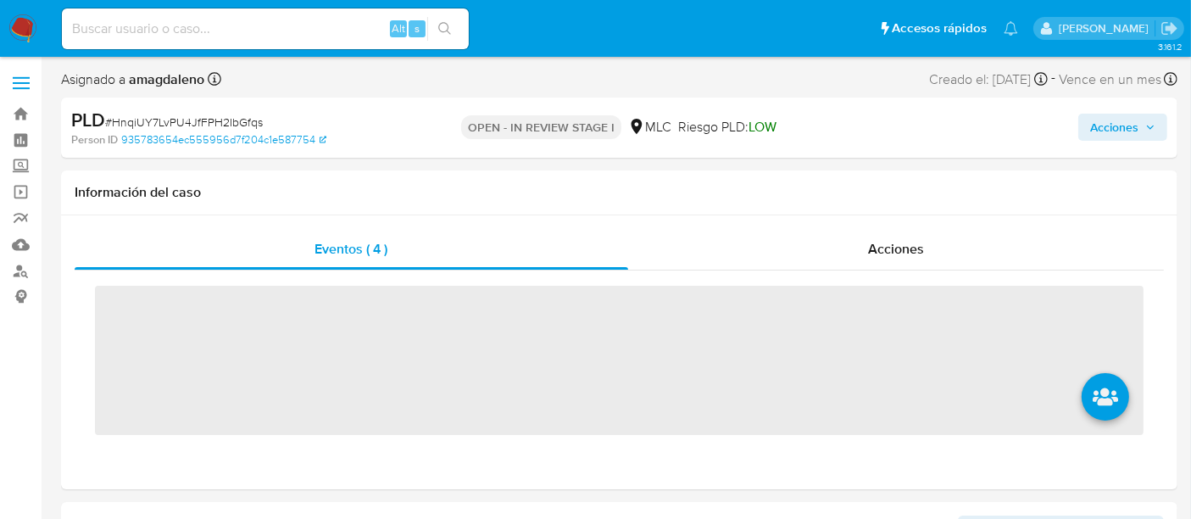
scroll to position [797, 0]
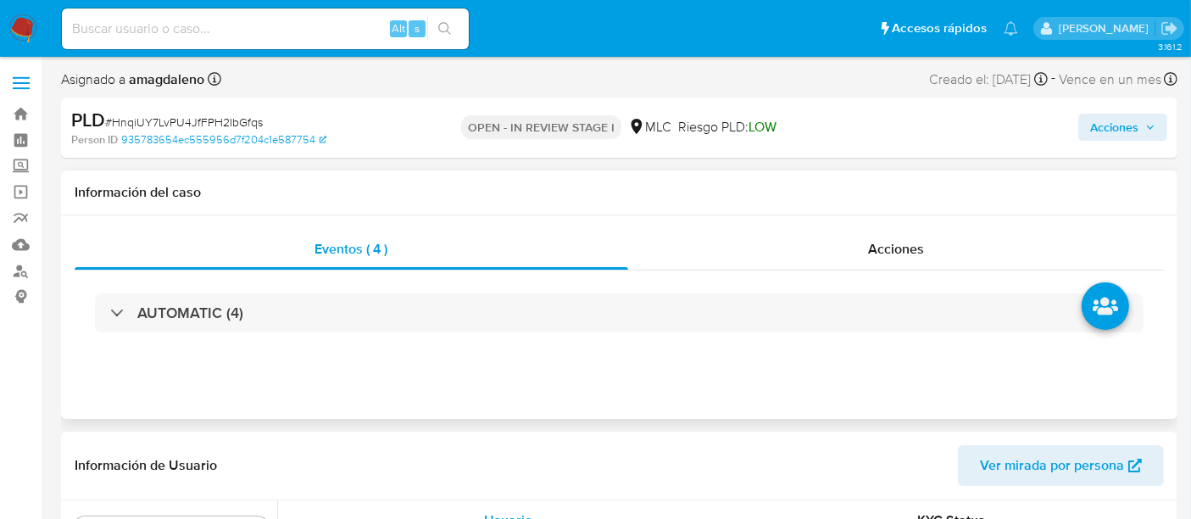
select select "10"
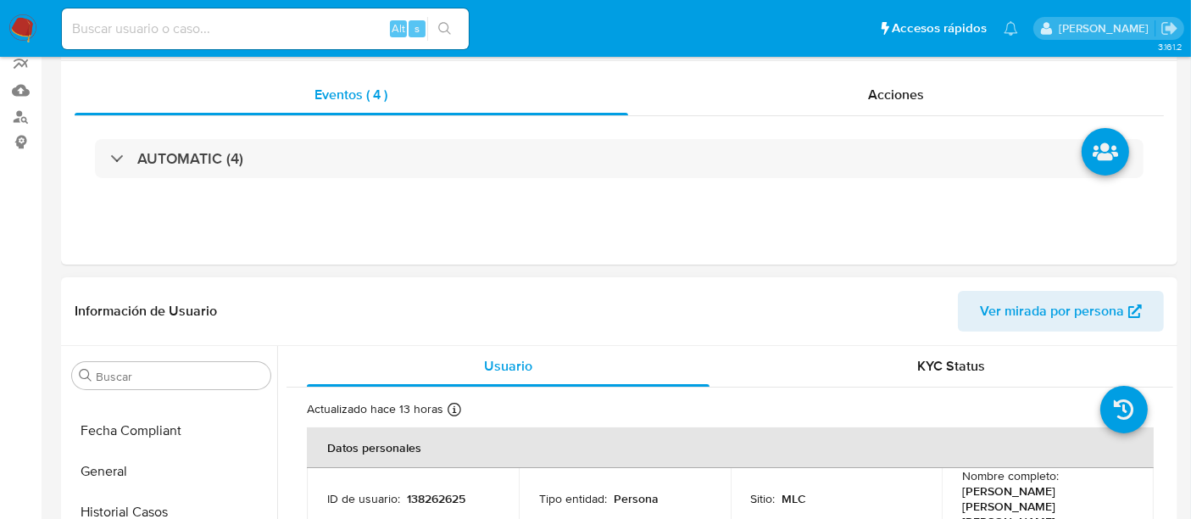
scroll to position [0, 0]
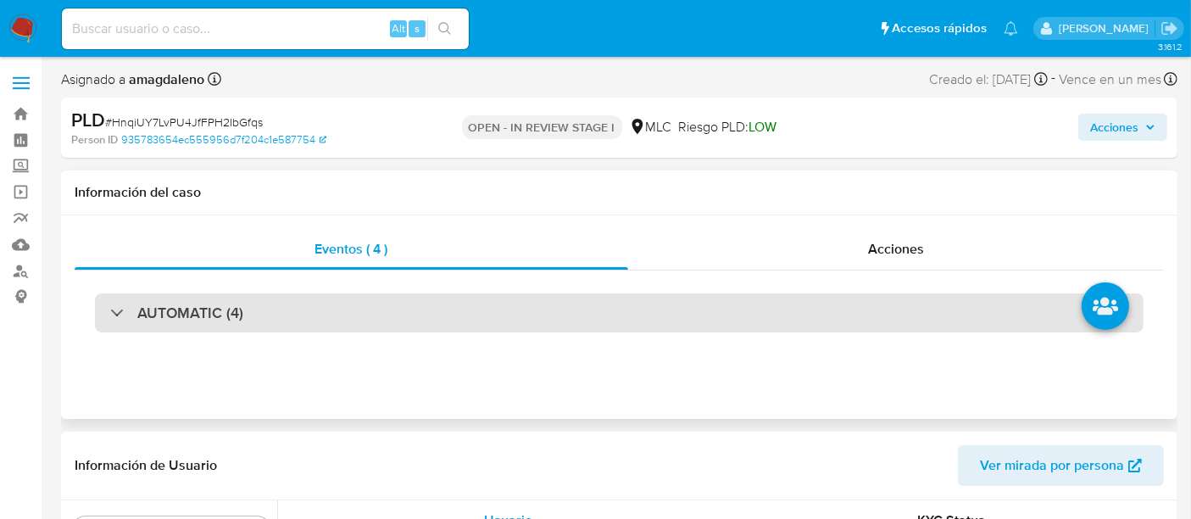
click at [407, 318] on div "AUTOMATIC (4)" at bounding box center [619, 312] width 1048 height 39
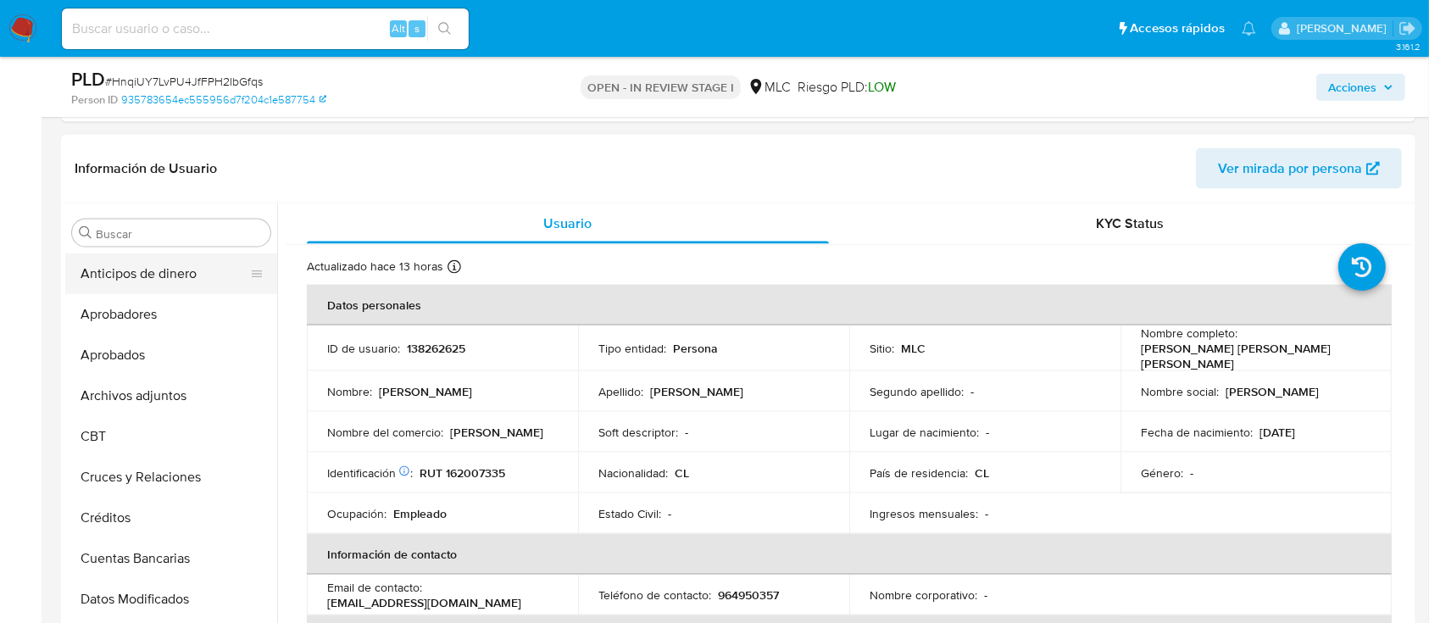
scroll to position [2504, 0]
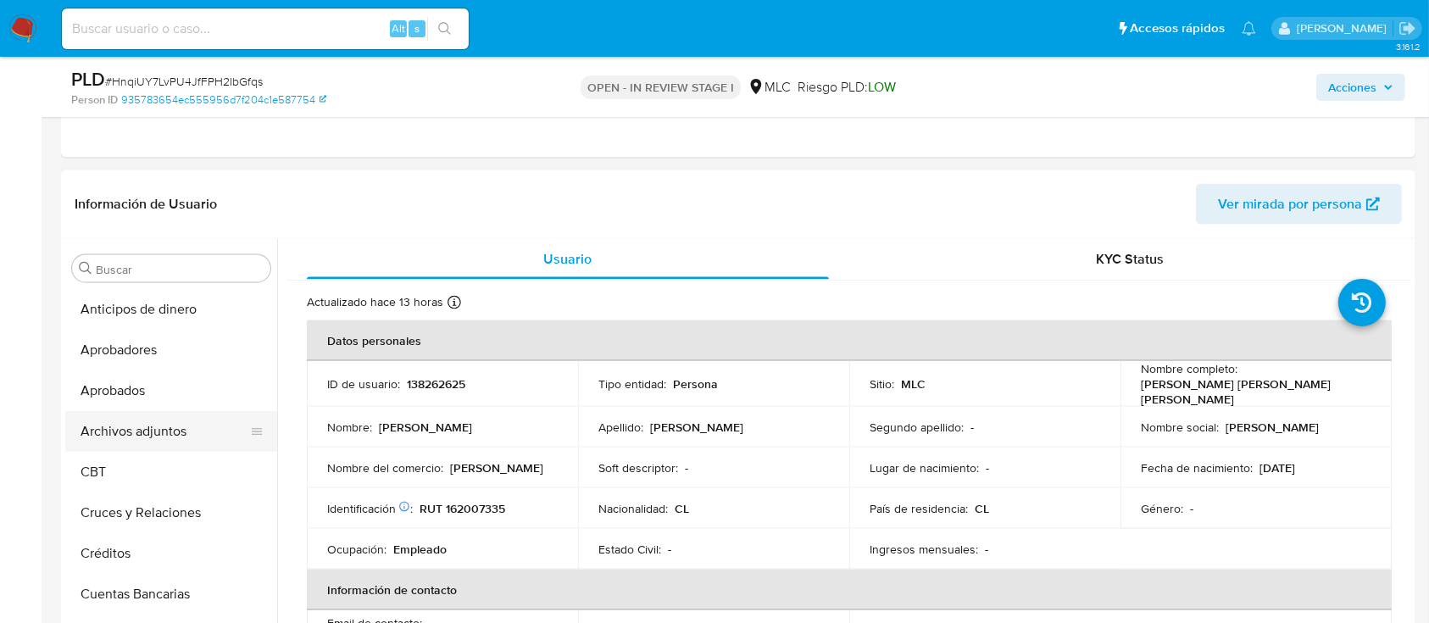
click at [154, 434] on button "Archivos adjuntos" at bounding box center [164, 431] width 198 height 41
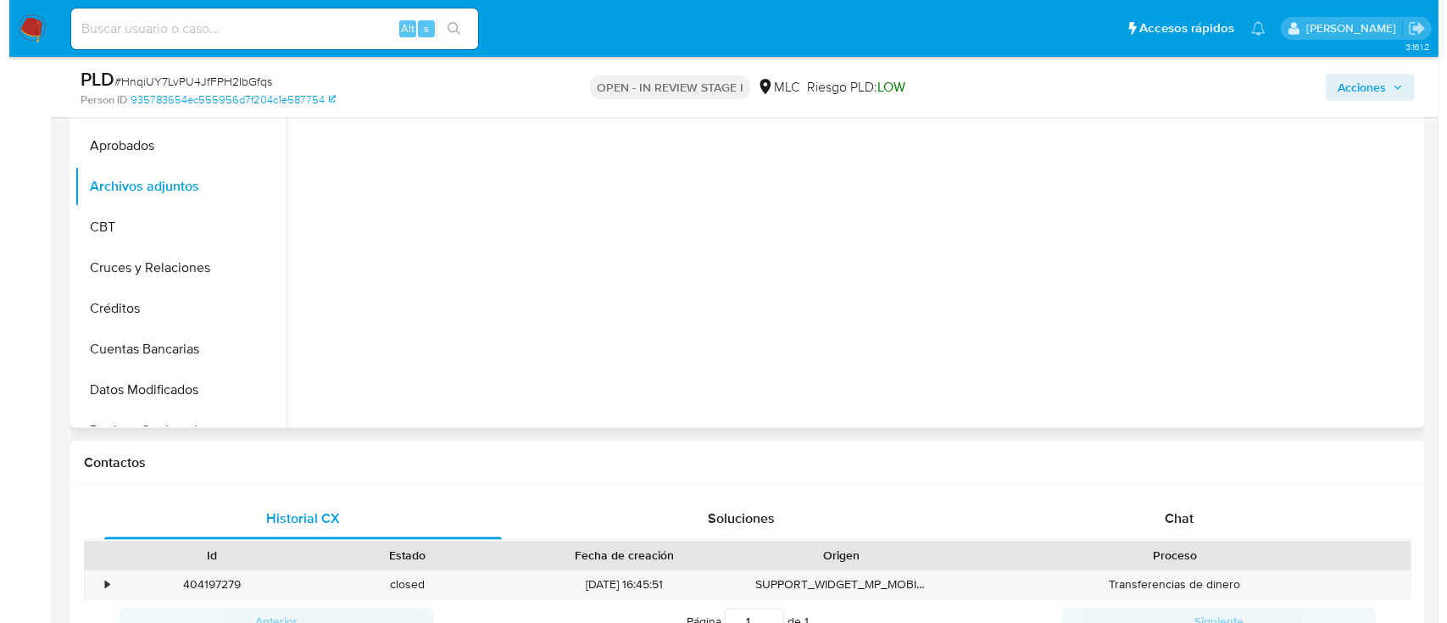
scroll to position [2617, 0]
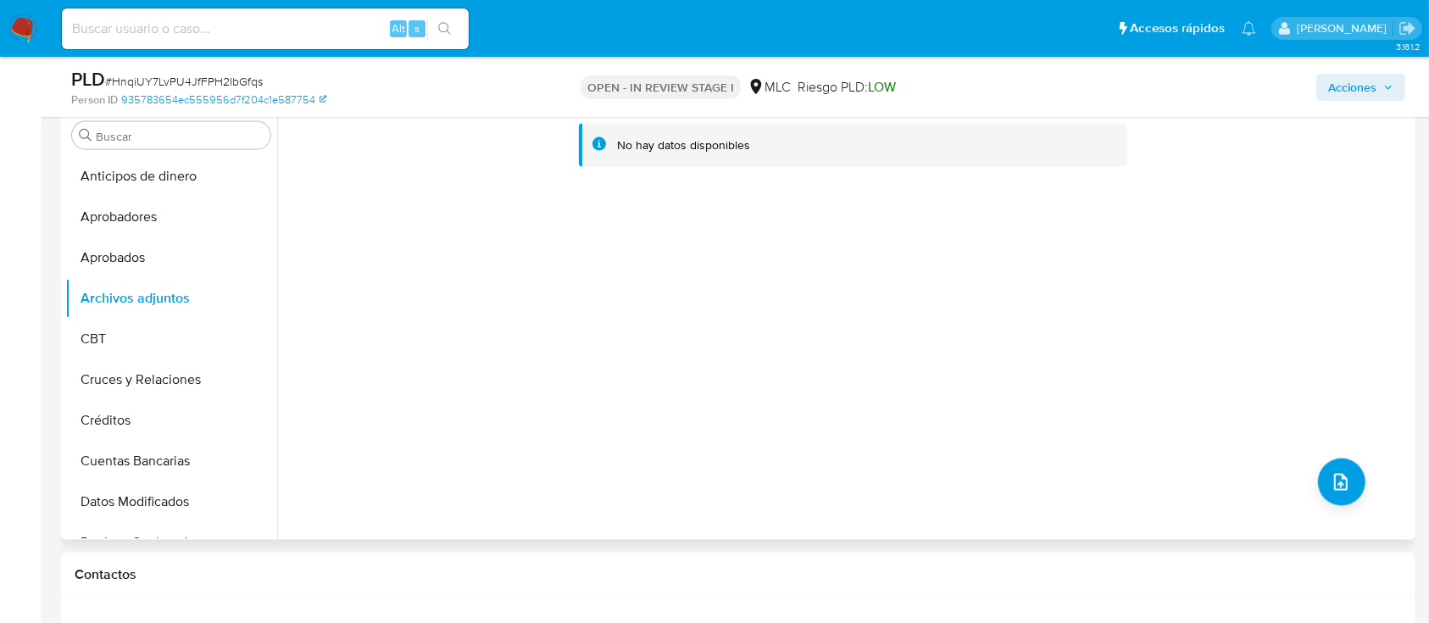
click at [1204, 470] on div "No hay datos disponibles" at bounding box center [844, 323] width 1134 height 434
click at [1204, 481] on button "upload-file" at bounding box center [1341, 482] width 47 height 47
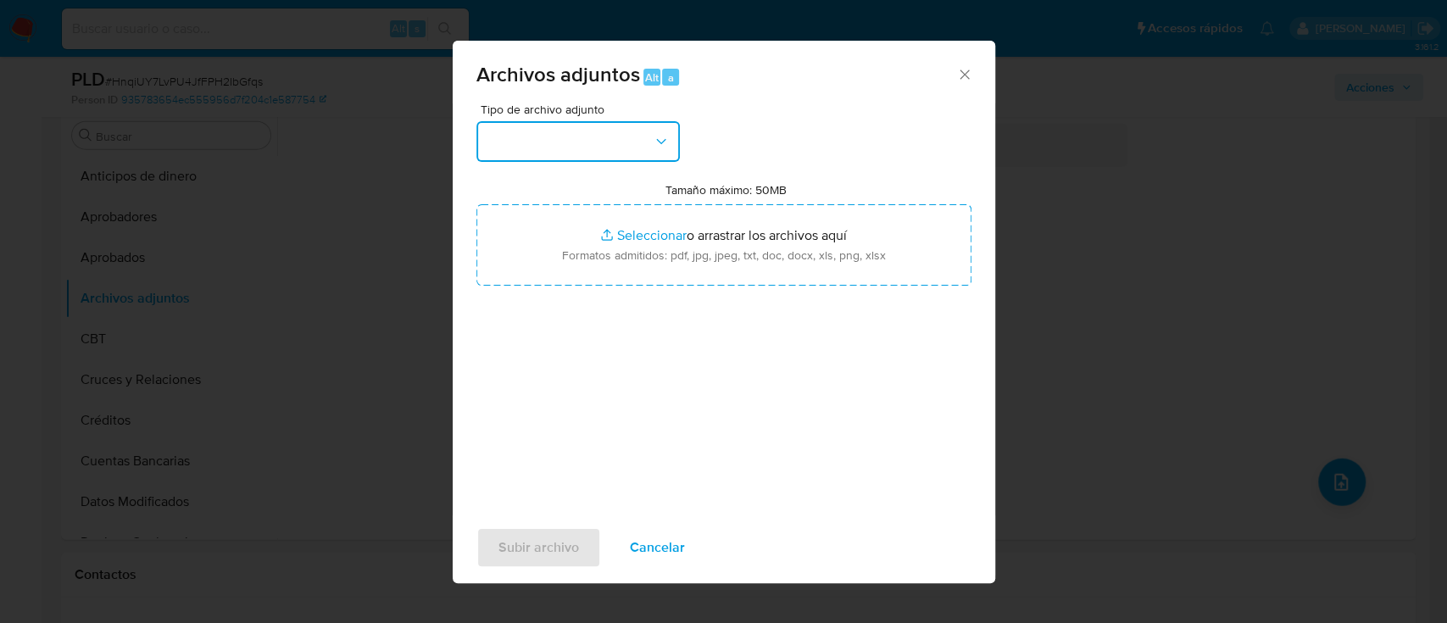
click at [537, 149] on button "button" at bounding box center [577, 141] width 203 height 41
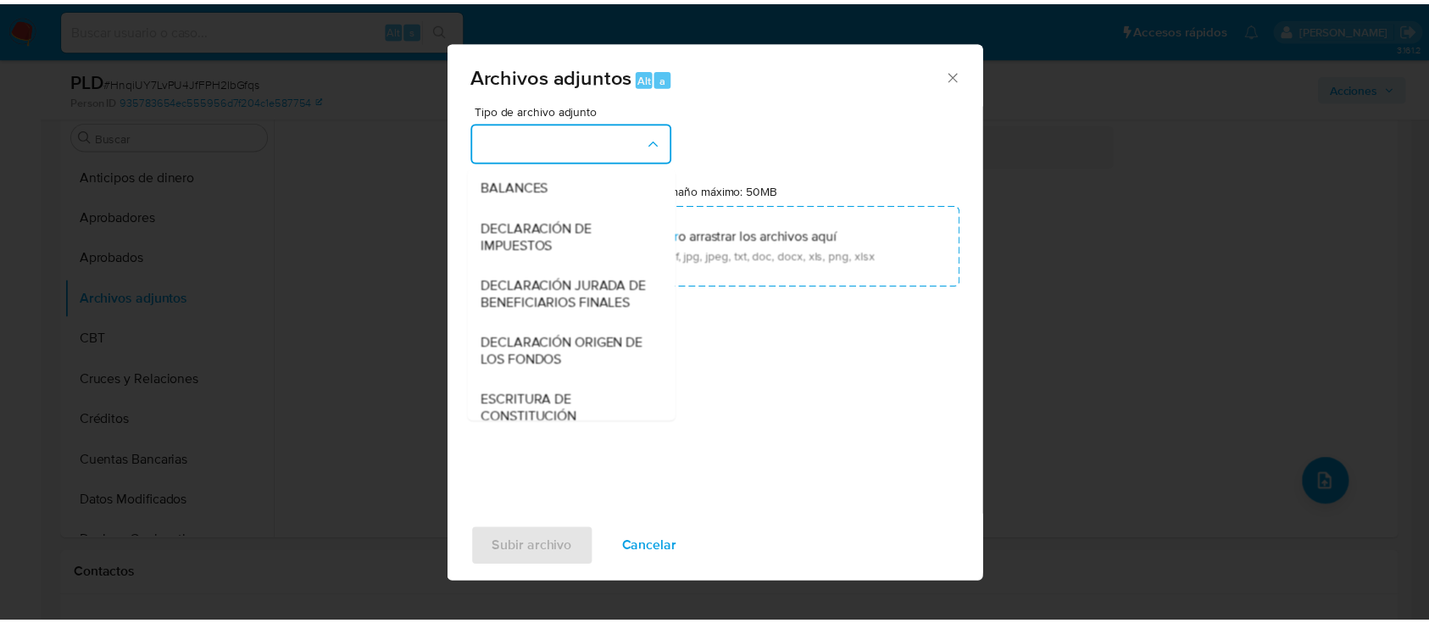
scroll to position [253, 0]
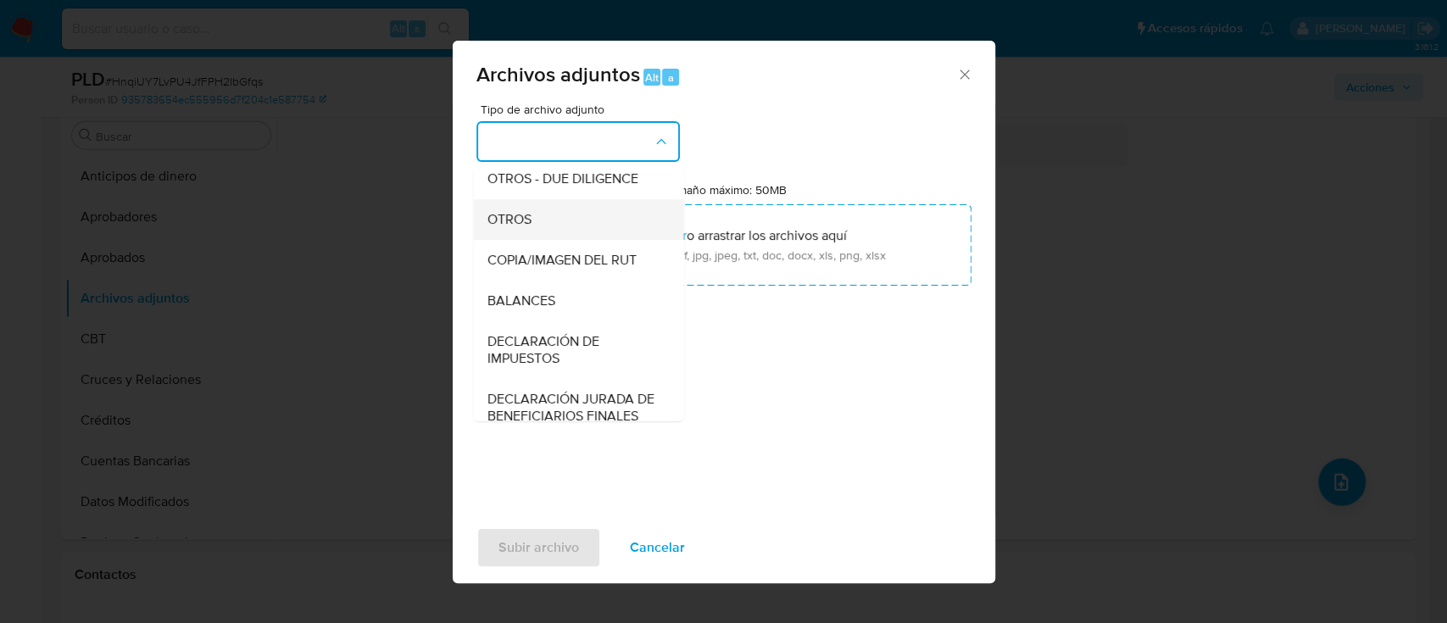
click at [522, 228] on span "OTROS" at bounding box center [508, 219] width 44 height 17
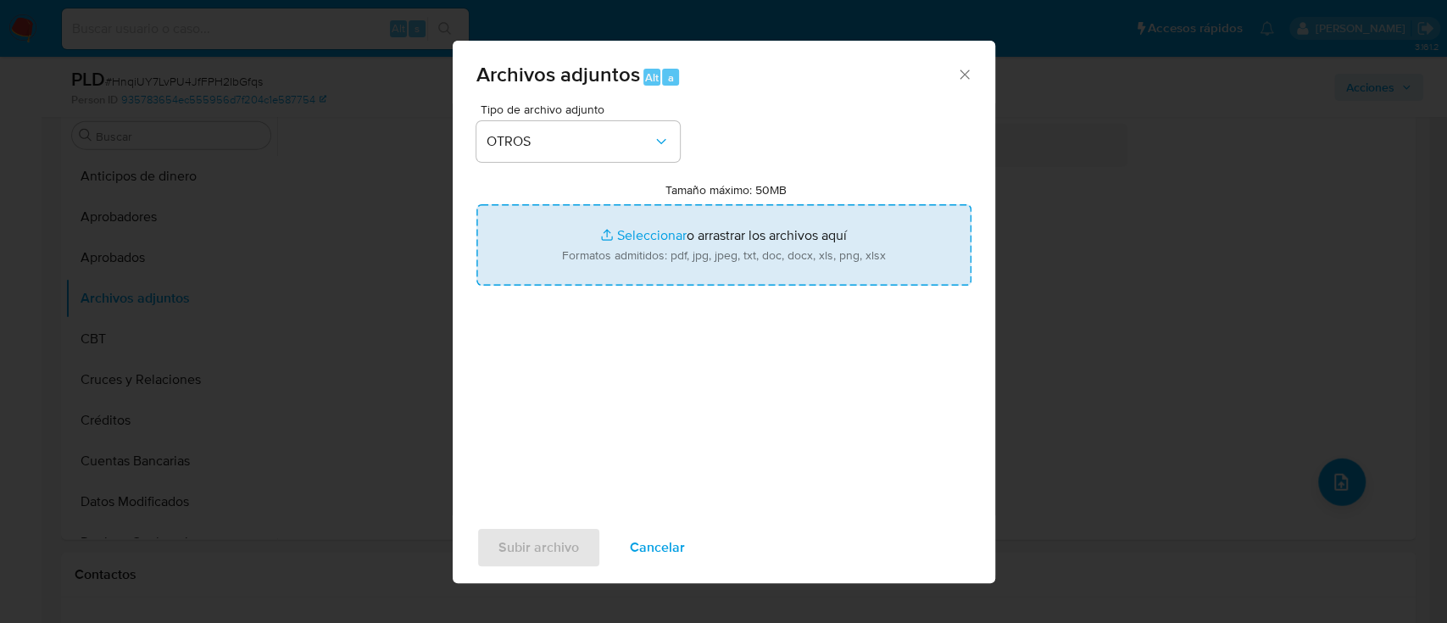
click at [625, 241] on input "Tamaño máximo: 50MB Seleccionar archivos" at bounding box center [723, 244] width 495 height 81
type input "C:\fakepath\138262625 - 26_09_2025 (1).pdf"
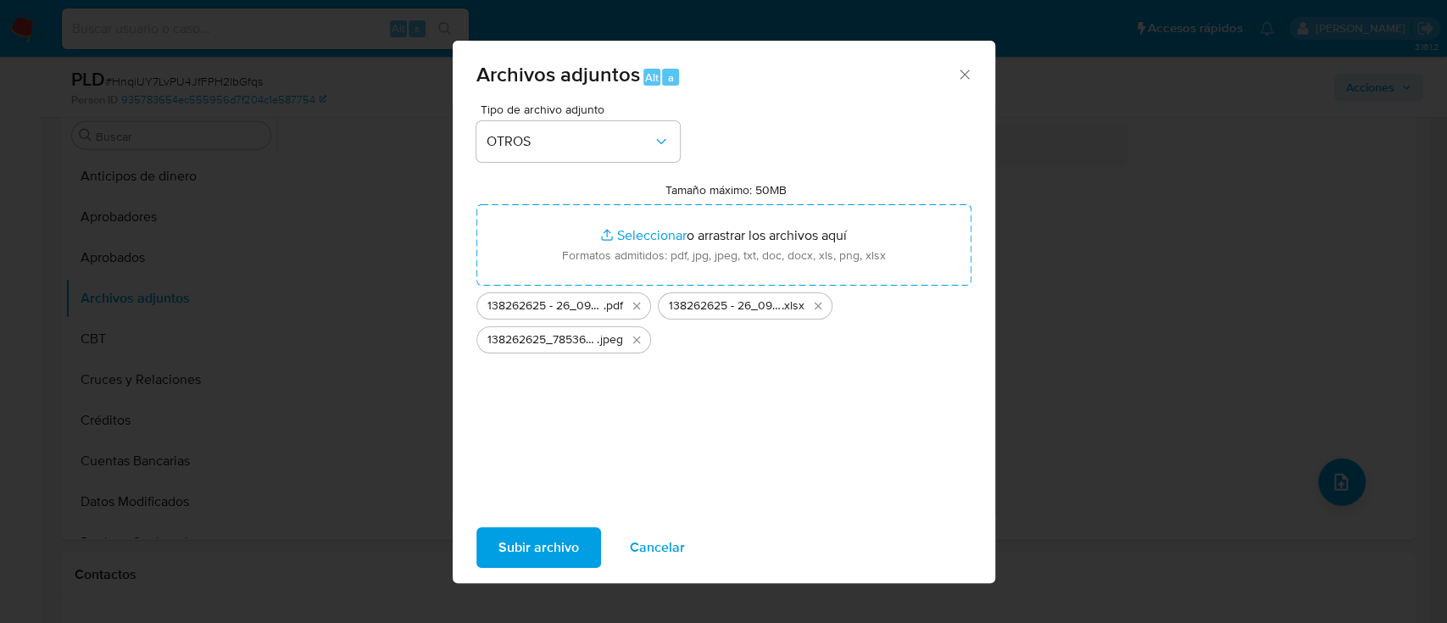
click at [556, 518] on span "Subir archivo" at bounding box center [538, 547] width 81 height 37
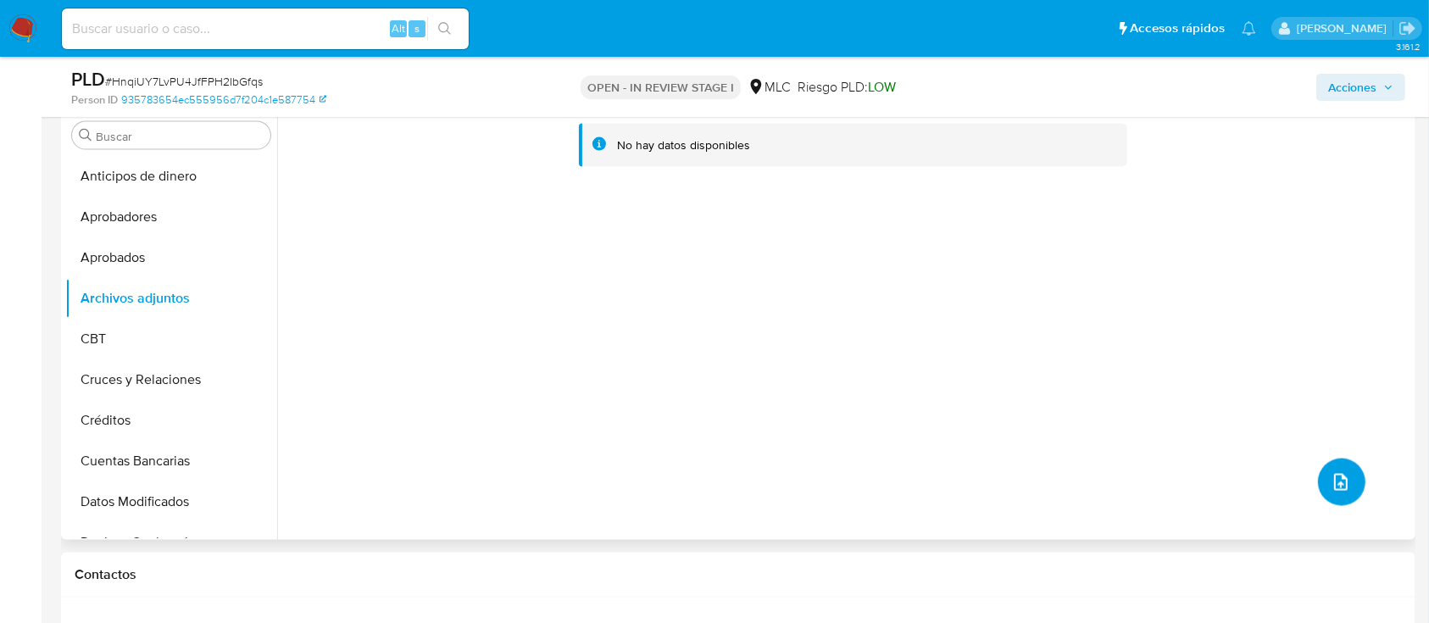
scroll to position [2278, 0]
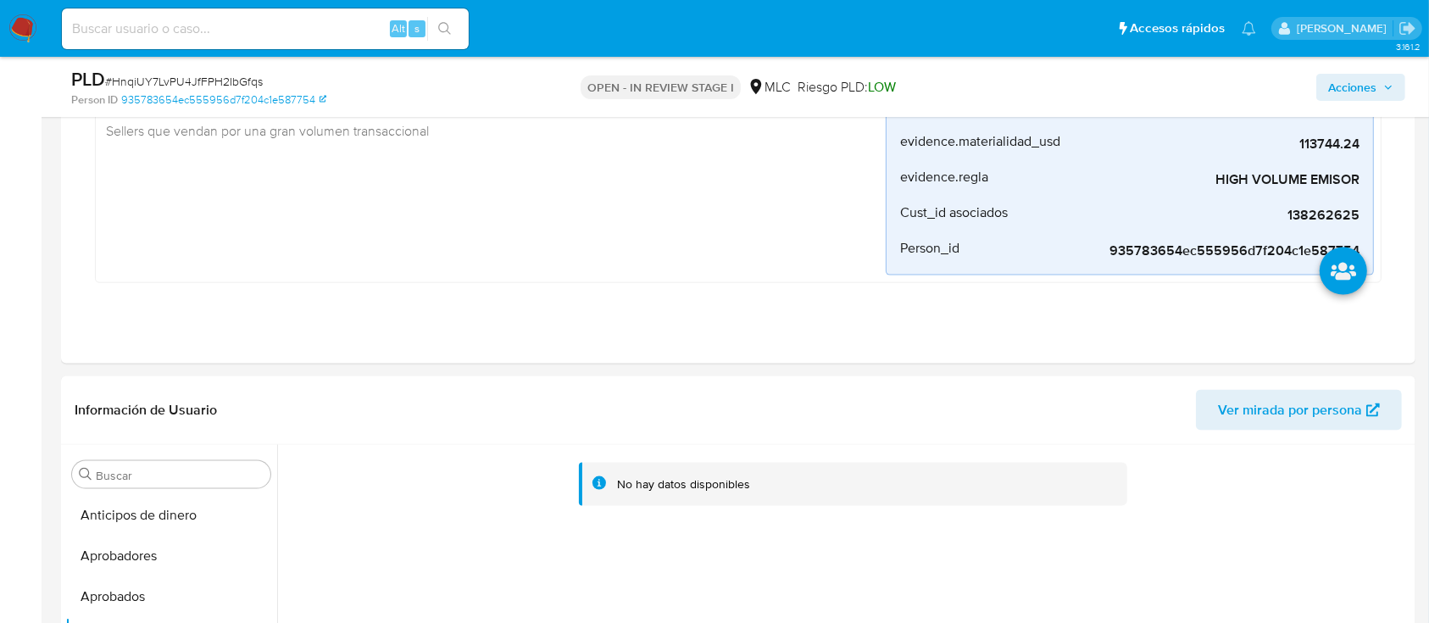
click at [1204, 90] on span "Acciones" at bounding box center [1352, 87] width 48 height 27
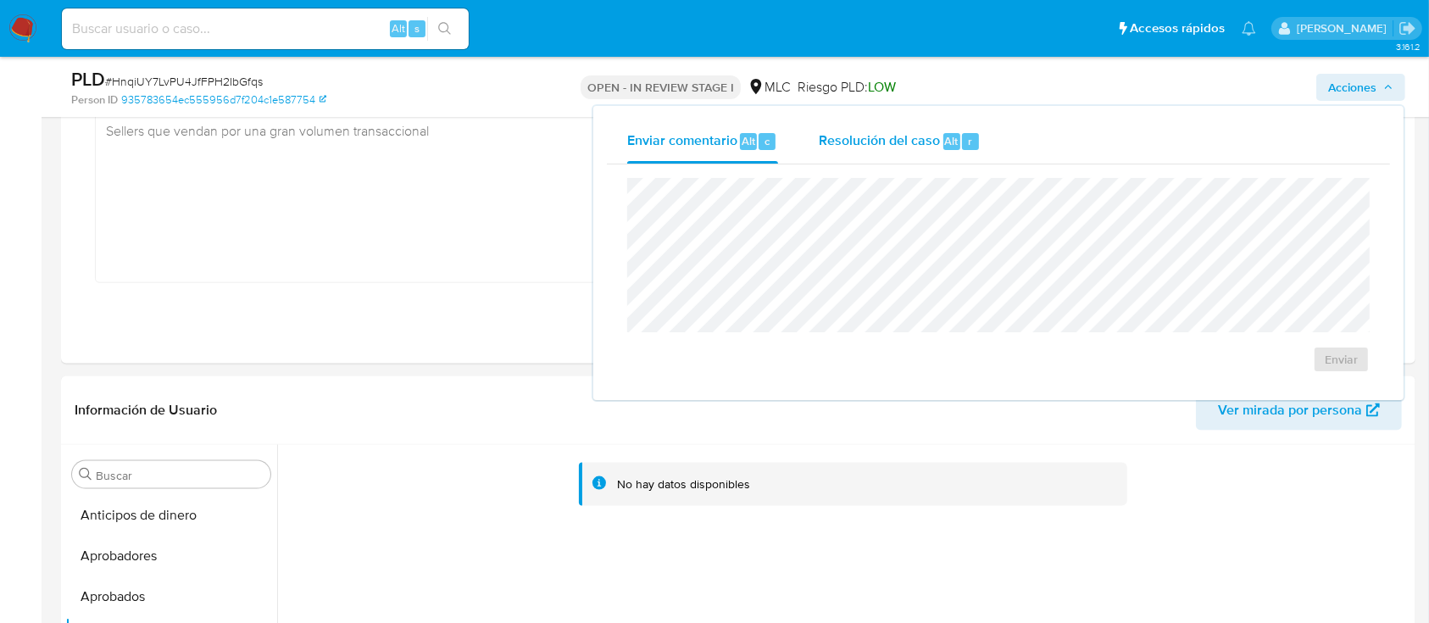
click at [893, 136] on span "Resolución del caso" at bounding box center [879, 140] width 121 height 19
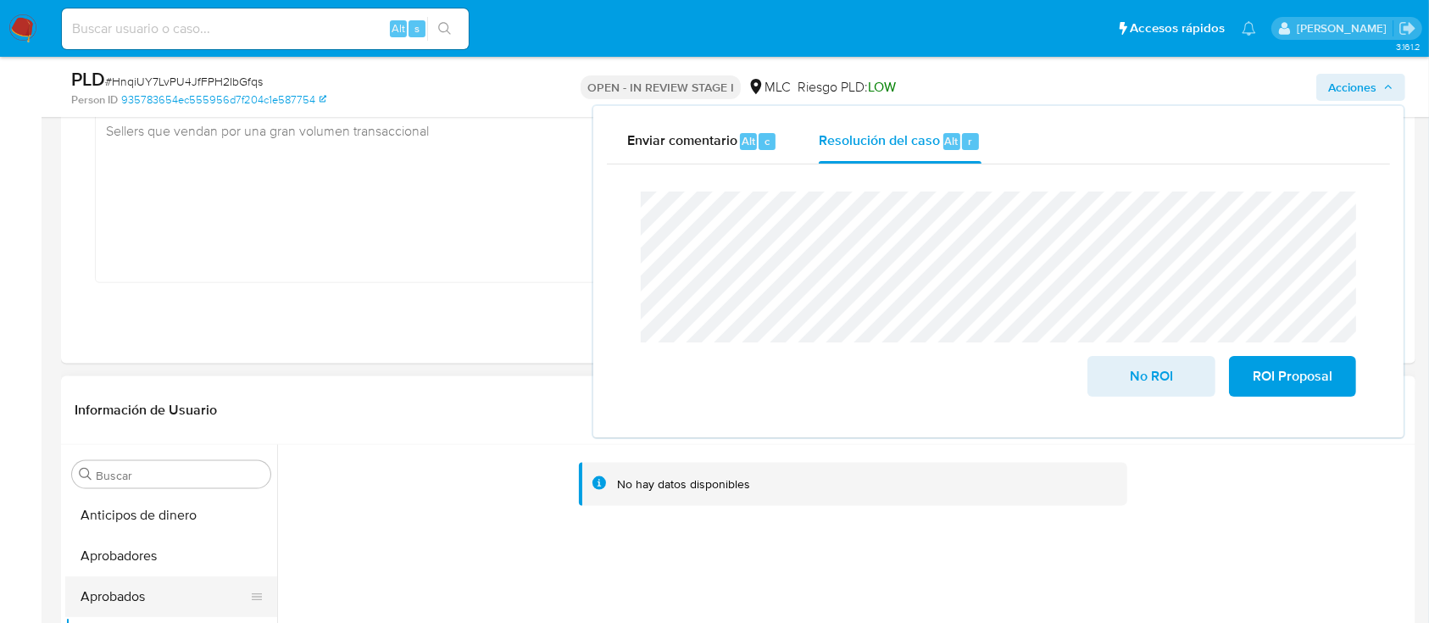
click at [151, 518] on button "Aprobados" at bounding box center [164, 596] width 198 height 41
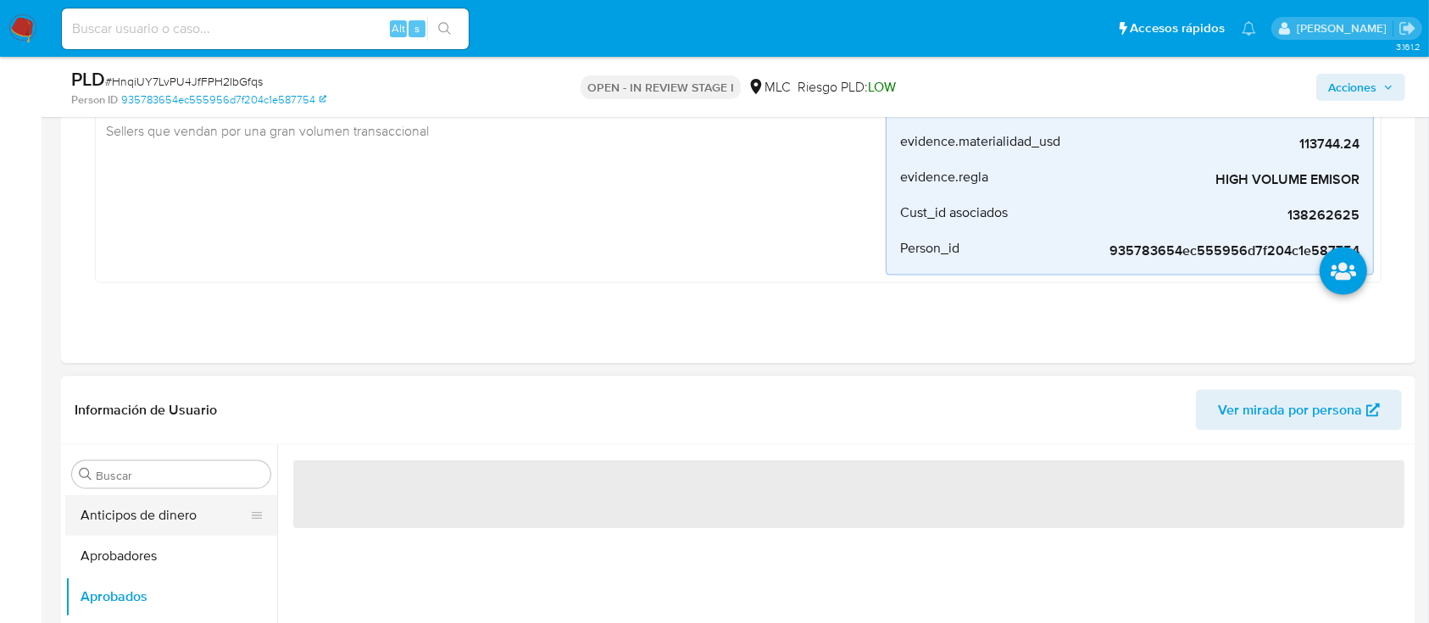
click at [180, 514] on button "Anticipos de dinero" at bounding box center [164, 515] width 198 height 41
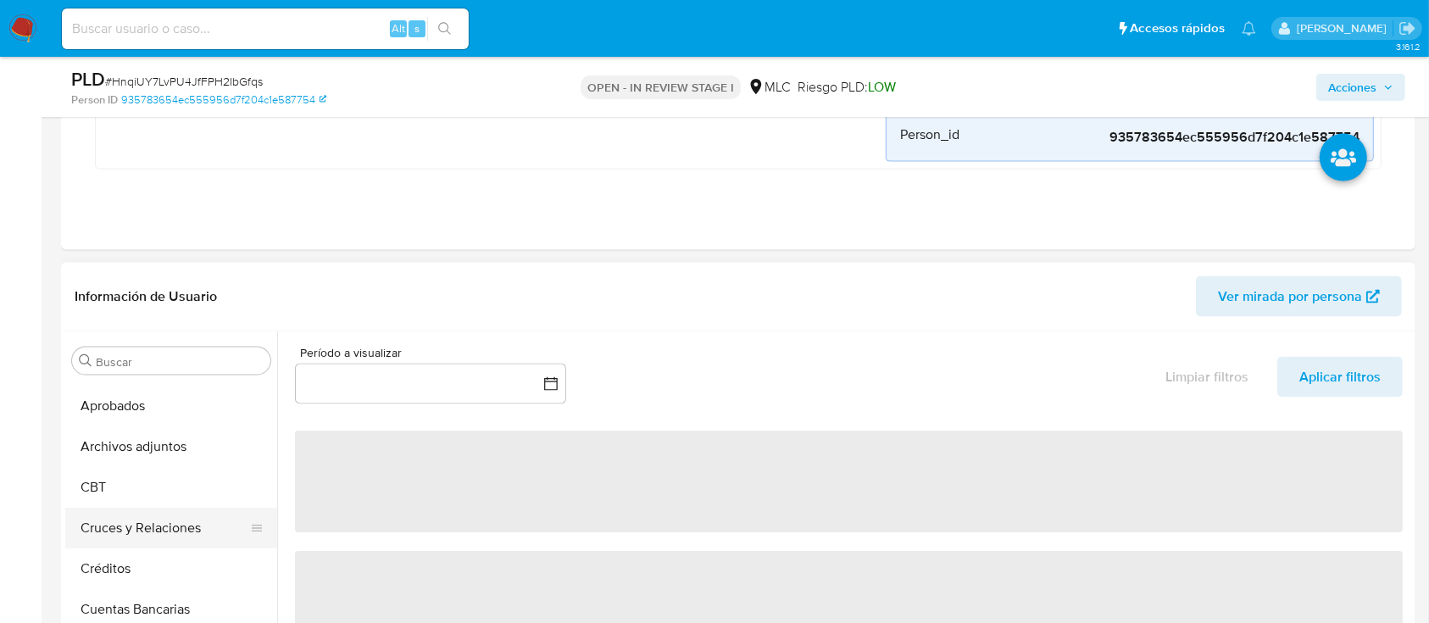
scroll to position [113, 0]
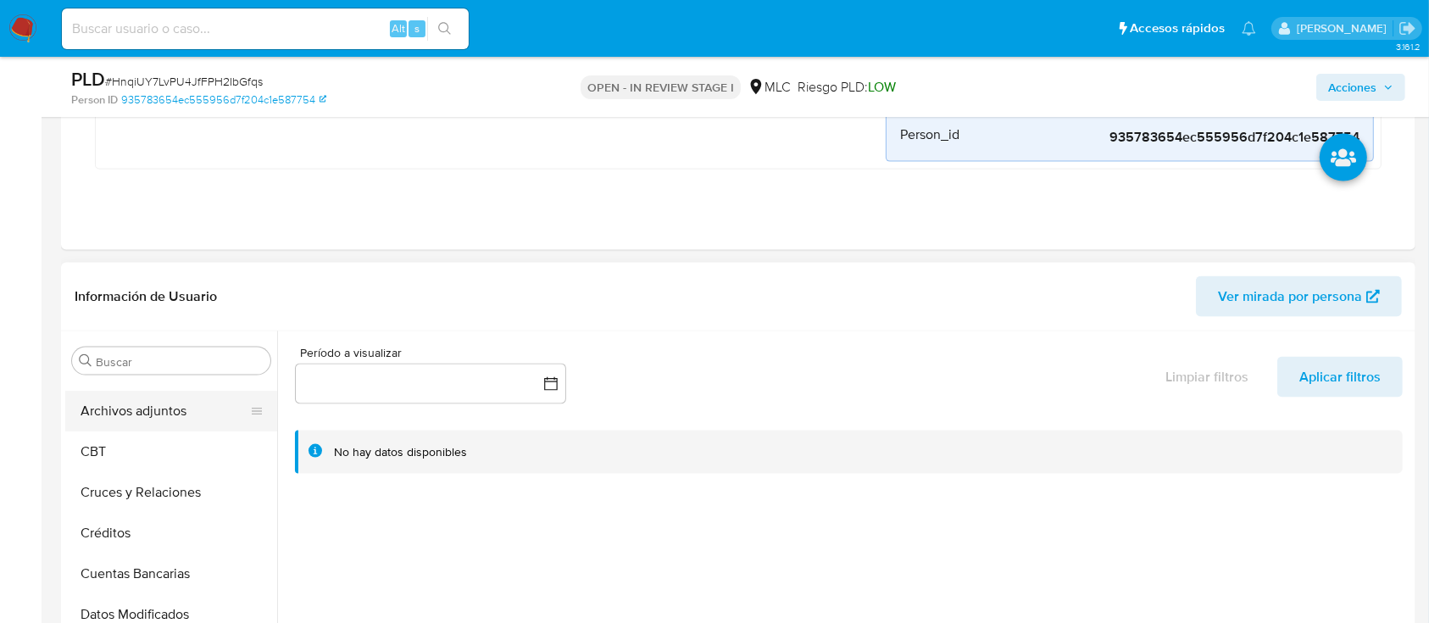
click at [187, 415] on button "Archivos adjuntos" at bounding box center [164, 411] width 198 height 41
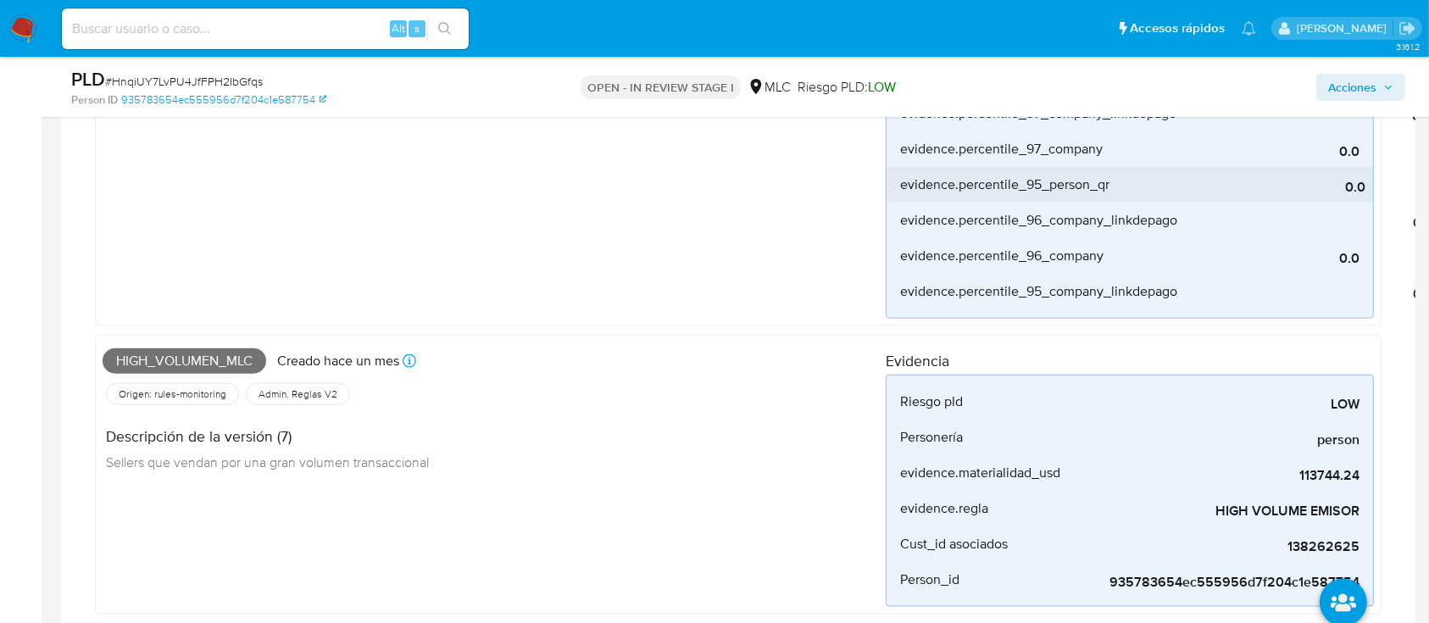
scroll to position [1939, 0]
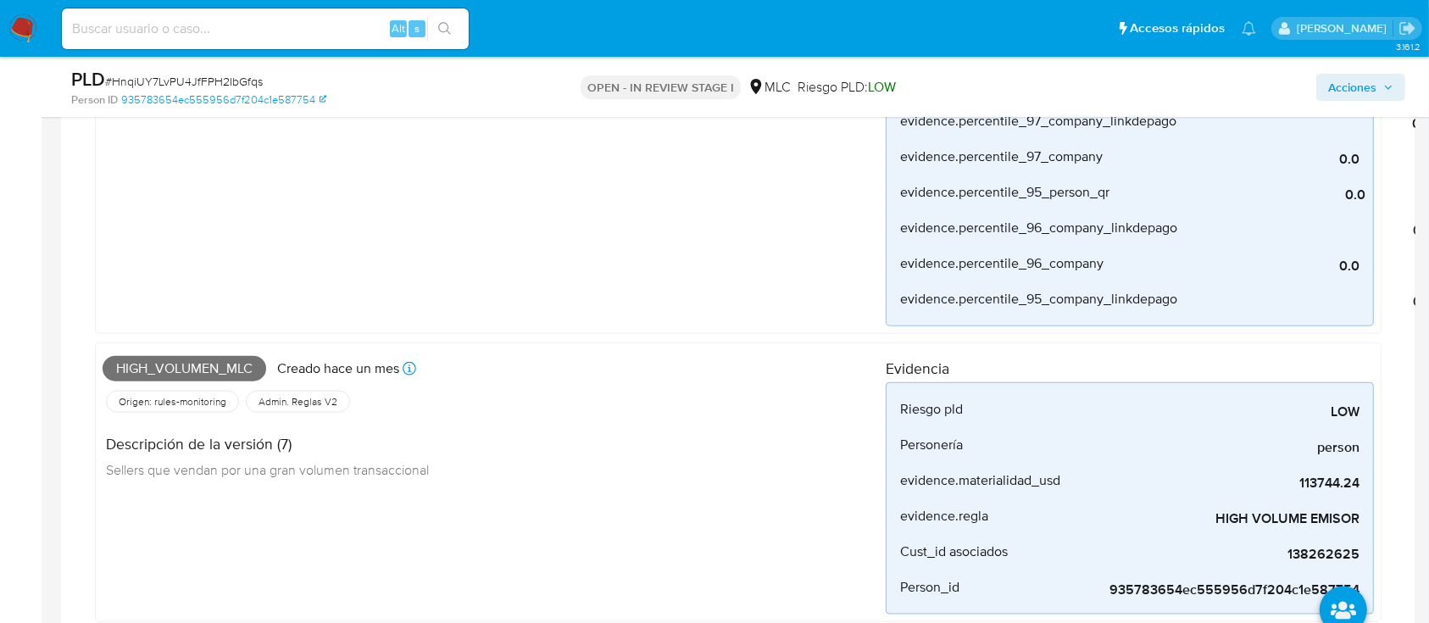
click at [1204, 93] on span "Acciones" at bounding box center [1352, 87] width 48 height 27
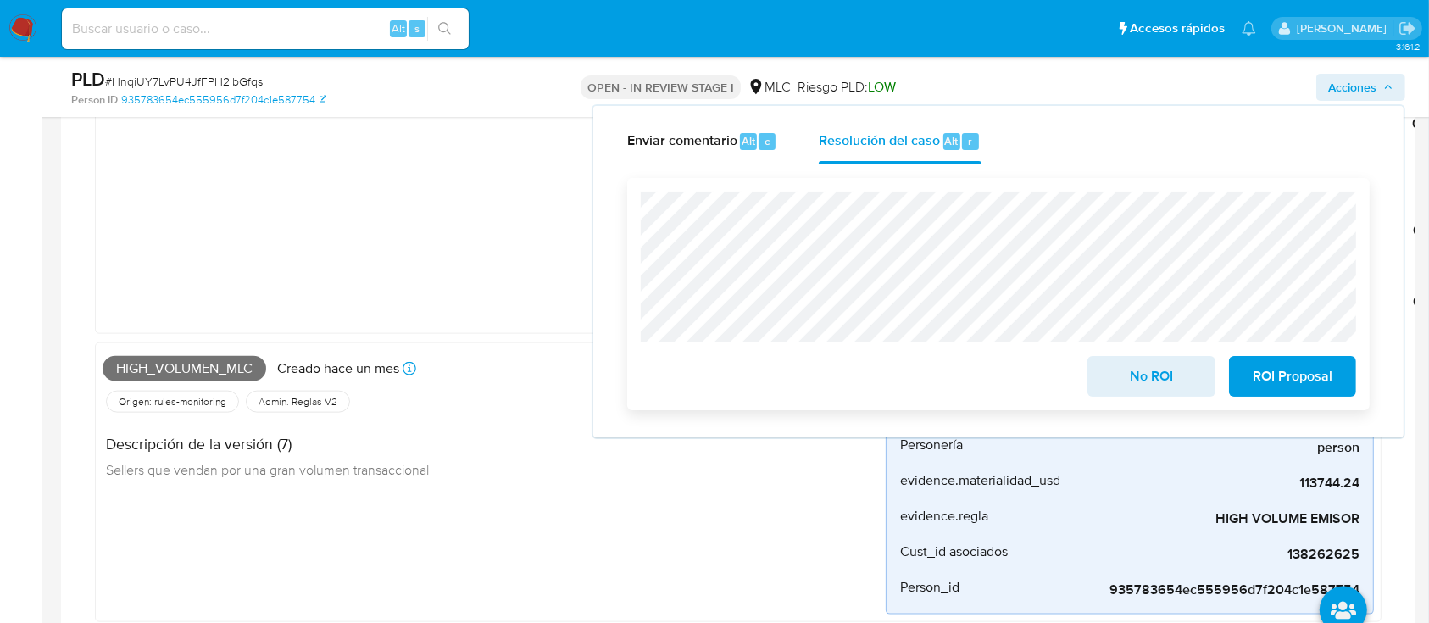
click at [1141, 389] on span "No ROI" at bounding box center [1150, 376] width 83 height 37
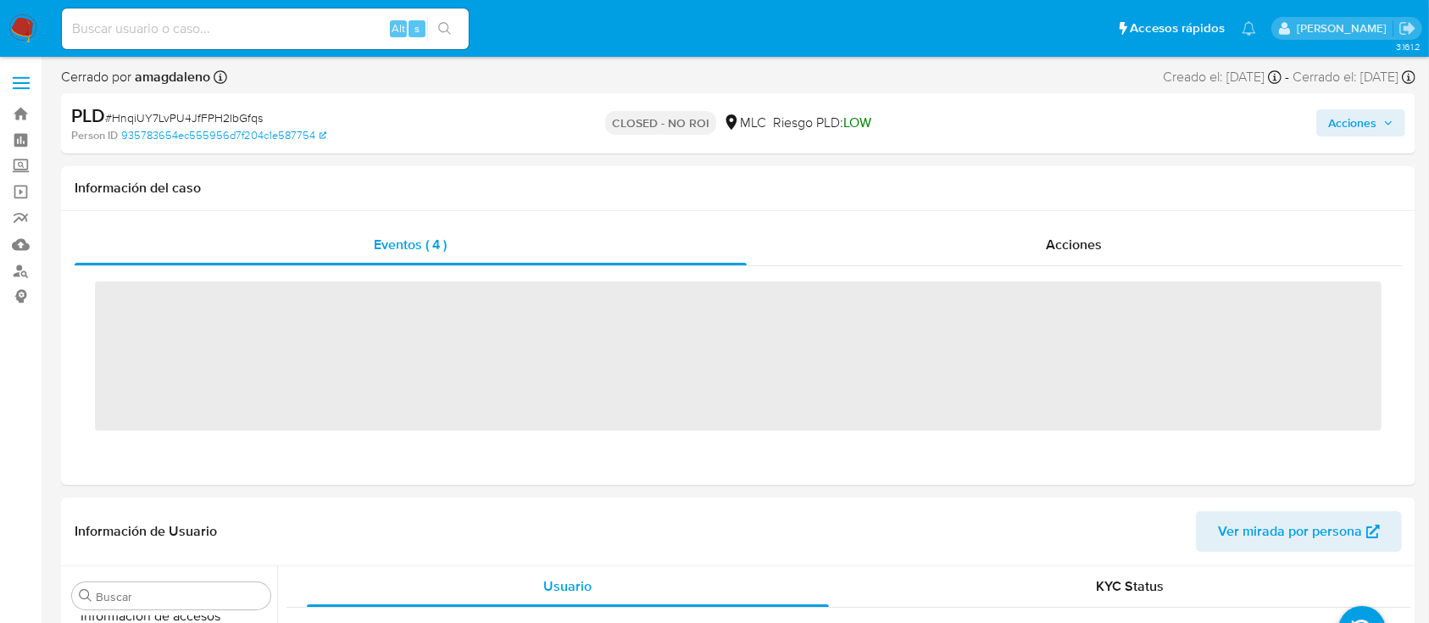
scroll to position [798, 0]
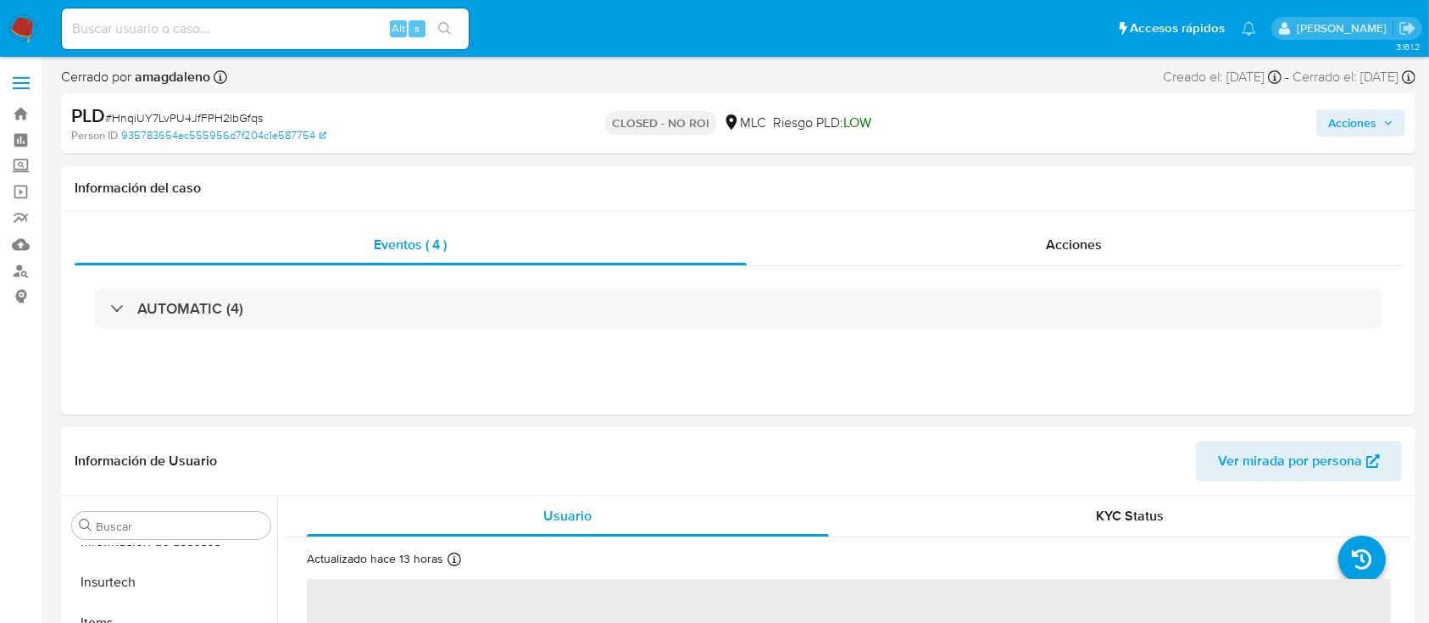
select select "10"
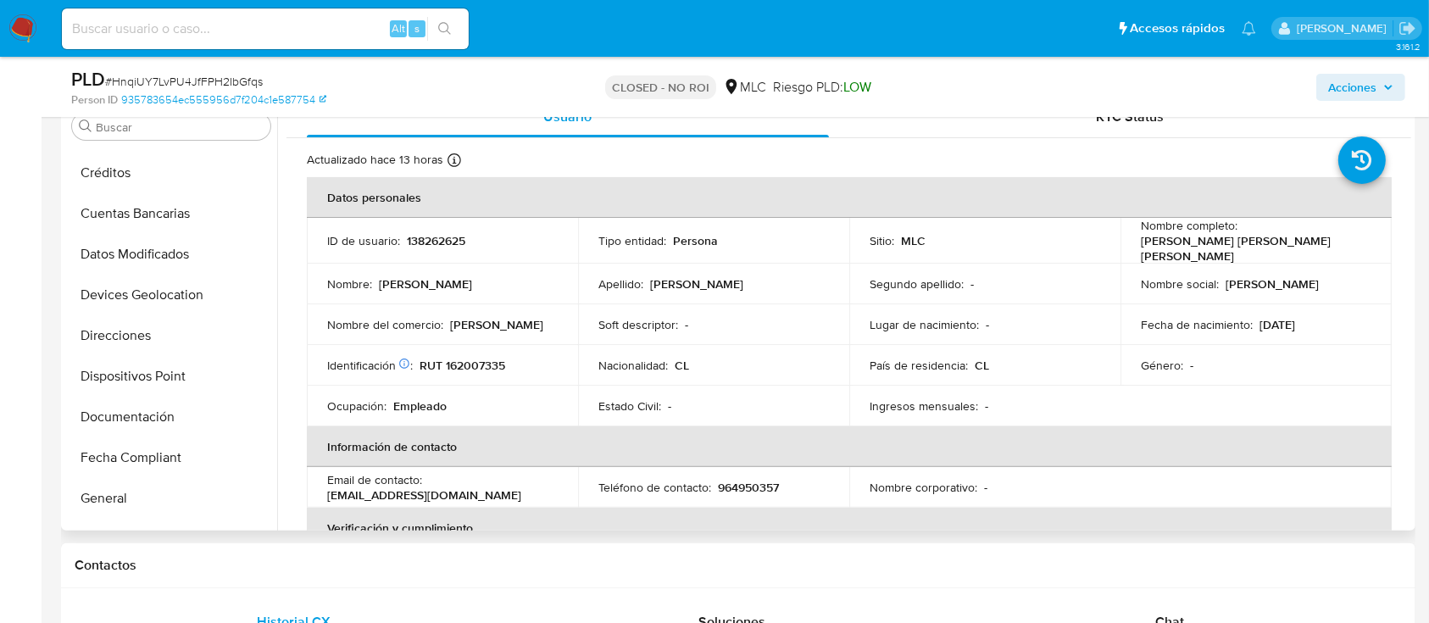
scroll to position [7, 0]
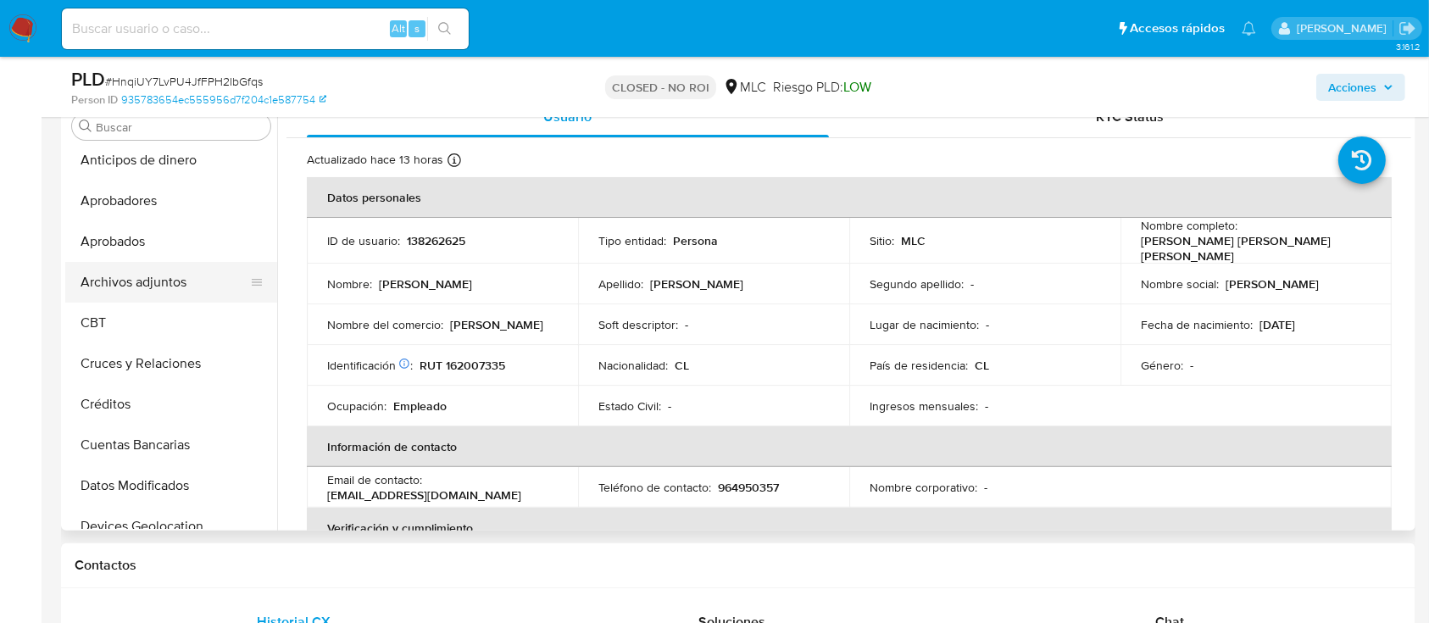
click at [147, 295] on button "Archivos adjuntos" at bounding box center [164, 282] width 198 height 41
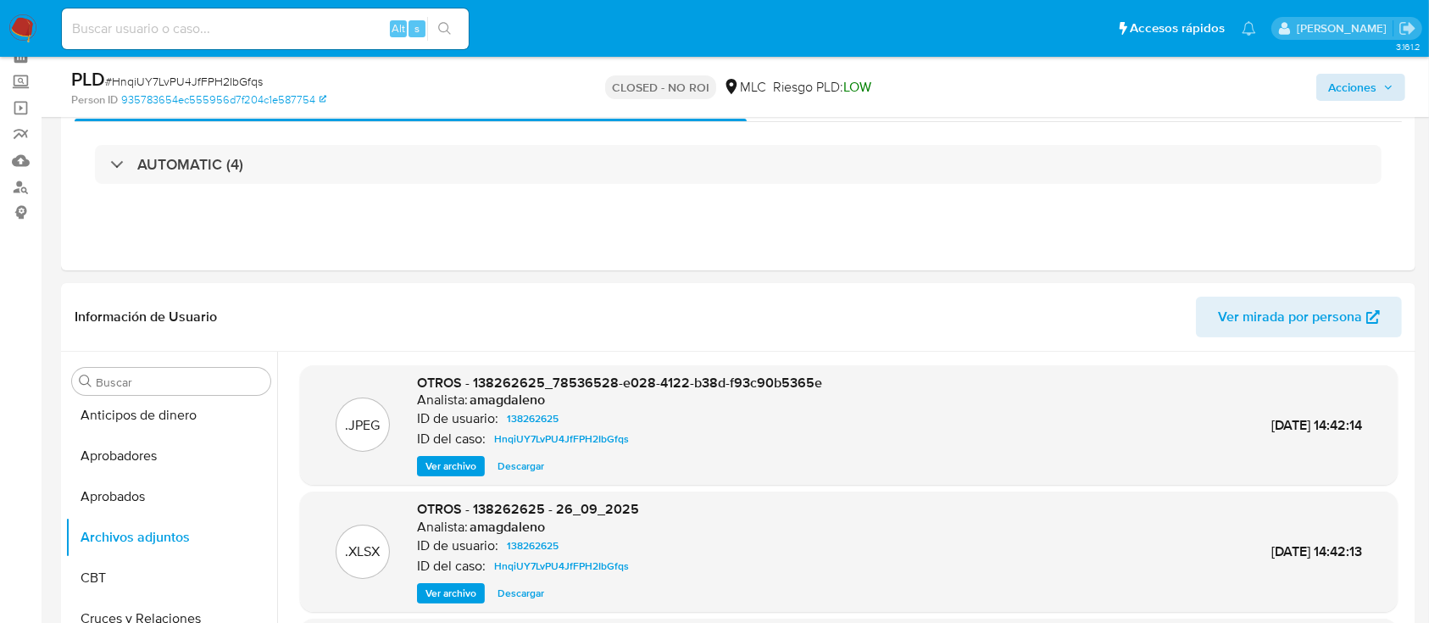
scroll to position [0, 0]
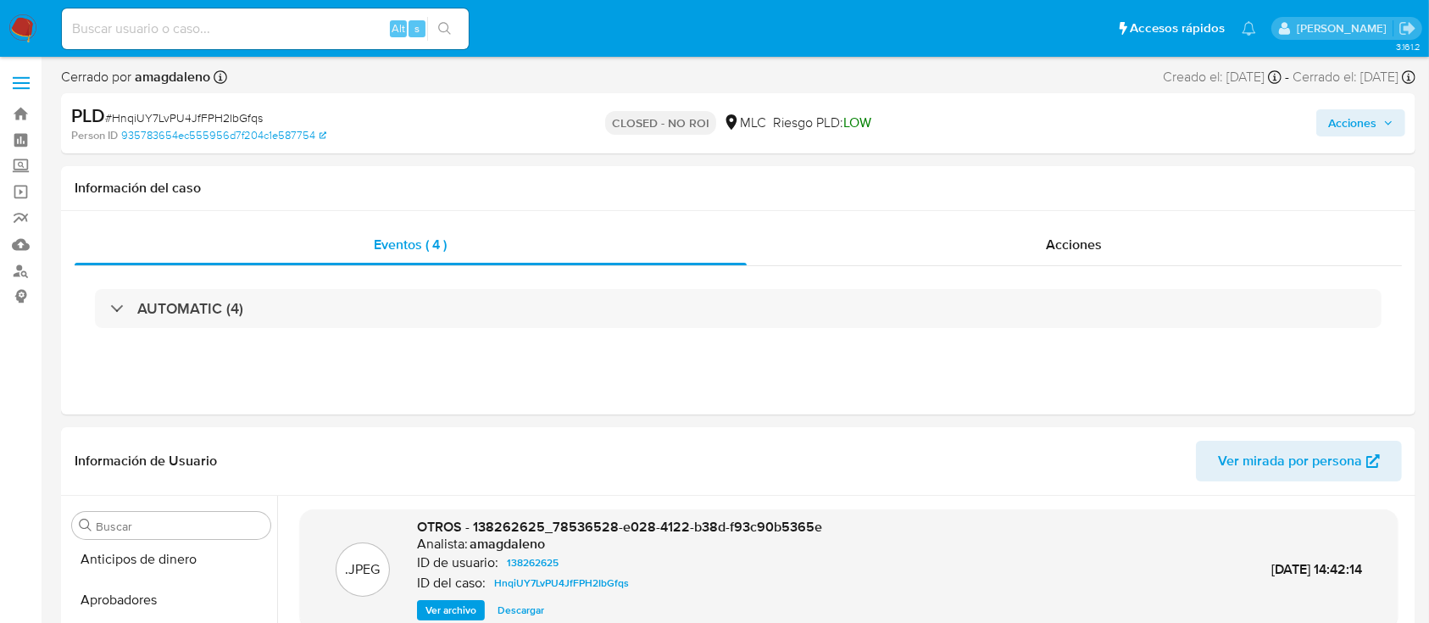
click at [1360, 122] on span "Acciones" at bounding box center [1352, 122] width 48 height 27
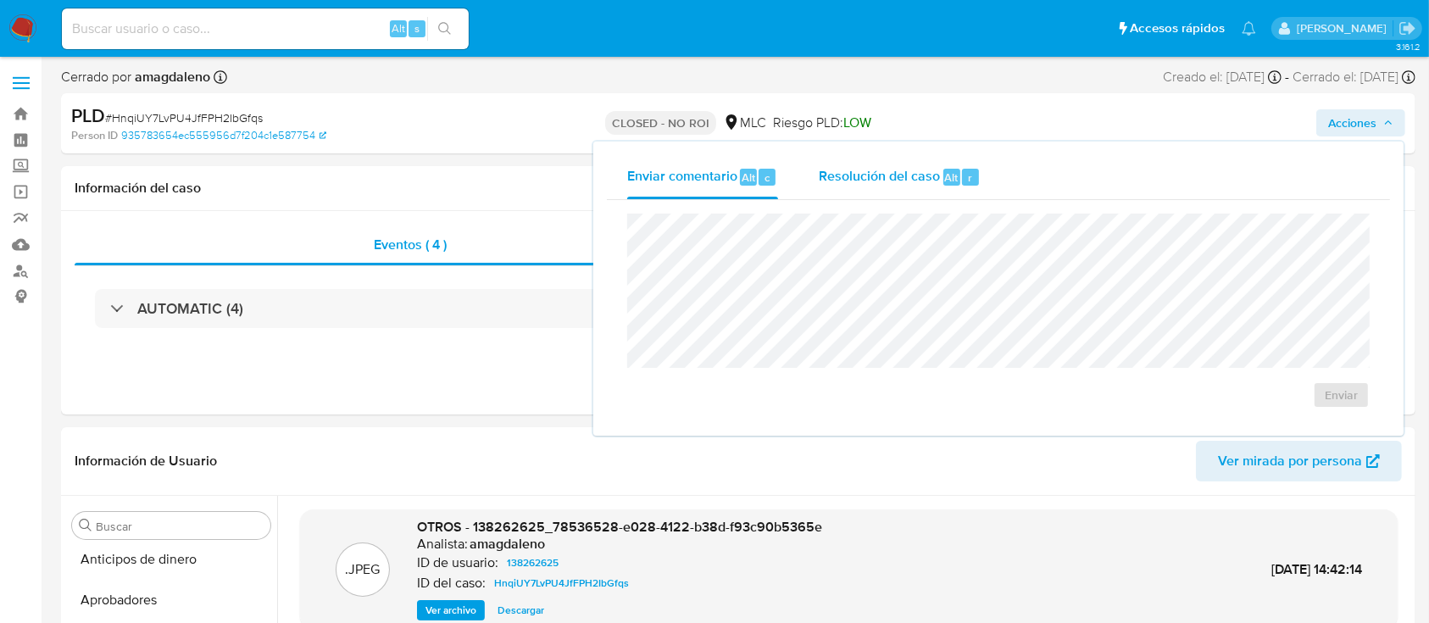
click at [931, 180] on span "Resolución del caso" at bounding box center [879, 176] width 121 height 19
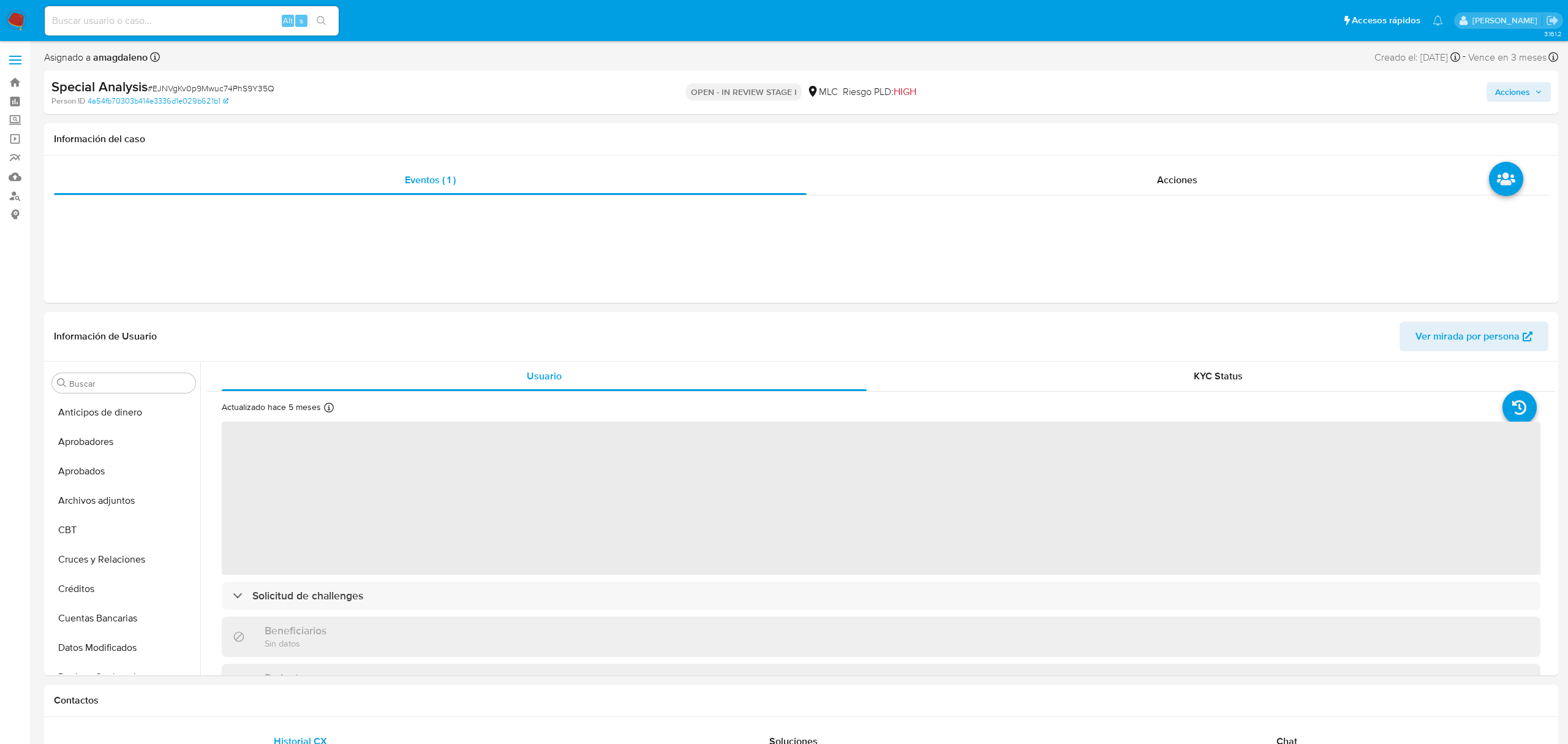
select select "10"
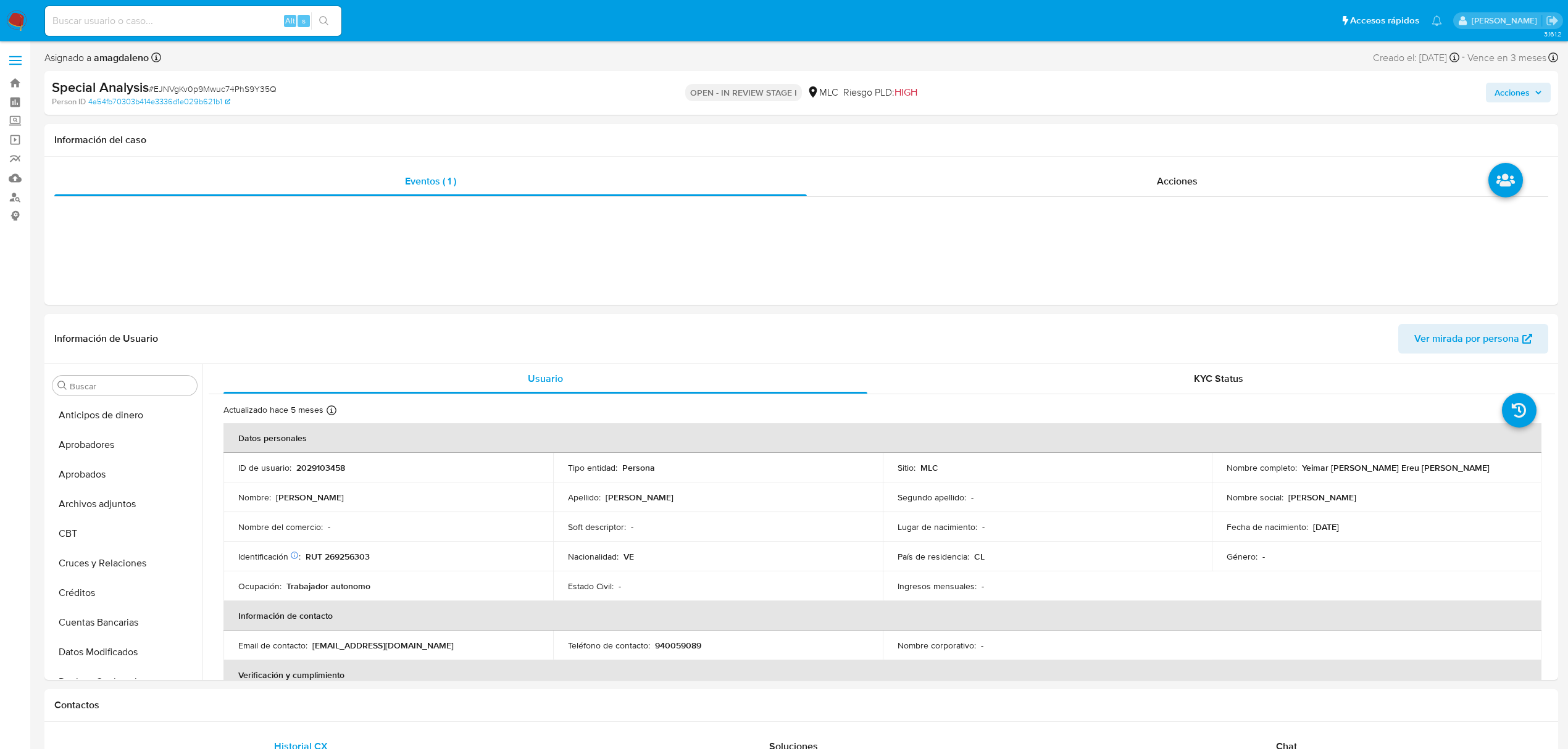
scroll to position [581, 0]
click at [232, 87] on span "# EJNVgKv0p9Mwuc74PhS9Y35Q" at bounding box center [212, 89] width 127 height 12
copy span "EJNVgKv0p9Mwuc74PhS9Y35Q"
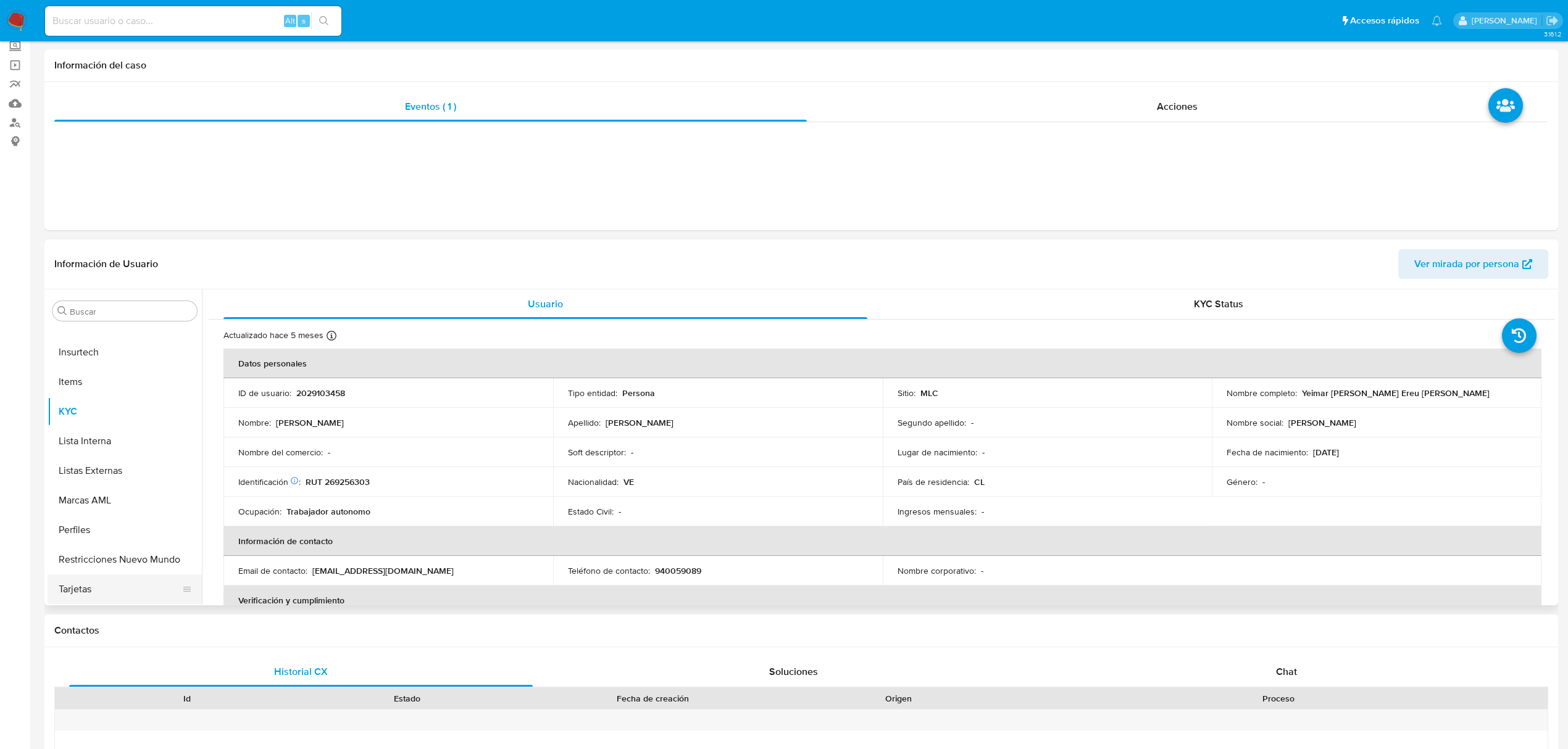
scroll to position [164, 0]
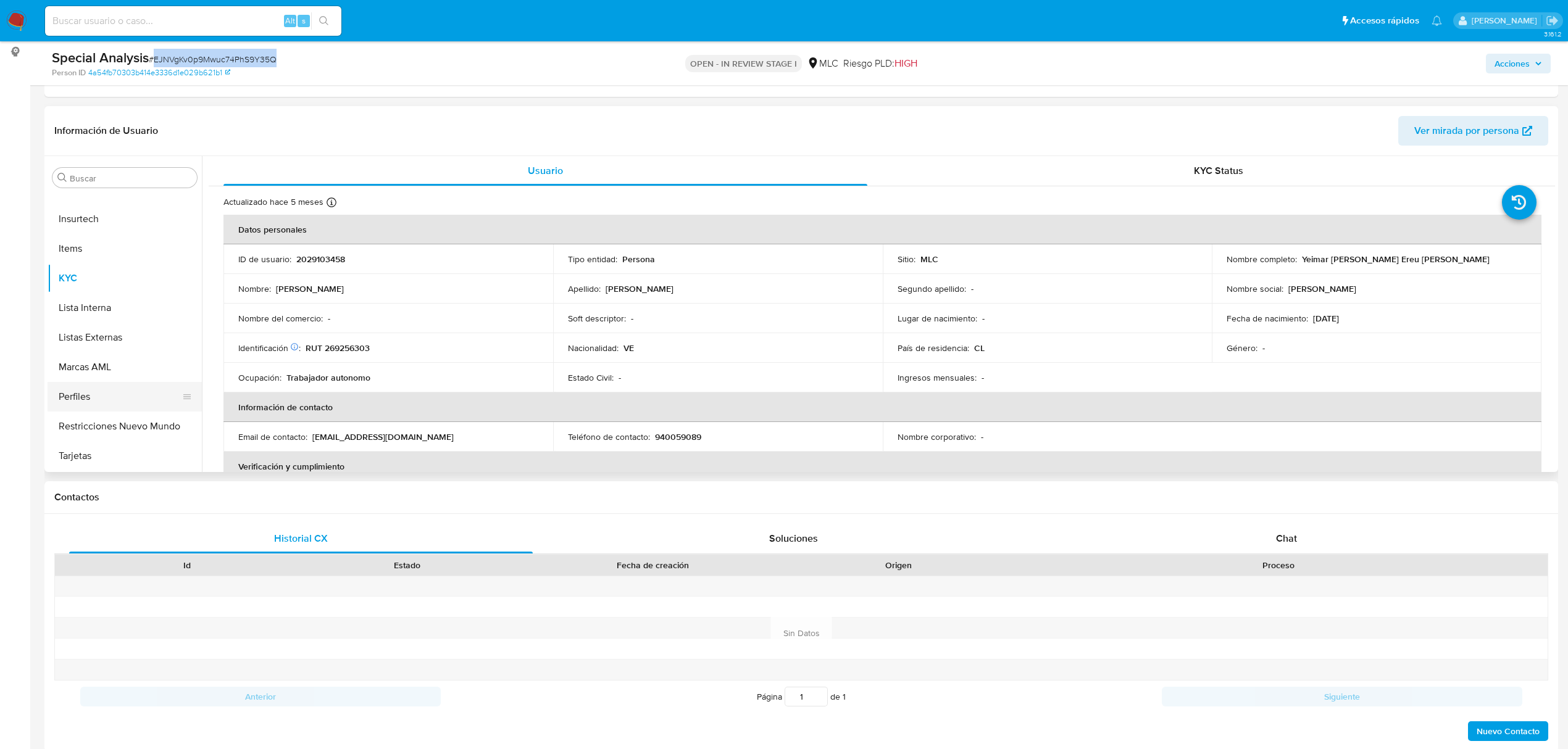
click at [164, 403] on button "Perfiles" at bounding box center [119, 397] width 144 height 30
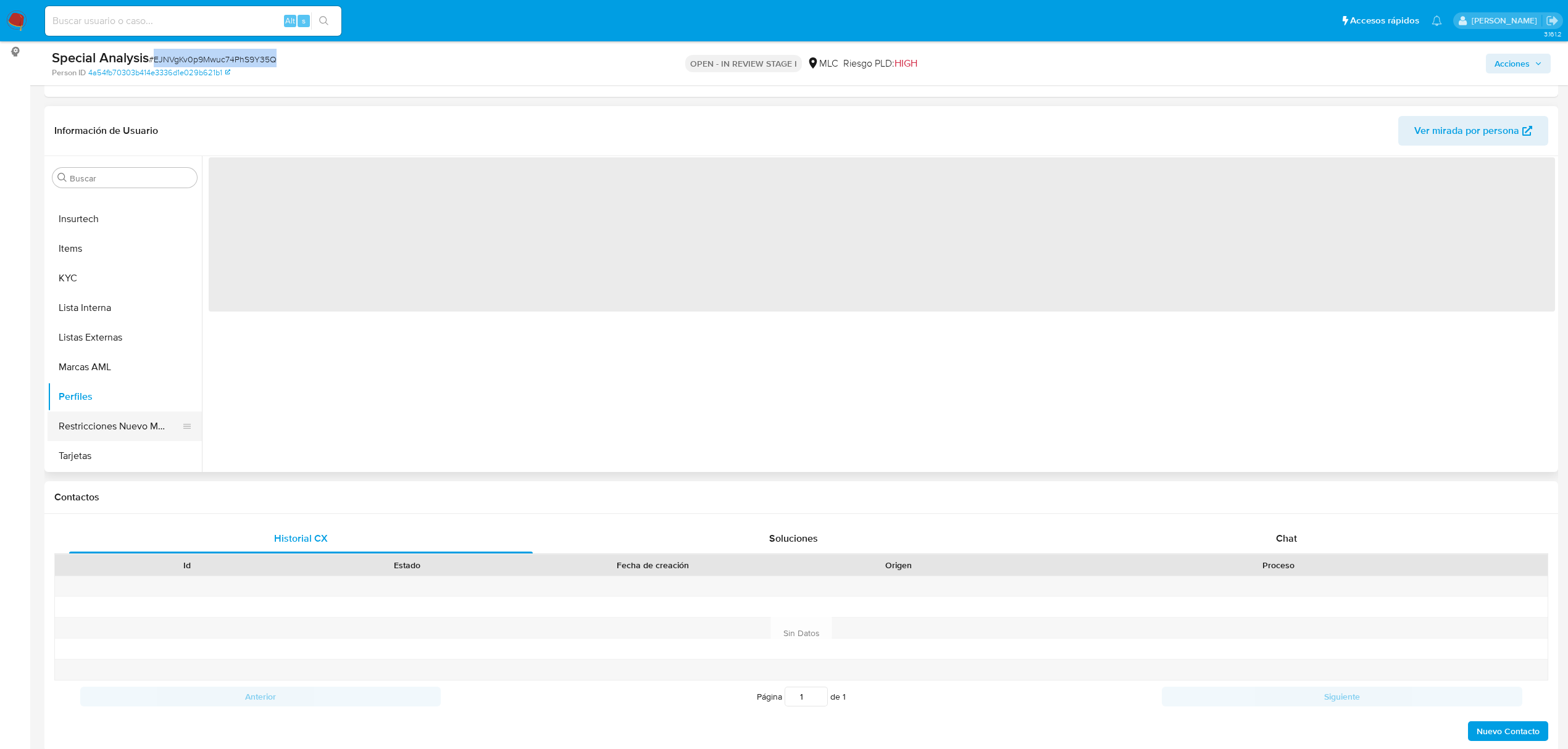
click at [149, 419] on button "Restricciones Nuevo Mundo" at bounding box center [119, 426] width 144 height 30
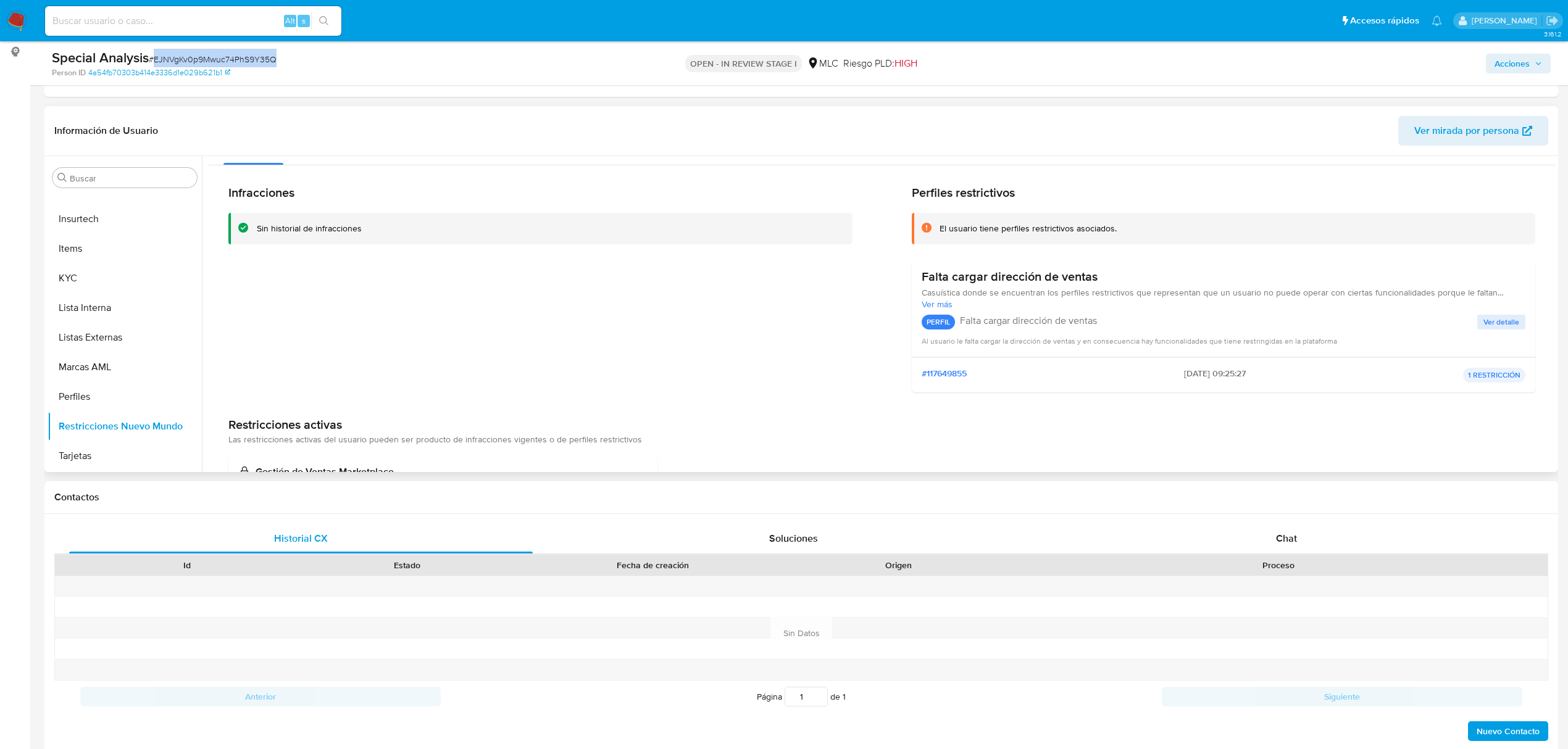
scroll to position [0, 0]
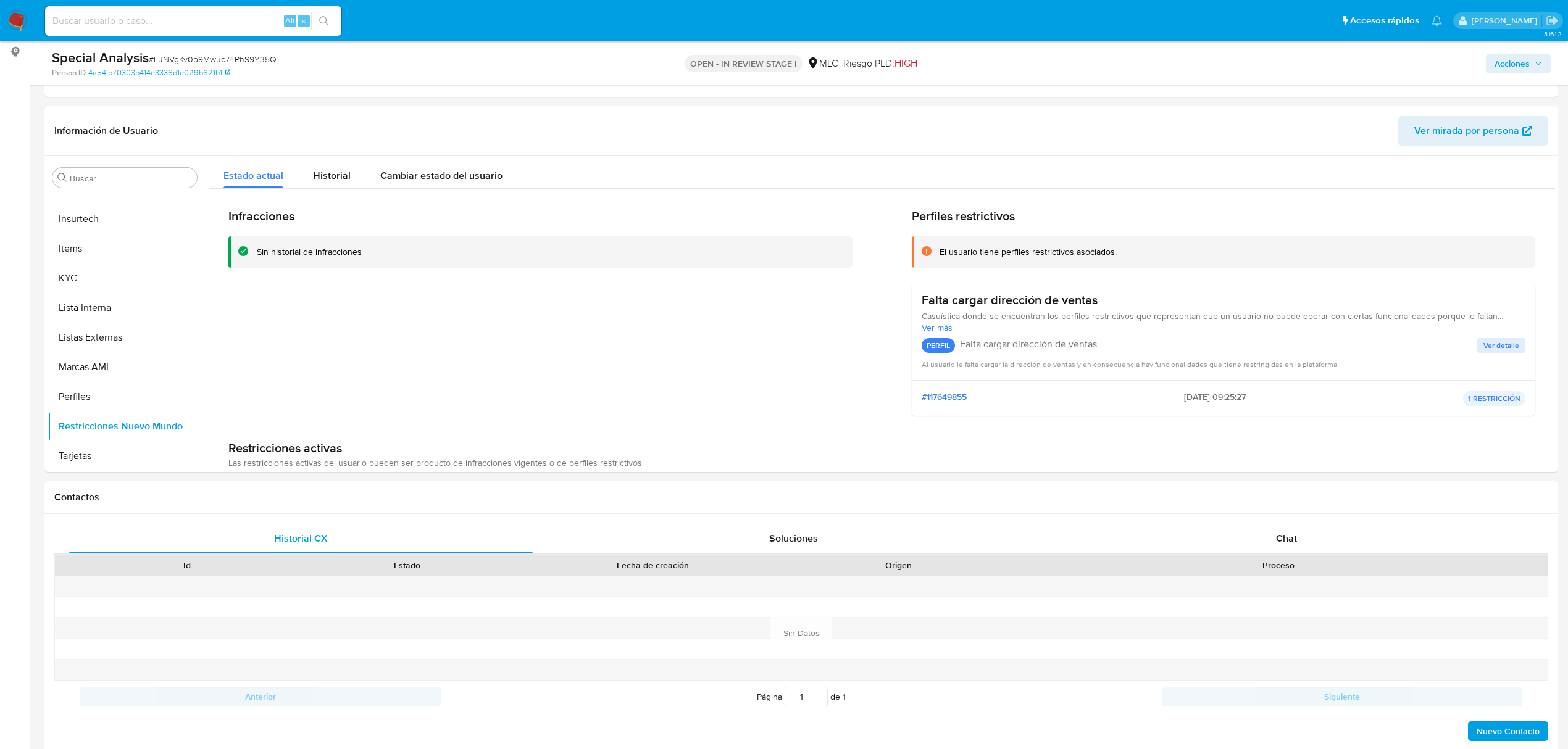
click at [915, 62] on span "HIGH" at bounding box center [905, 63] width 23 height 14
click at [914, 63] on span "HIGH" at bounding box center [905, 63] width 23 height 14
copy span "HIGH"
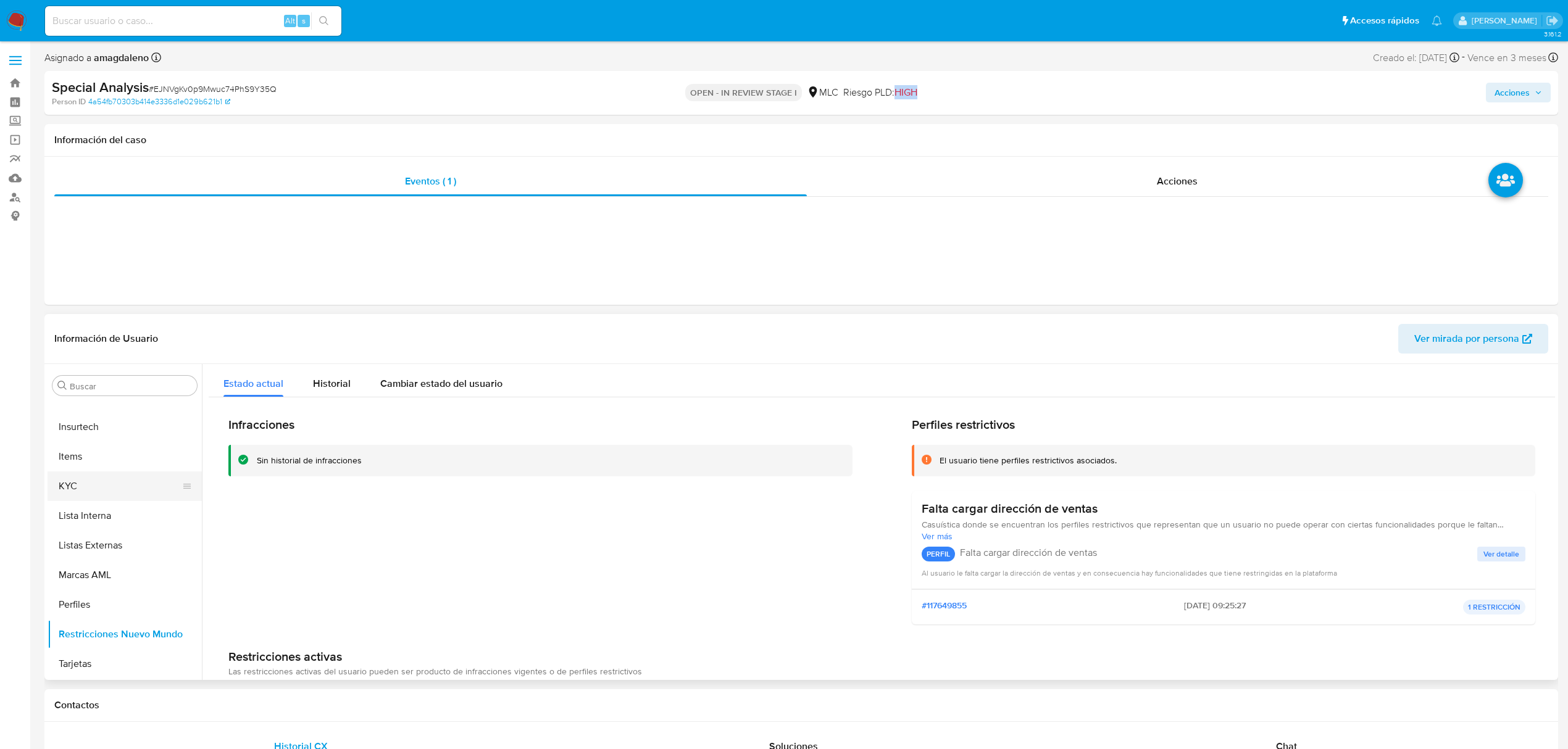
click at [103, 489] on button "KYC" at bounding box center [119, 486] width 144 height 30
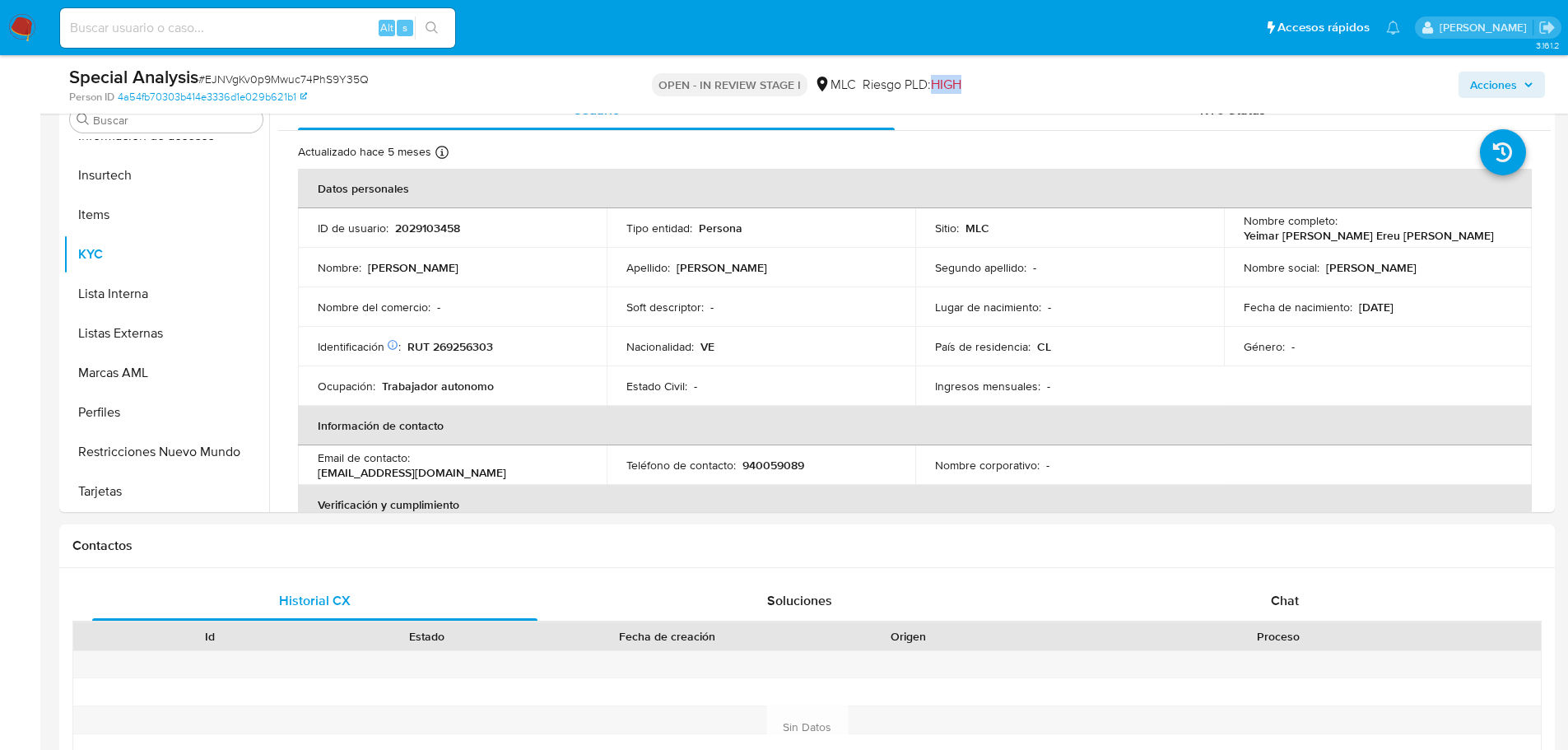
scroll to position [347, 0]
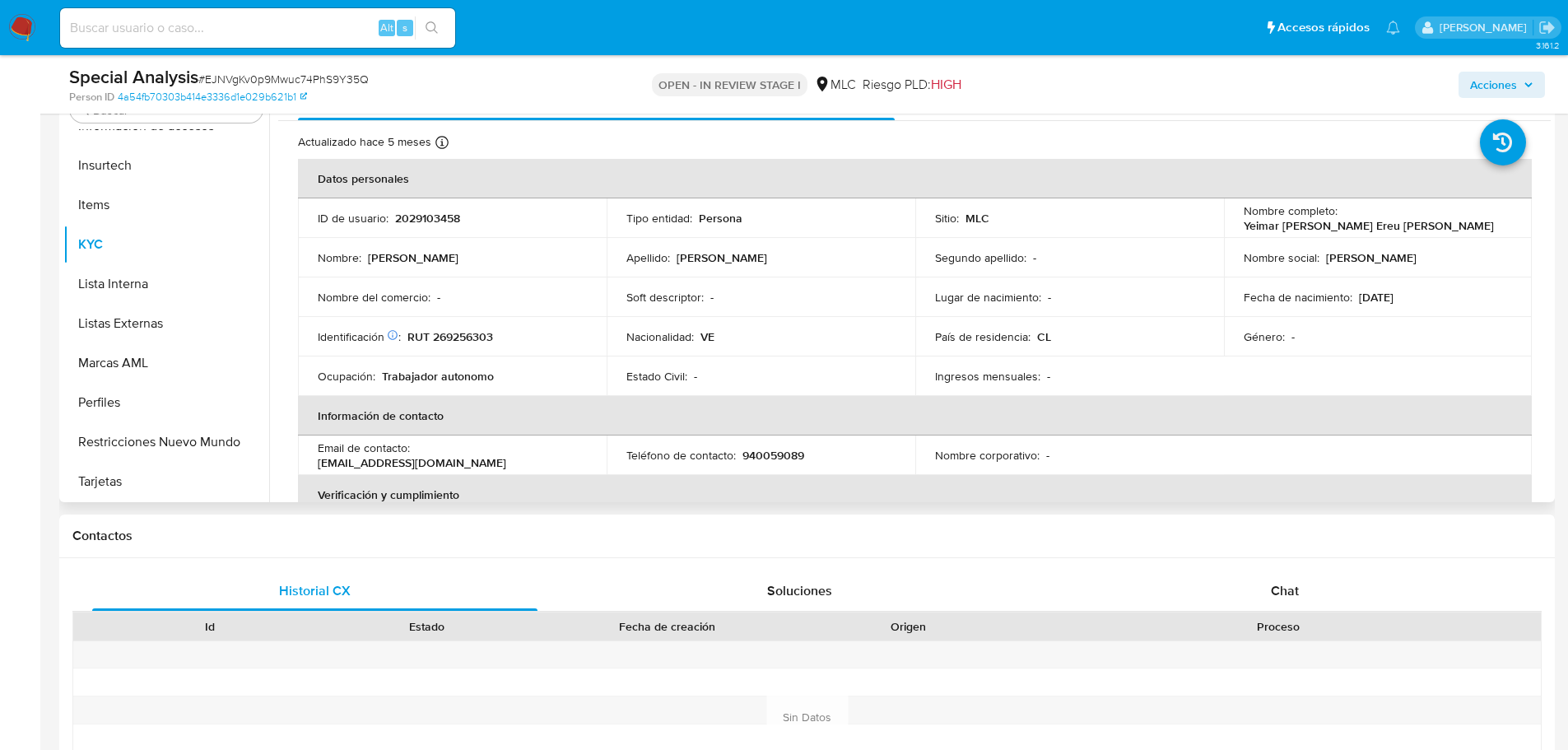
click at [454, 325] on td "Identificación Nº de serie: 603748715 : RUT 269256303" at bounding box center [452, 336] width 309 height 40
click at [456, 334] on p "RUT 269256303" at bounding box center [450, 336] width 85 height 15
copy p "269256303"
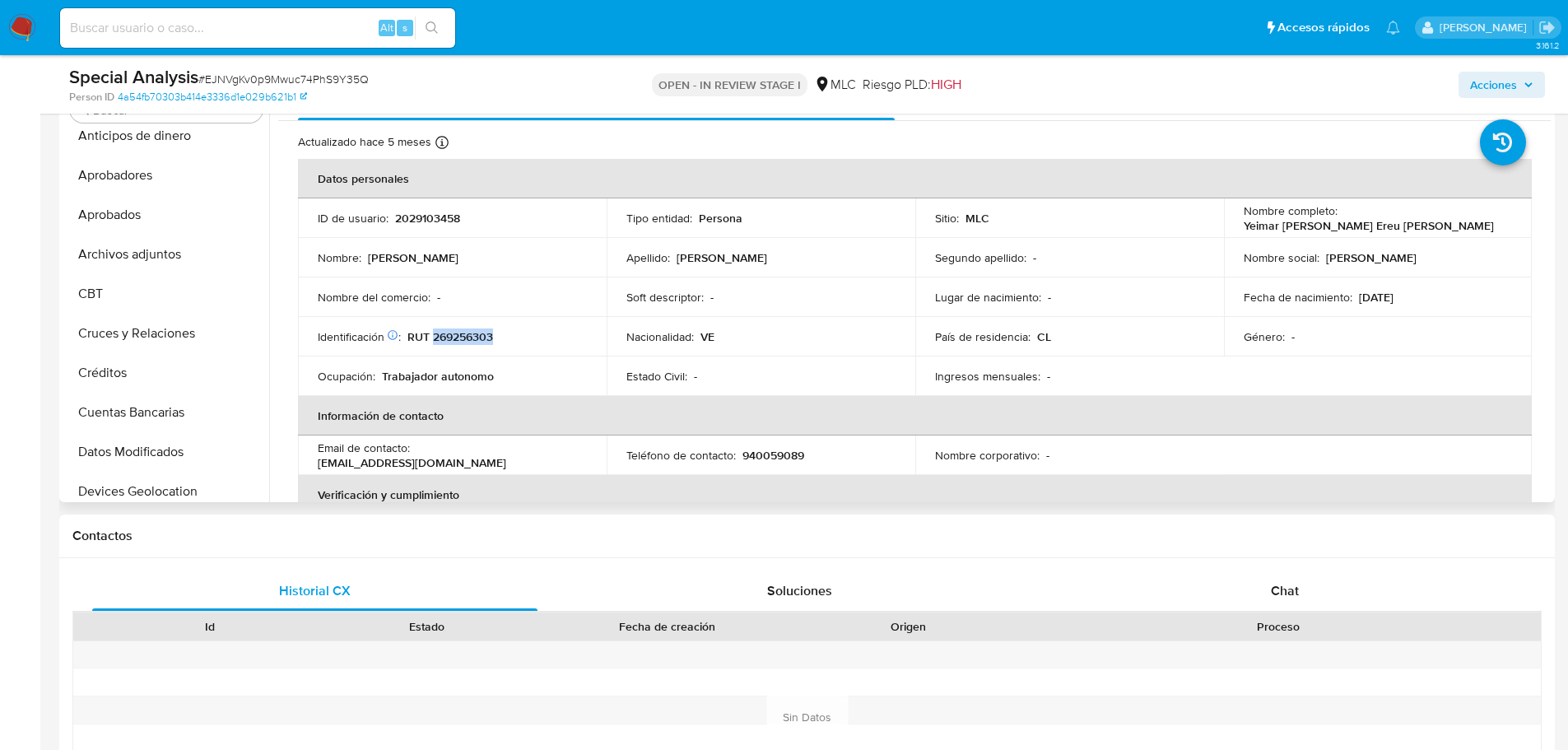
scroll to position [0, 0]
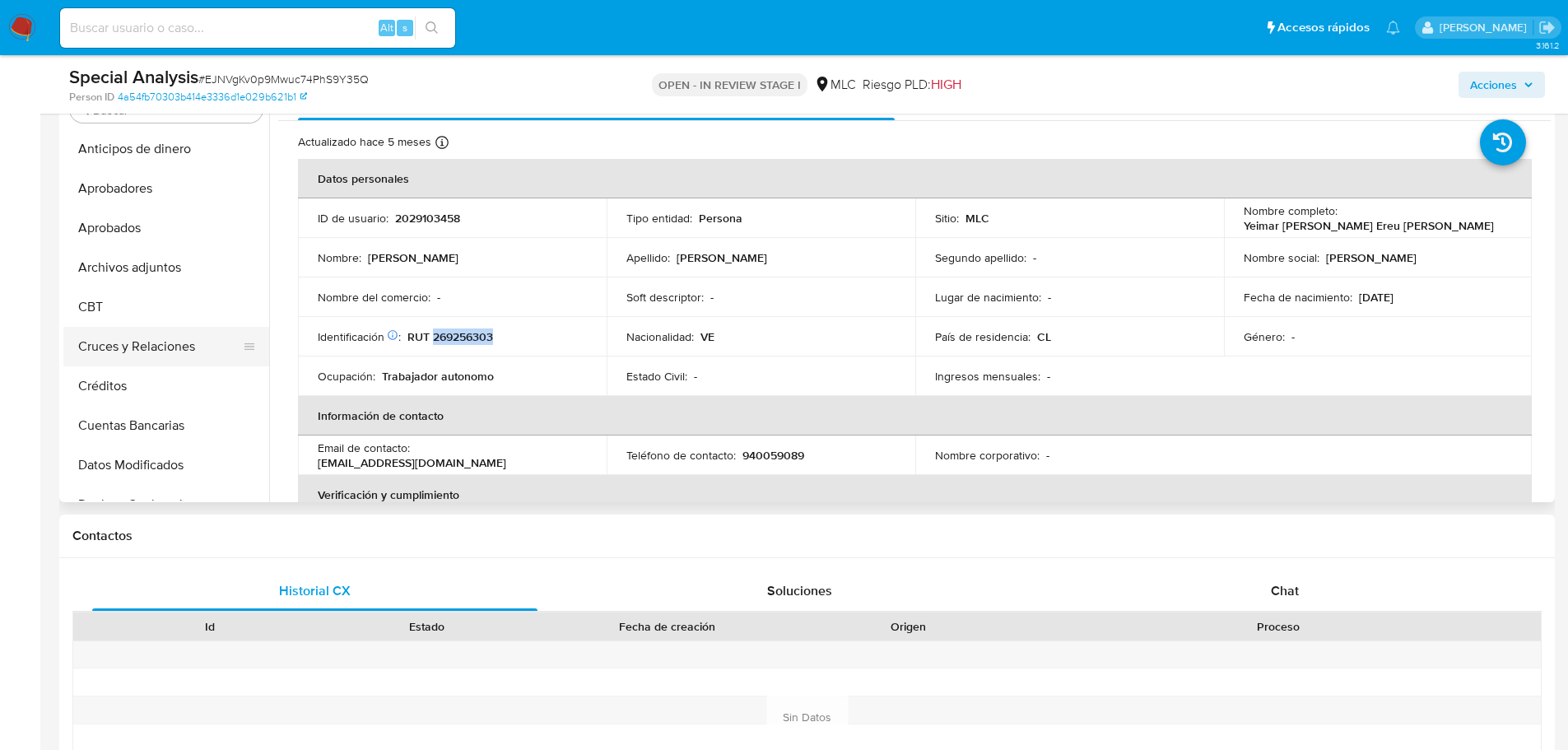
click at [162, 337] on button "Cruces y Relaciones" at bounding box center [159, 346] width 192 height 40
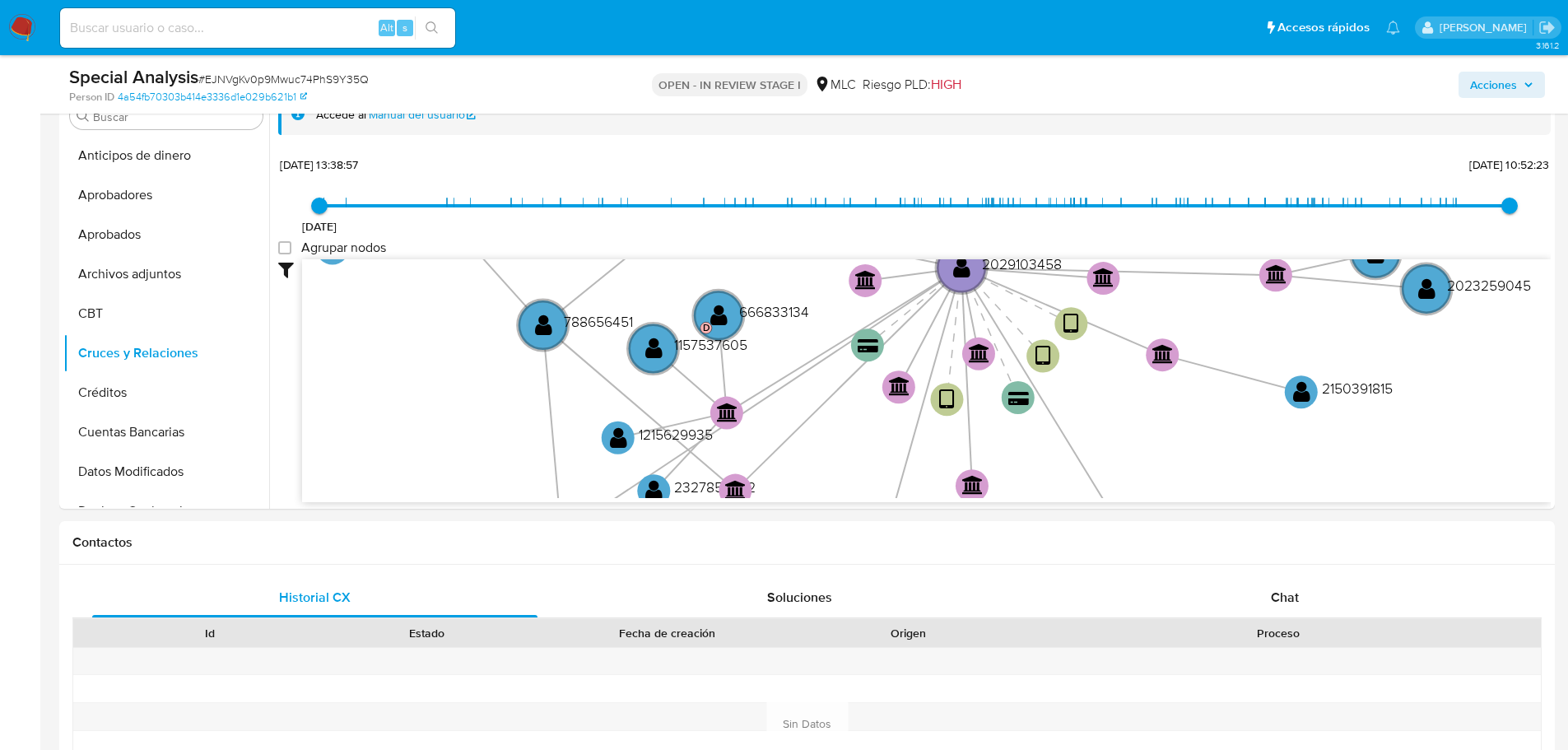
scroll to position [343, 0]
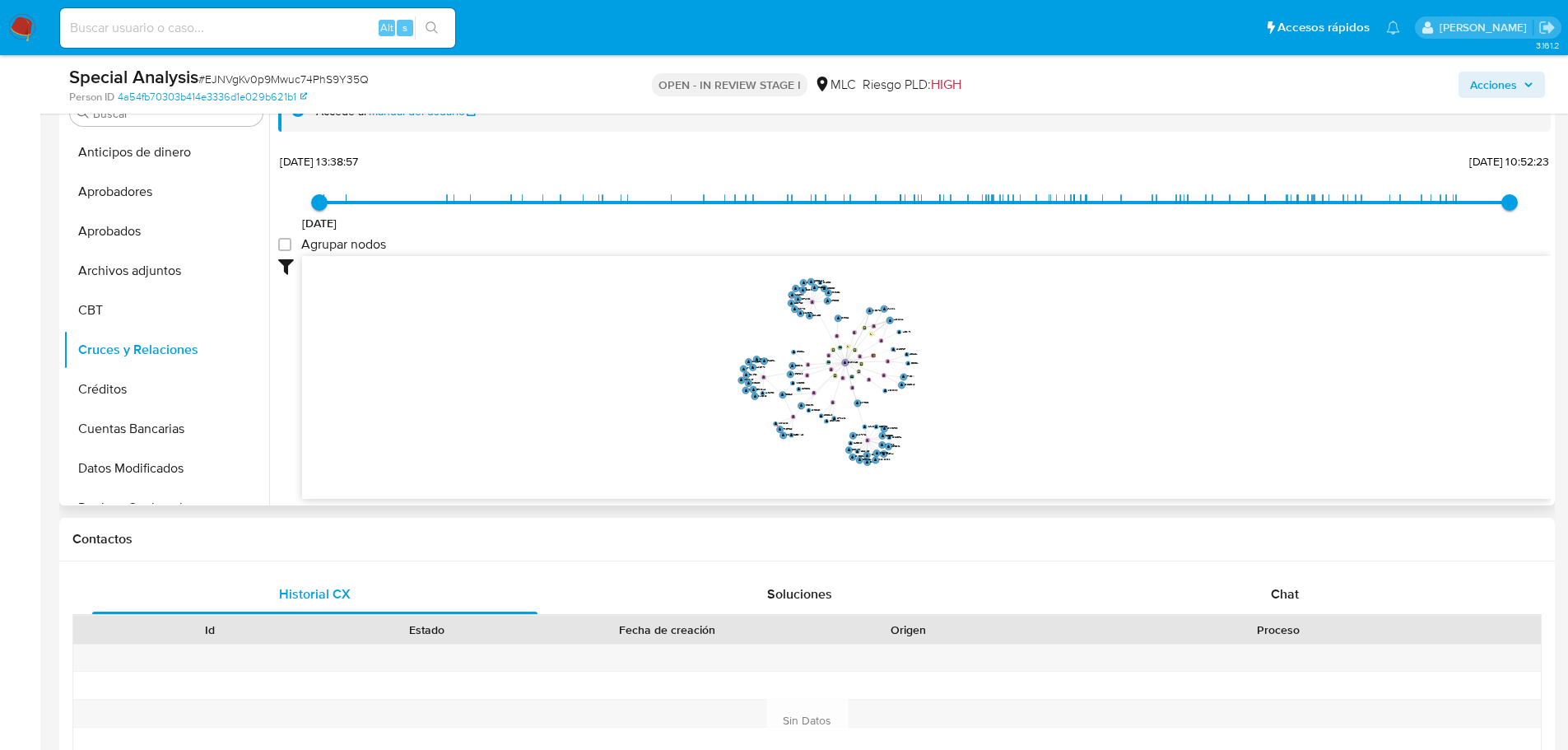
drag, startPoint x: 1093, startPoint y: 402, endPoint x: 956, endPoint y: 413, distance: 137.4
click at [956, 413] on icon "device-686e80ff0d9273204b9c6ff5  user-2029103458  2029103458 device-6768d754f…" at bounding box center [926, 376] width 1249 height 239
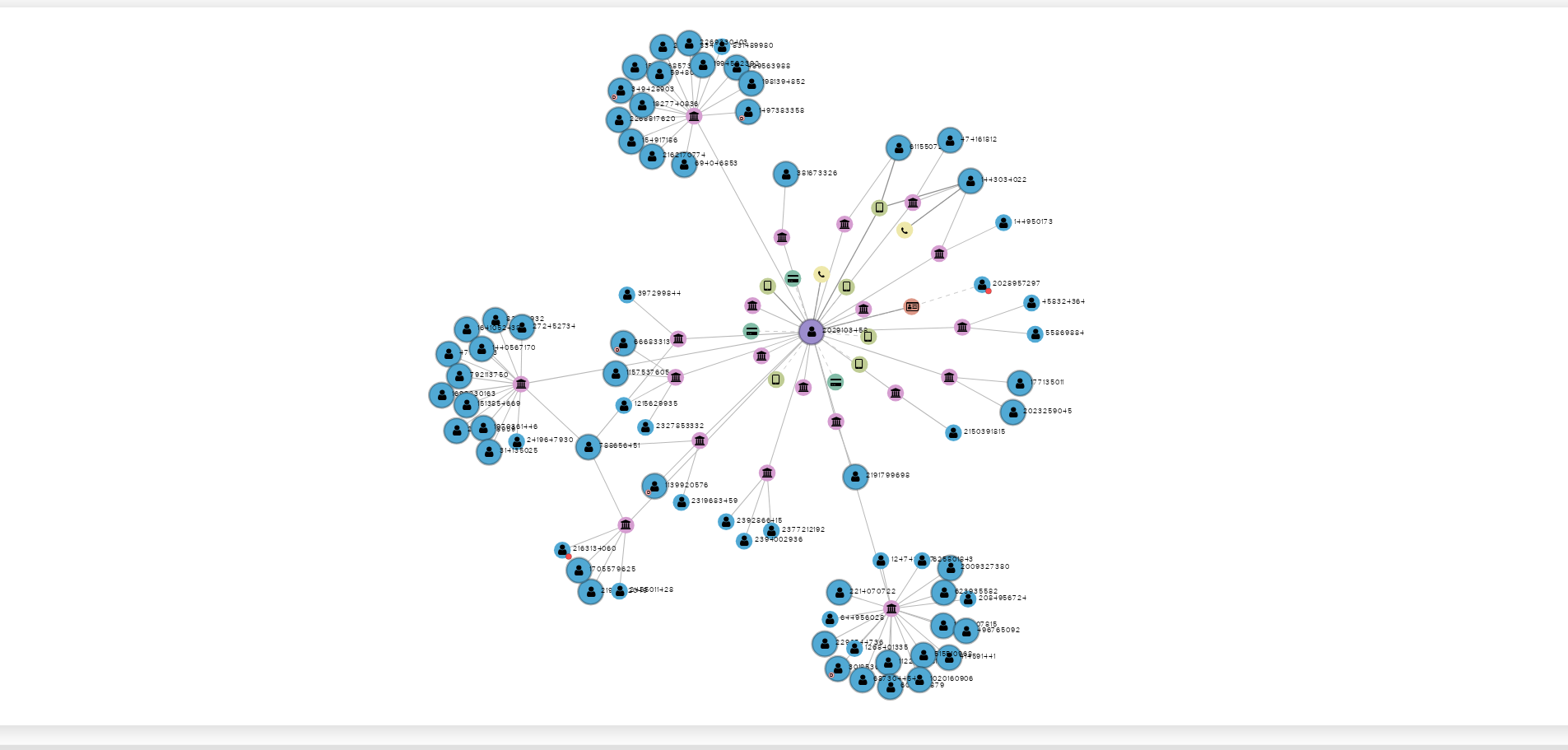
drag, startPoint x: 951, startPoint y: 407, endPoint x: 958, endPoint y: 419, distance: 13.9
click at [958, 419] on icon "device-686e80ff0d9273204b9c6ff5  user-2029103458  2029103458 device-6768d754f…" at bounding box center [926, 376] width 1249 height 239
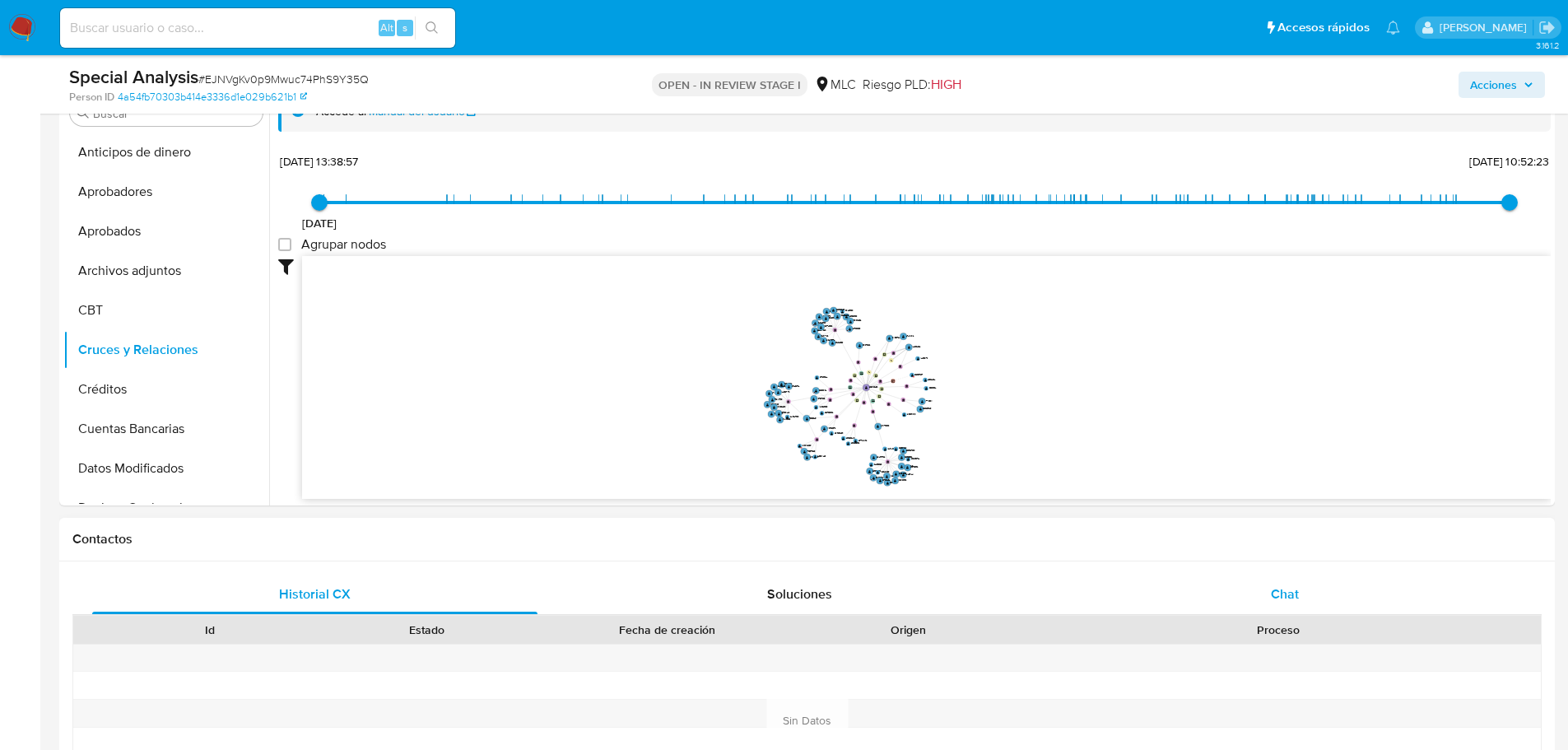
click at [1269, 586] on div "Chat" at bounding box center [1284, 595] width 446 height 40
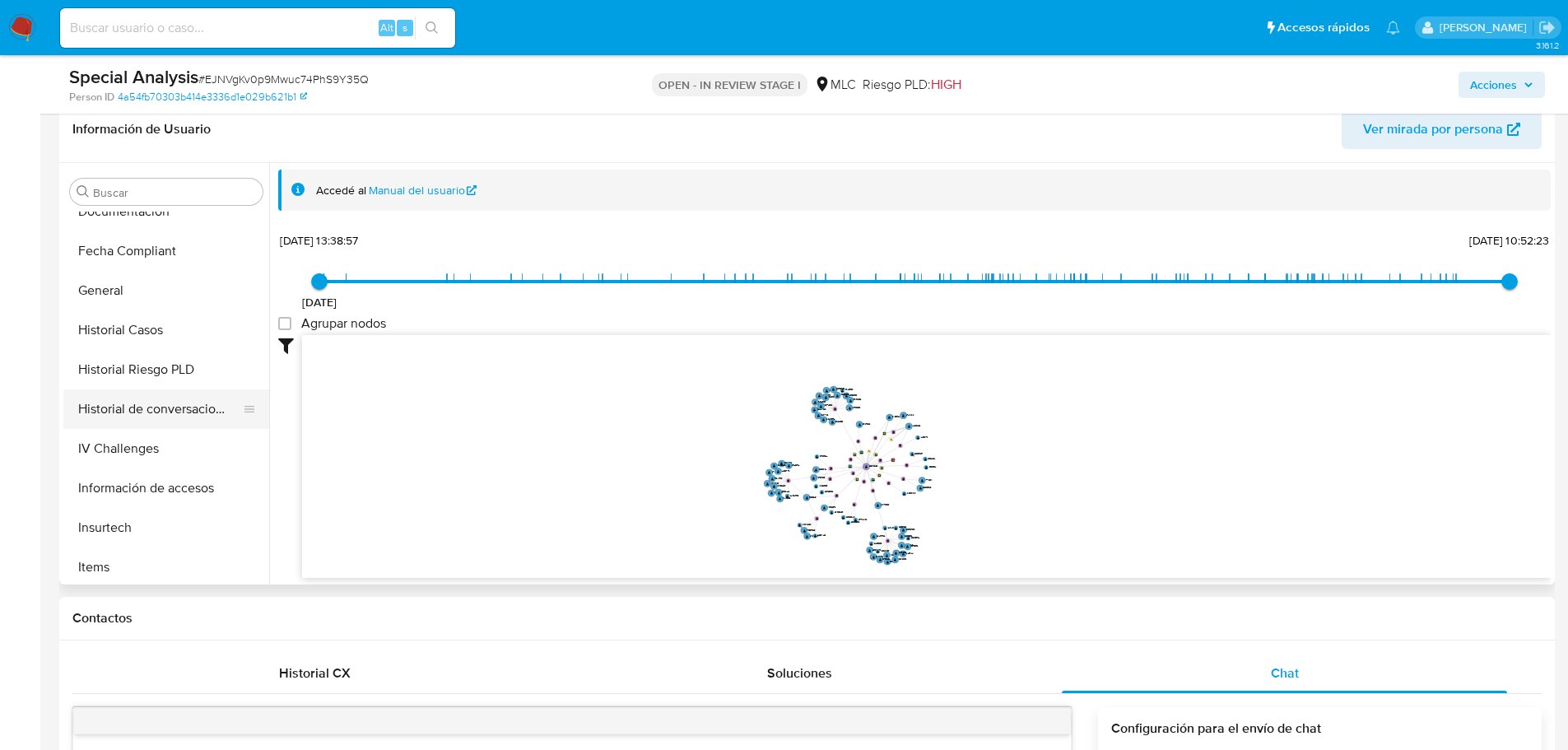
scroll to position [741, 0]
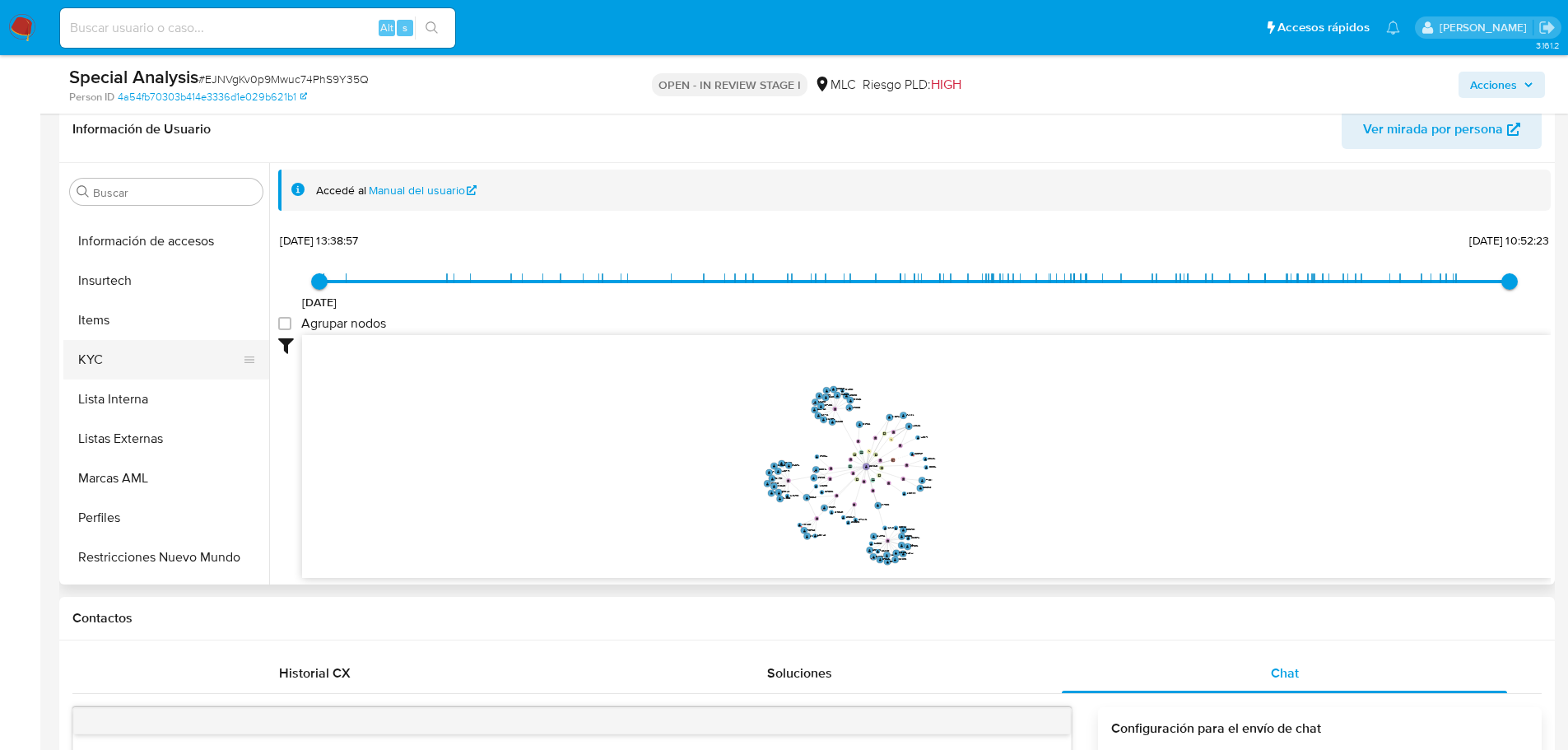
click at [127, 375] on button "KYC" at bounding box center [159, 359] width 192 height 40
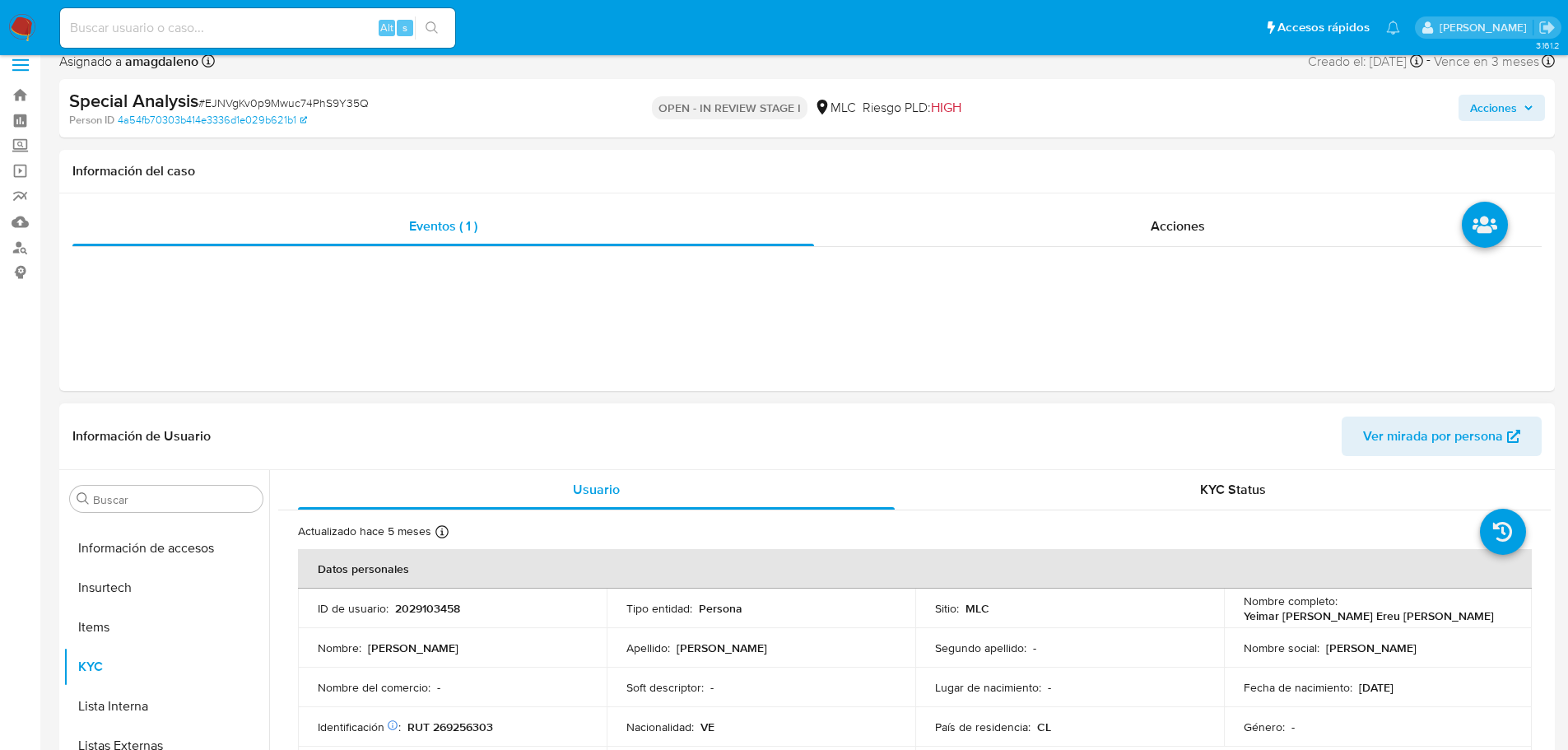
scroll to position [0, 0]
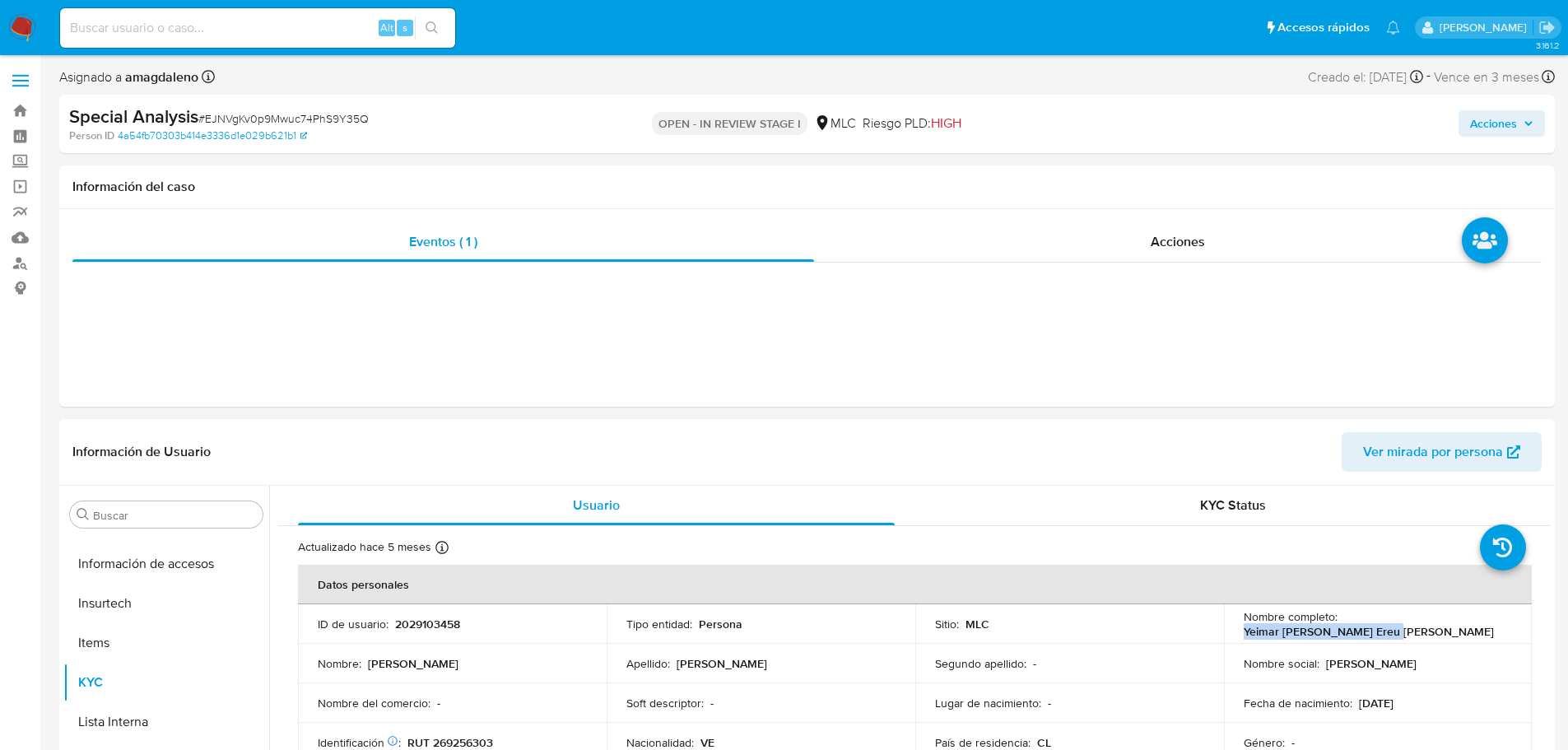
drag, startPoint x: 1339, startPoint y: 627, endPoint x: 1493, endPoint y: 623, distance: 154.1
click at [1493, 623] on div "Nombre completo : Yeimar Gabriela Ereu Ramos" at bounding box center [1378, 624] width 269 height 30
copy p "Yeimar Gabriela Ereu Ramos"
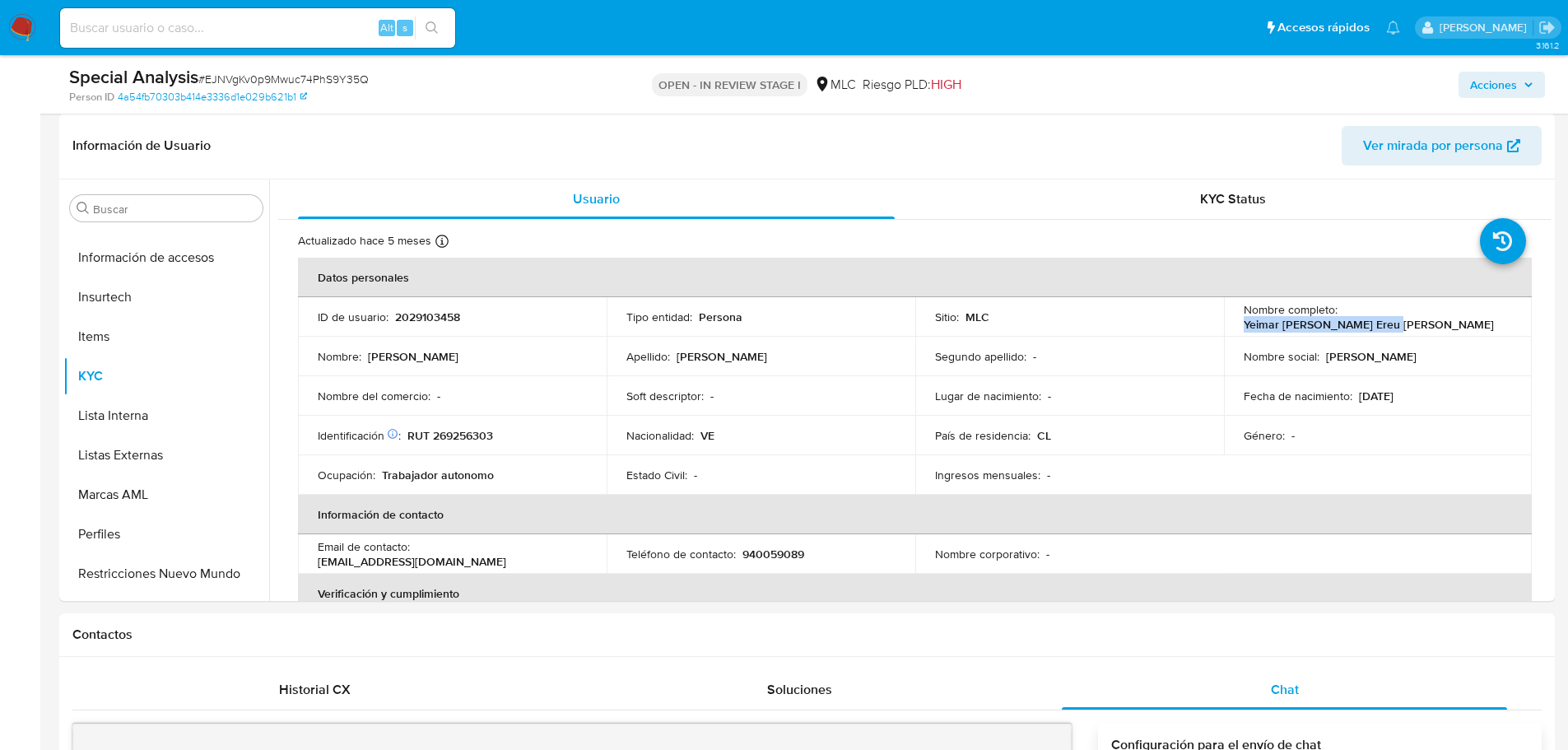
scroll to position [165, 0]
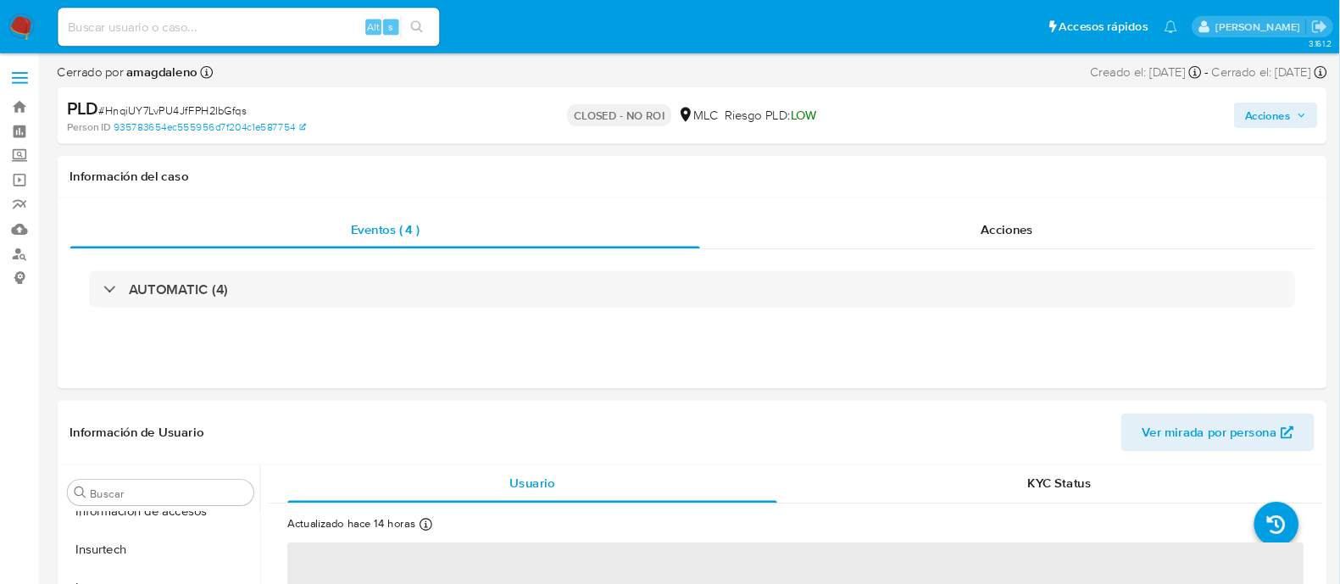
scroll to position [798, 0]
select select "10"
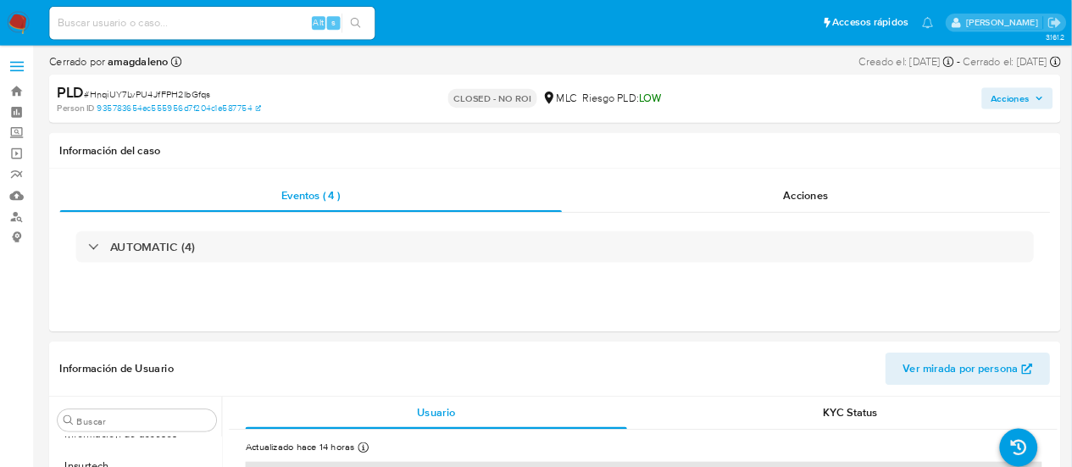
scroll to position [797, 0]
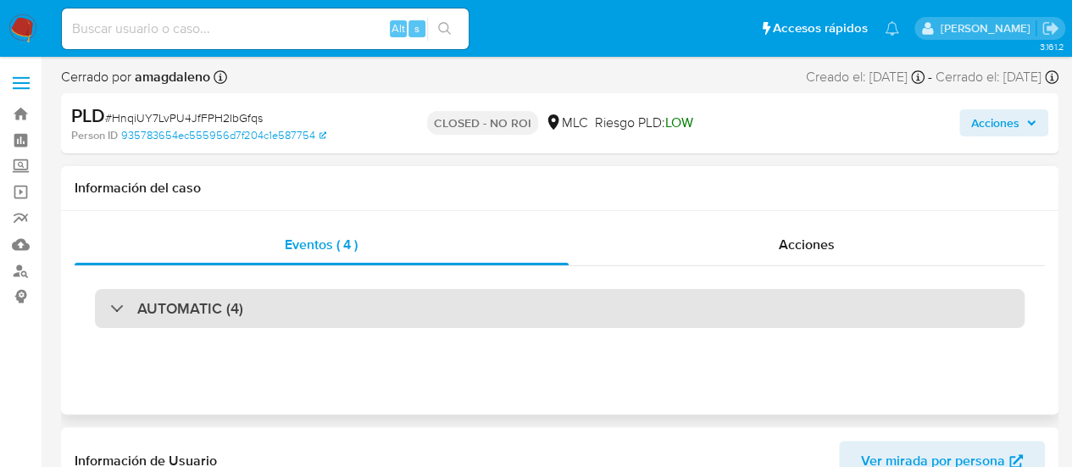
click at [297, 314] on div "AUTOMATIC (4)" at bounding box center [560, 308] width 930 height 39
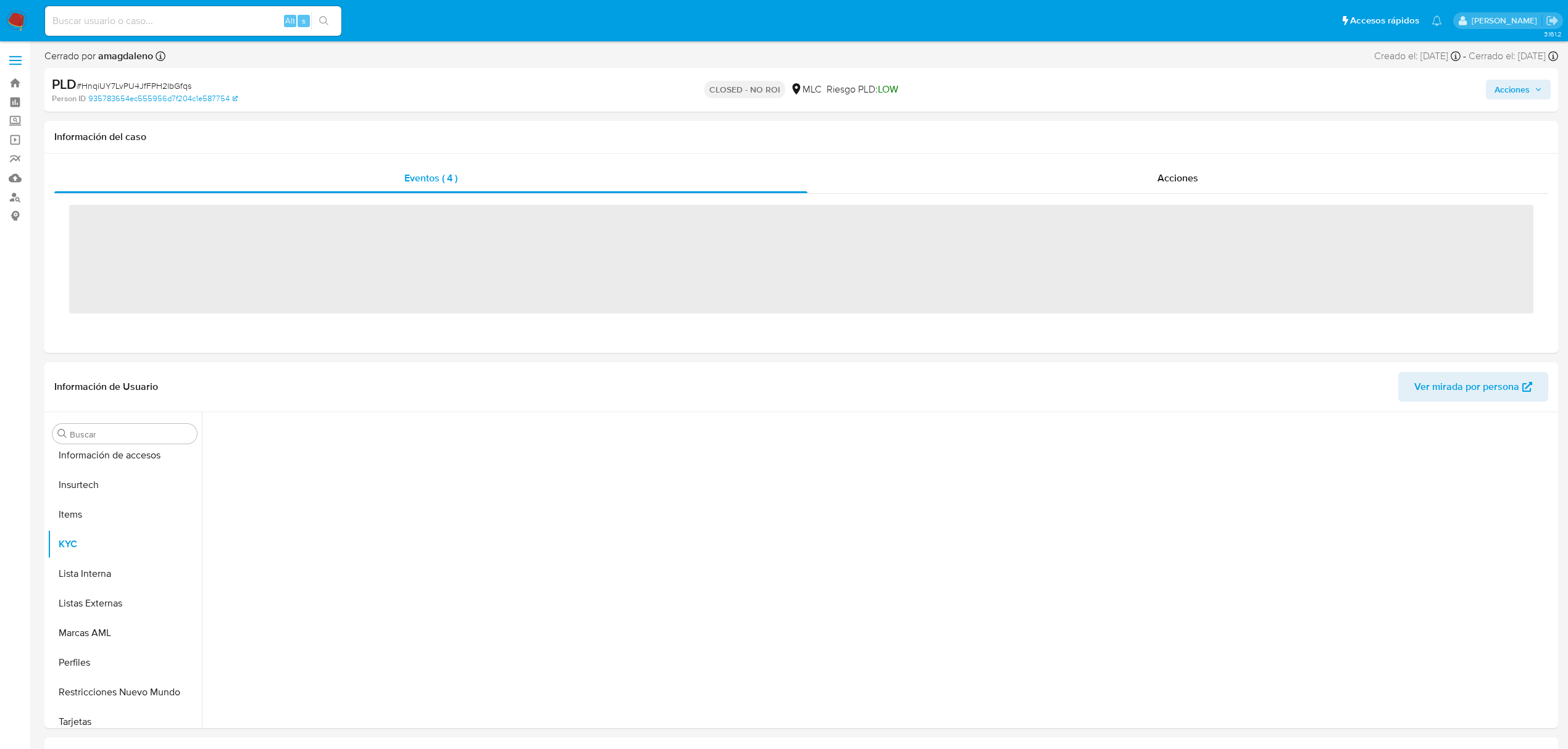
scroll to position [581, 0]
